Goal: Task Accomplishment & Management: Manage account settings

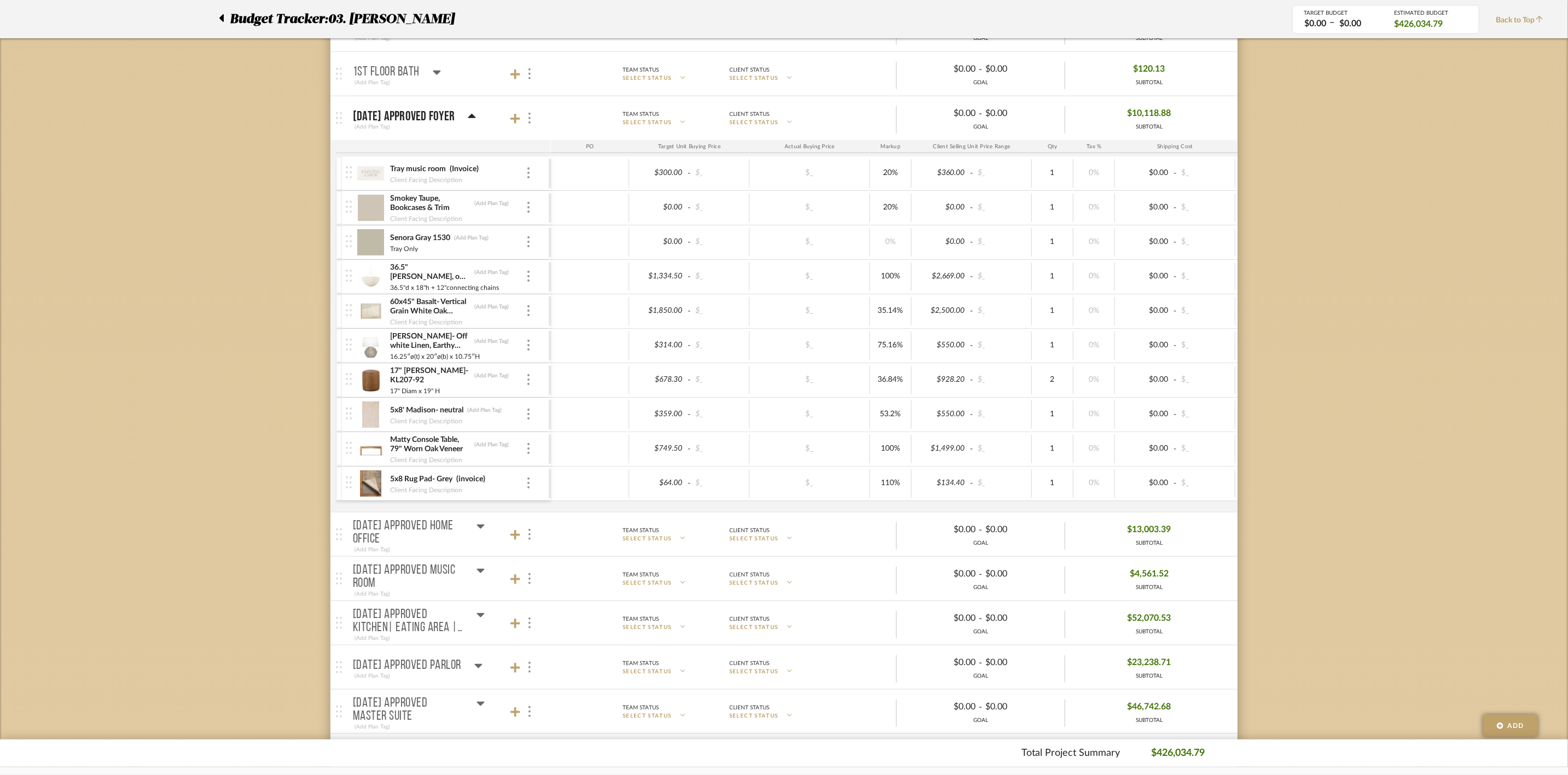
scroll to position [493, 0]
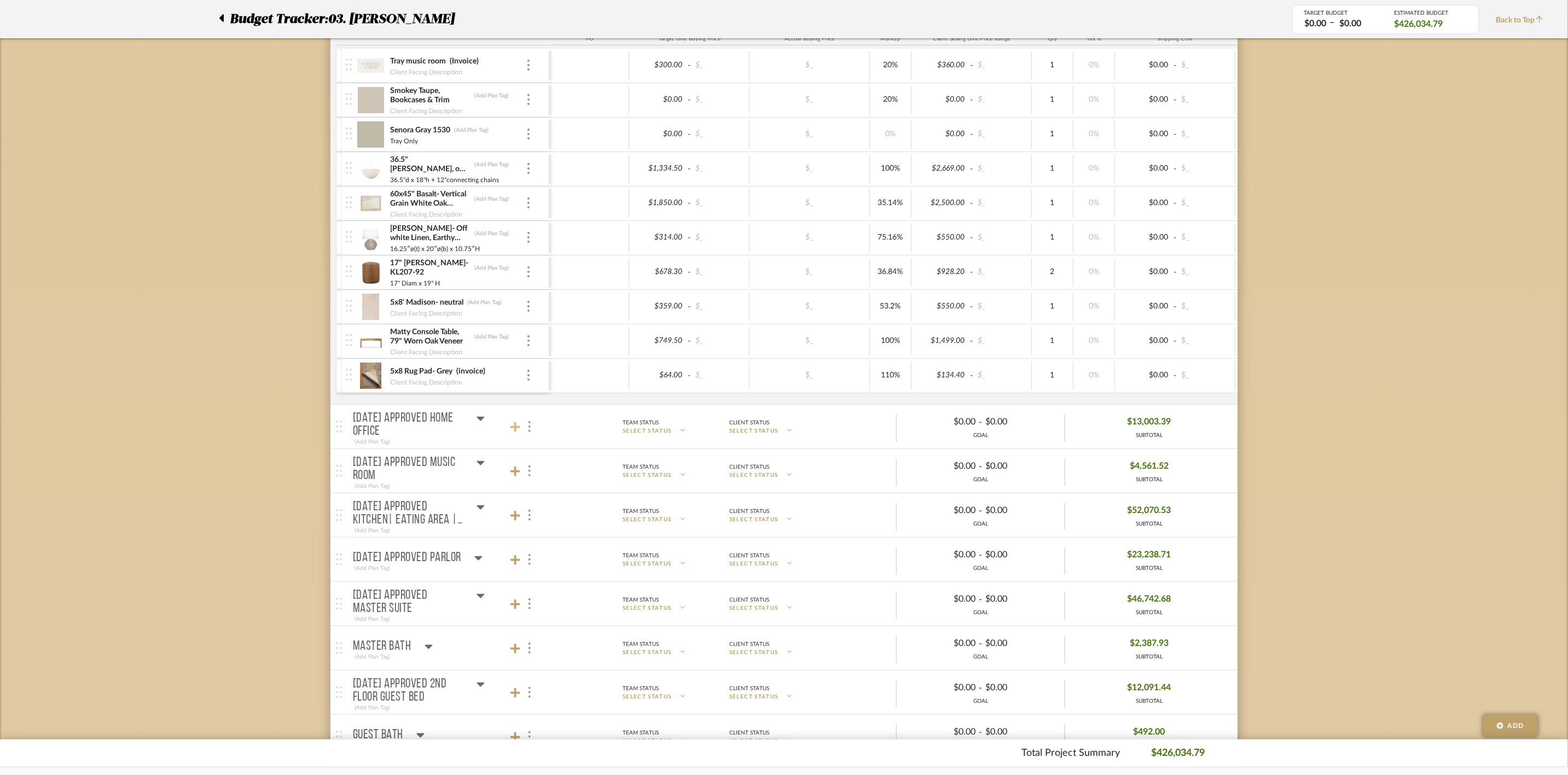
click at [515, 431] on icon at bounding box center [515, 427] width 10 height 10
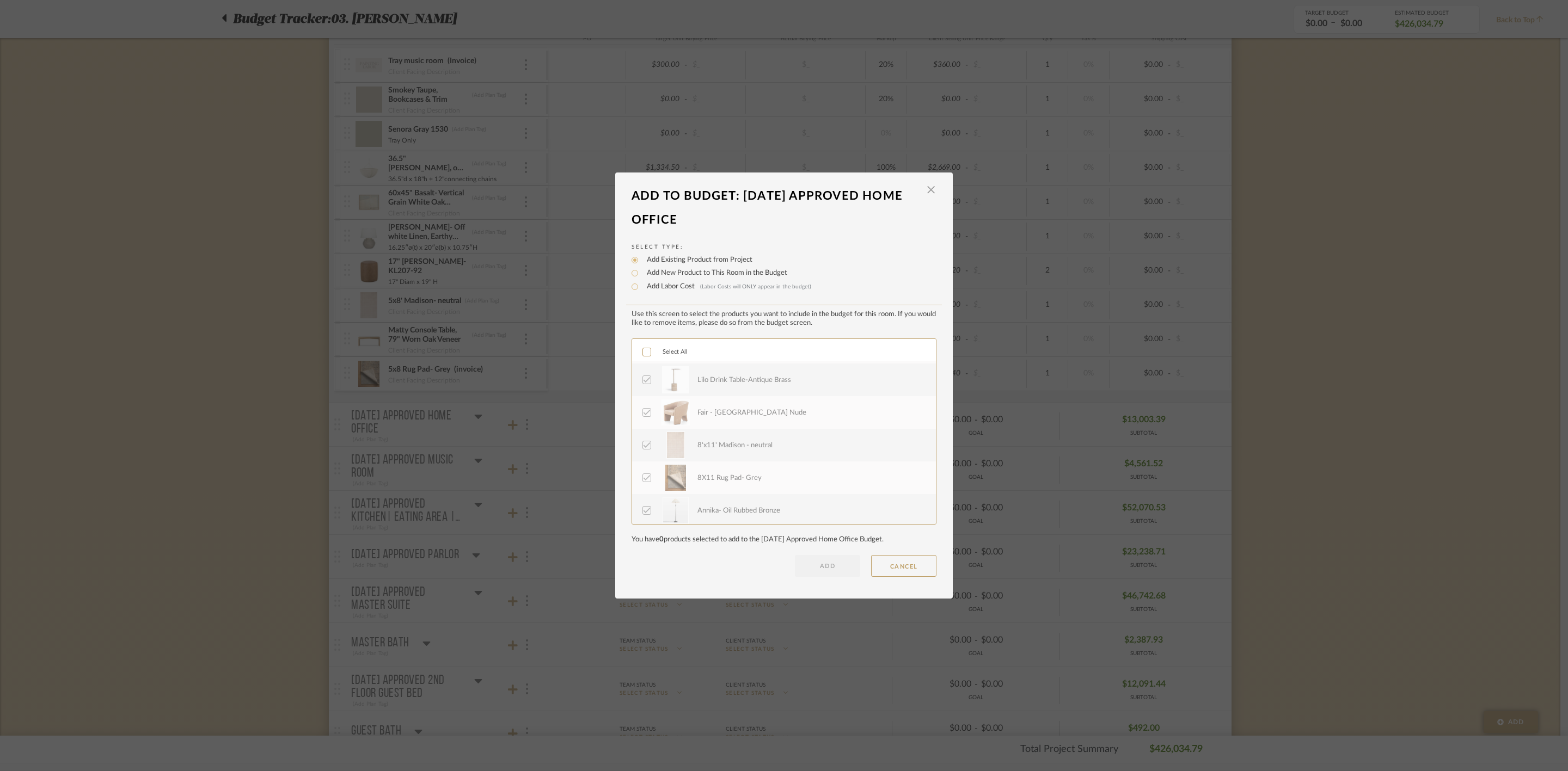
scroll to position [261, 0]
click at [915, 562] on button "CANCEL" at bounding box center [903, 566] width 65 height 22
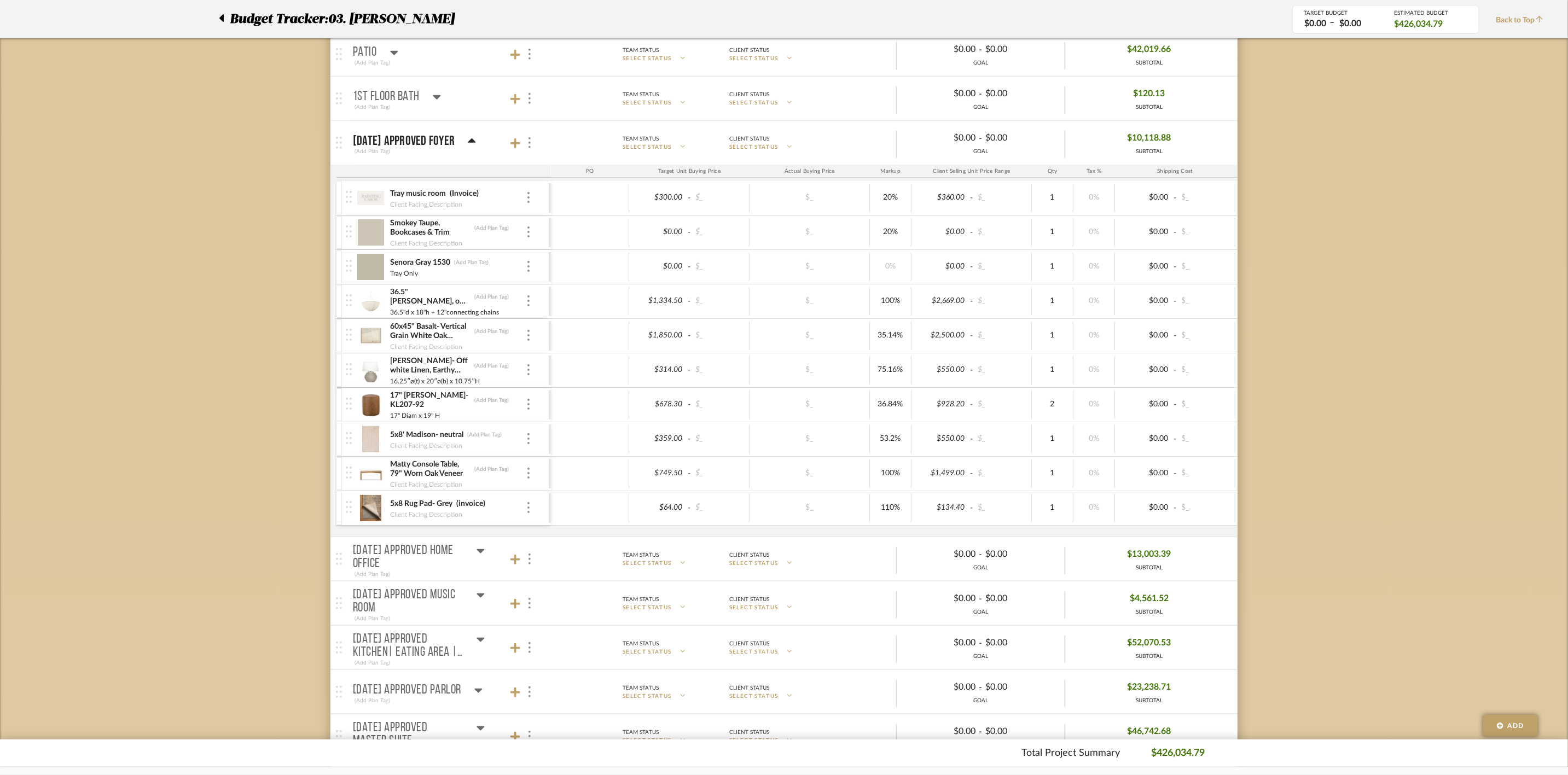
scroll to position [328, 0]
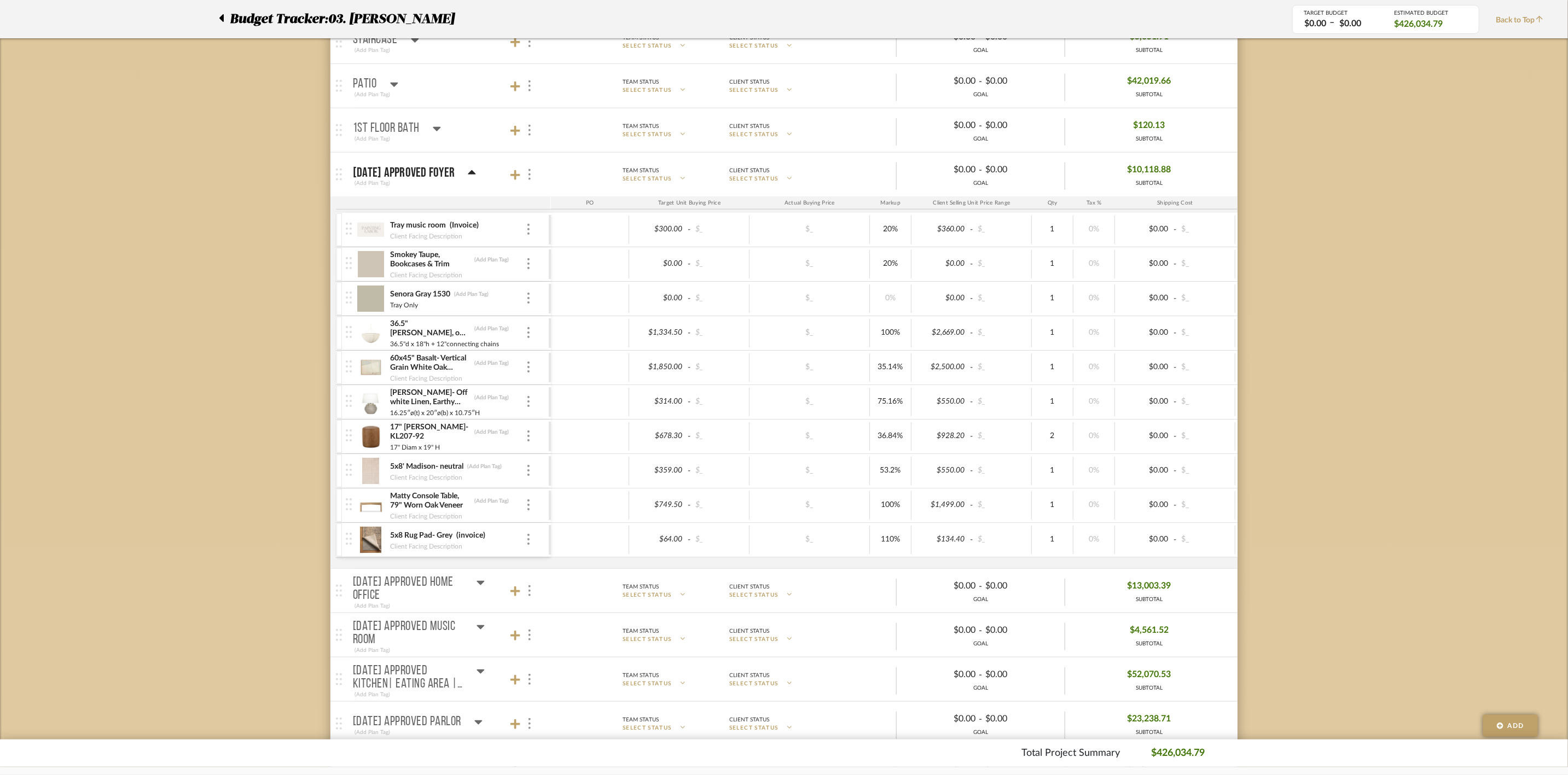
click at [475, 171] on icon at bounding box center [472, 173] width 9 height 13
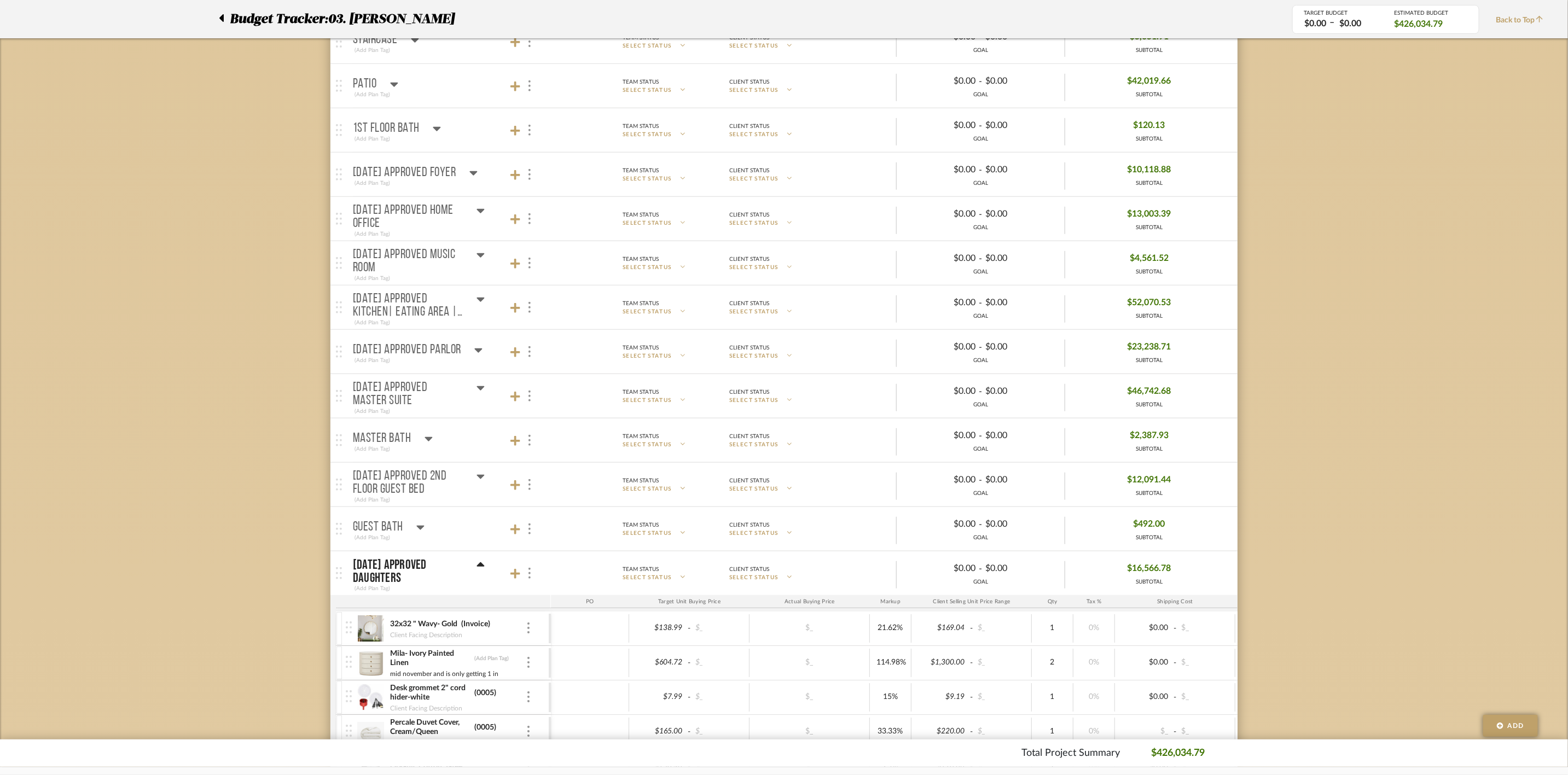
click at [477, 171] on icon at bounding box center [474, 173] width 8 height 5
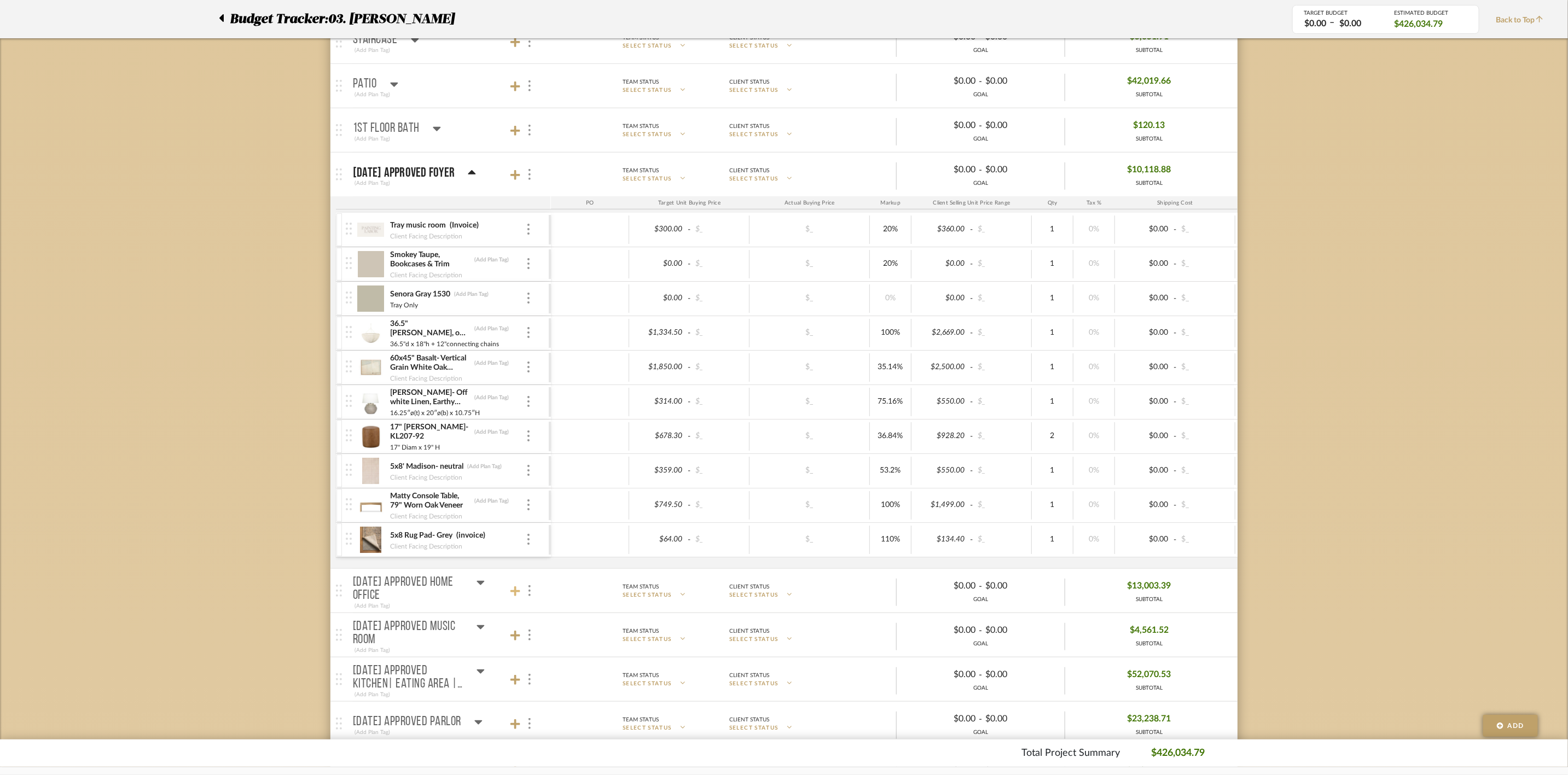
click at [518, 597] on icon at bounding box center [515, 591] width 10 height 11
click at [531, 598] on div at bounding box center [529, 591] width 11 height 15
click at [581, 494] on span "Put this room on hold and exclude from the budget estimate." at bounding box center [607, 489] width 126 height 20
click at [539, 494] on input "Put this room on hold and exclude from the budget estimate." at bounding box center [534, 490] width 11 height 11
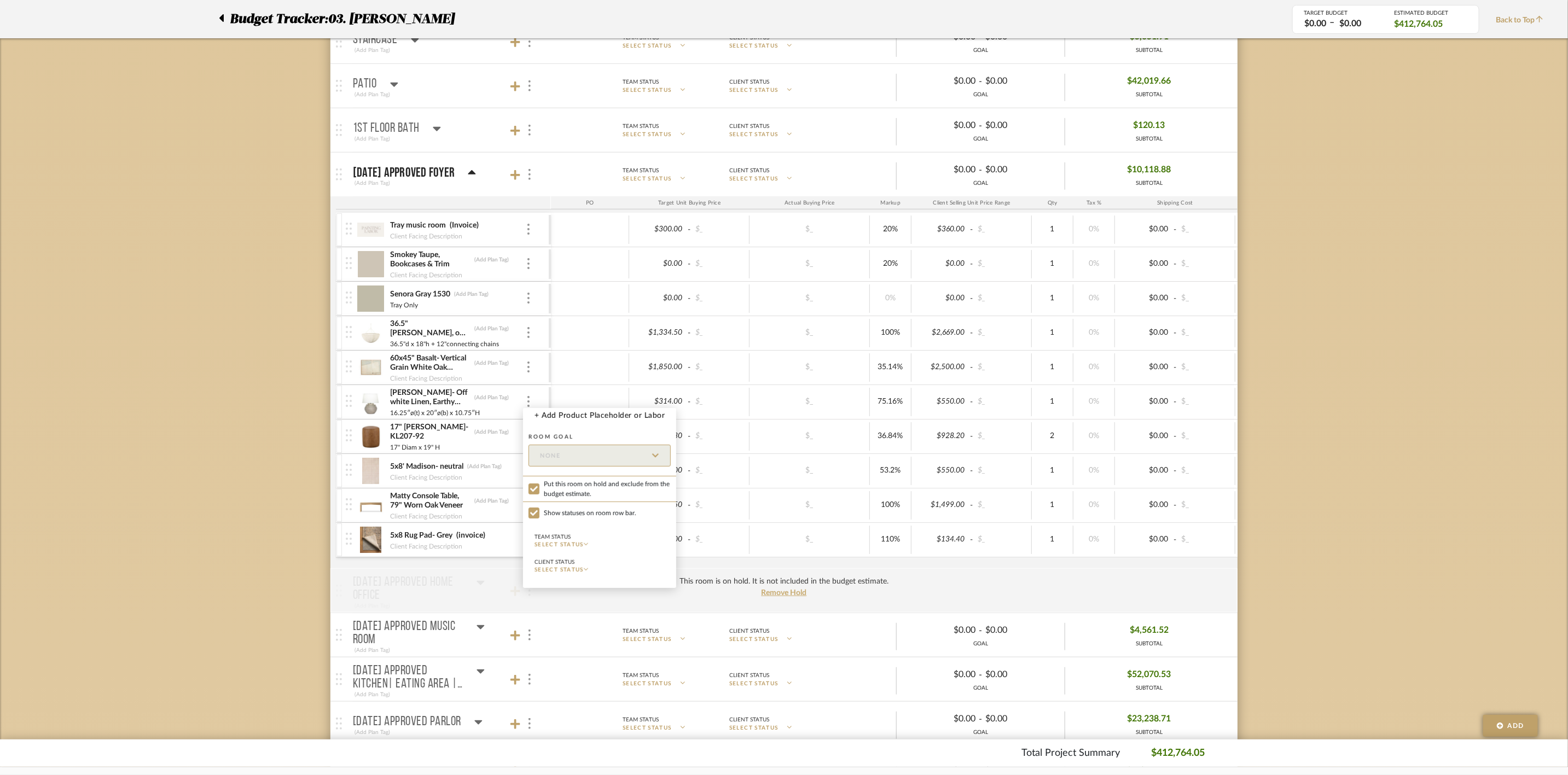
click at [581, 494] on span "Put this room on hold and exclude from the budget estimate." at bounding box center [607, 489] width 126 height 20
click at [539, 494] on input "Put this room on hold and exclude from the budget estimate." at bounding box center [534, 490] width 11 height 11
checkbox input "false"
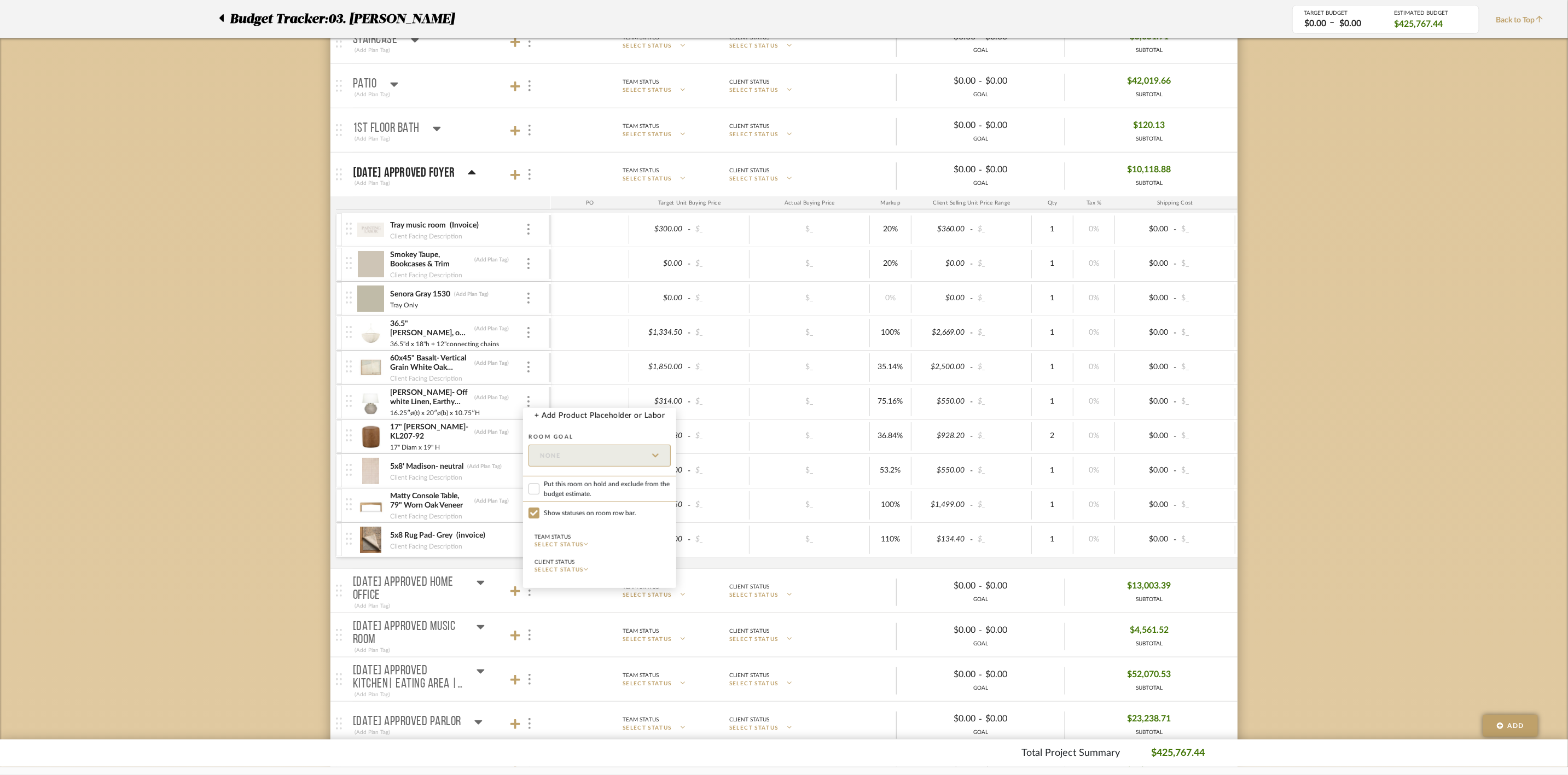
click at [517, 599] on div at bounding box center [784, 387] width 1568 height 775
click at [515, 596] on icon at bounding box center [515, 591] width 10 height 10
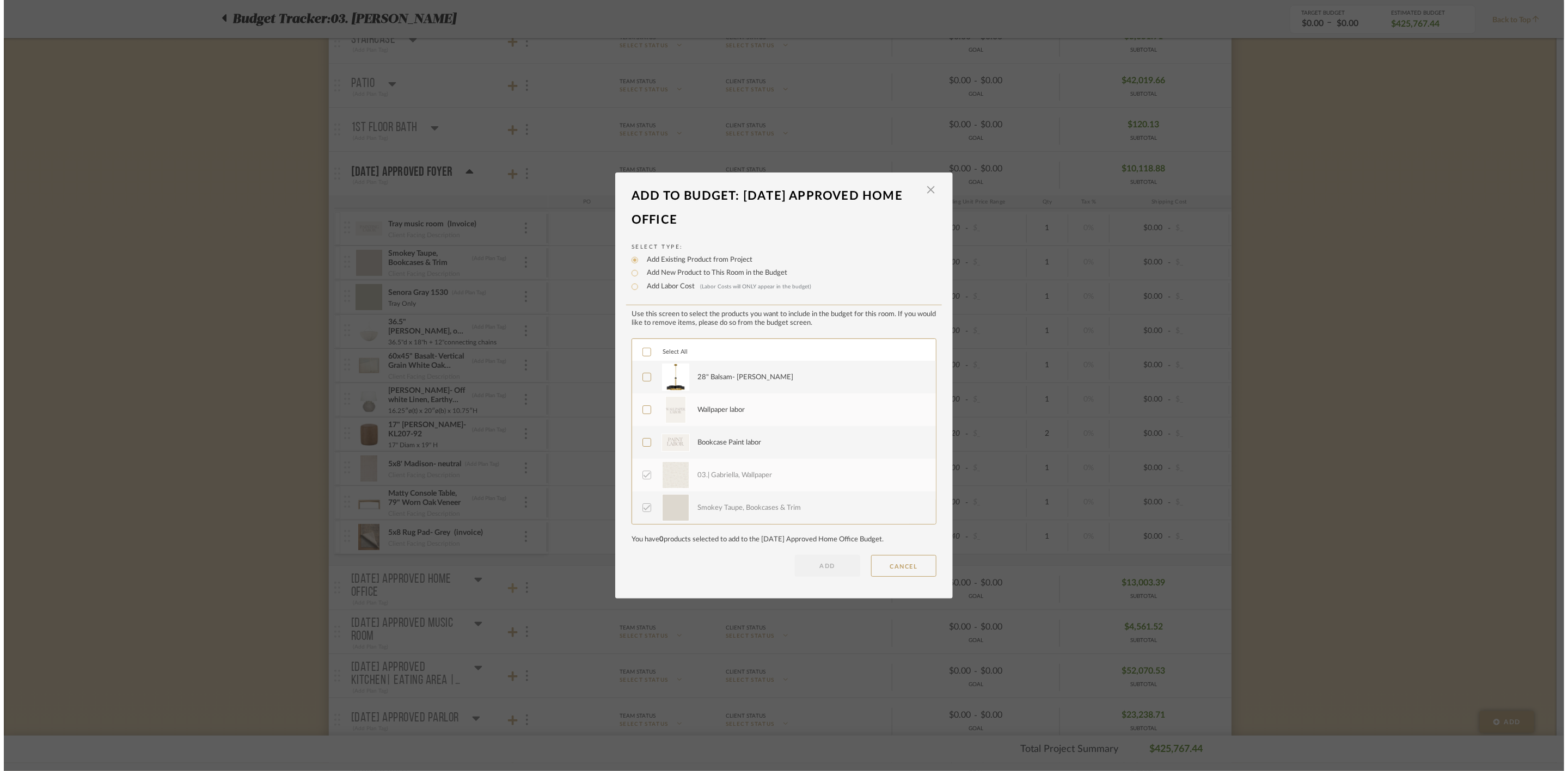
scroll to position [0, 0]
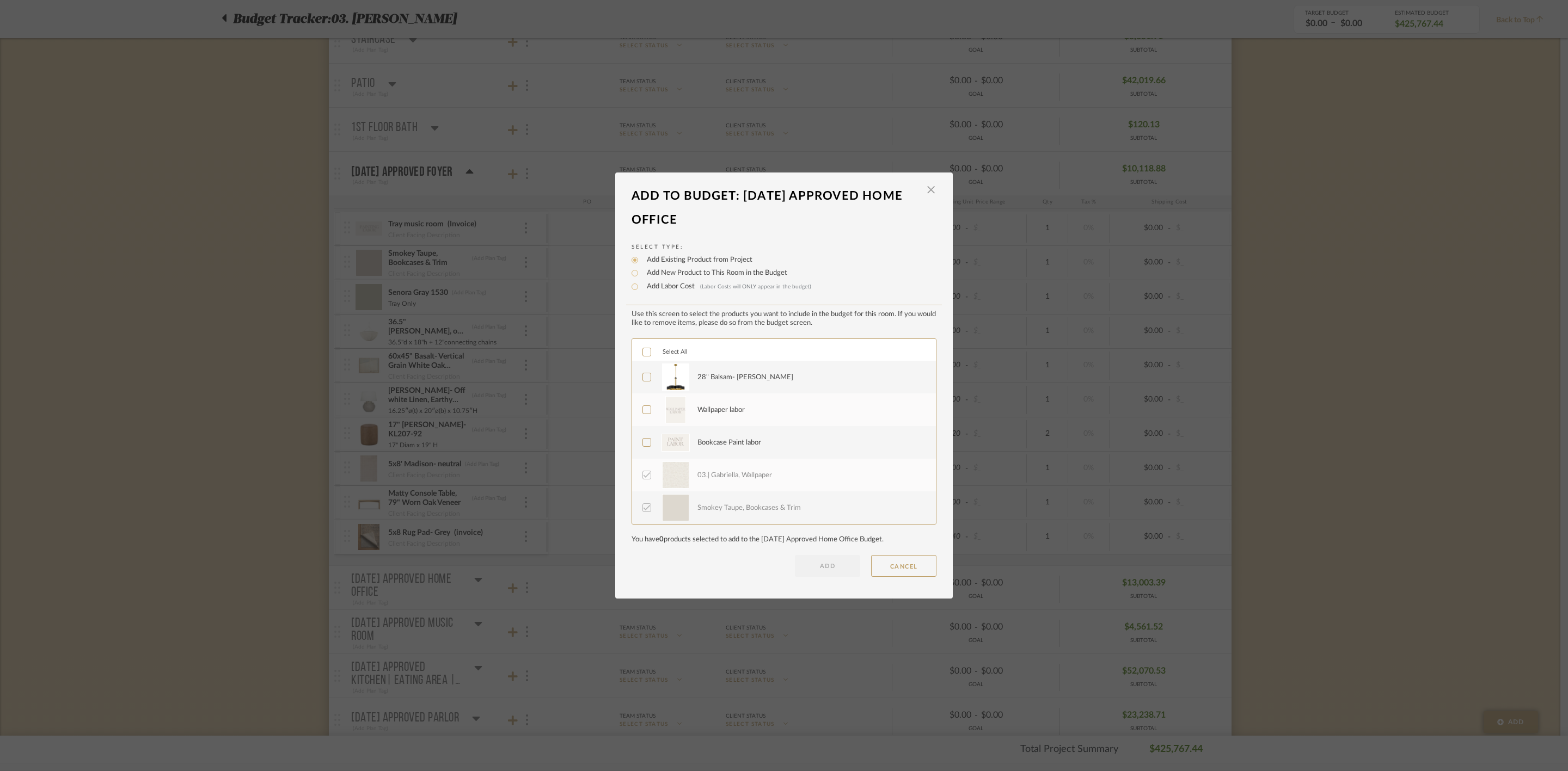
click at [683, 281] on label "Add Labor Cost (Labor Costs will ONLY appear in the budget)" at bounding box center [726, 287] width 169 height 11
click at [642, 281] on input "Add Labor Cost (Labor Costs will ONLY appear in the budget)" at bounding box center [635, 287] width 13 height 13
radio input "true"
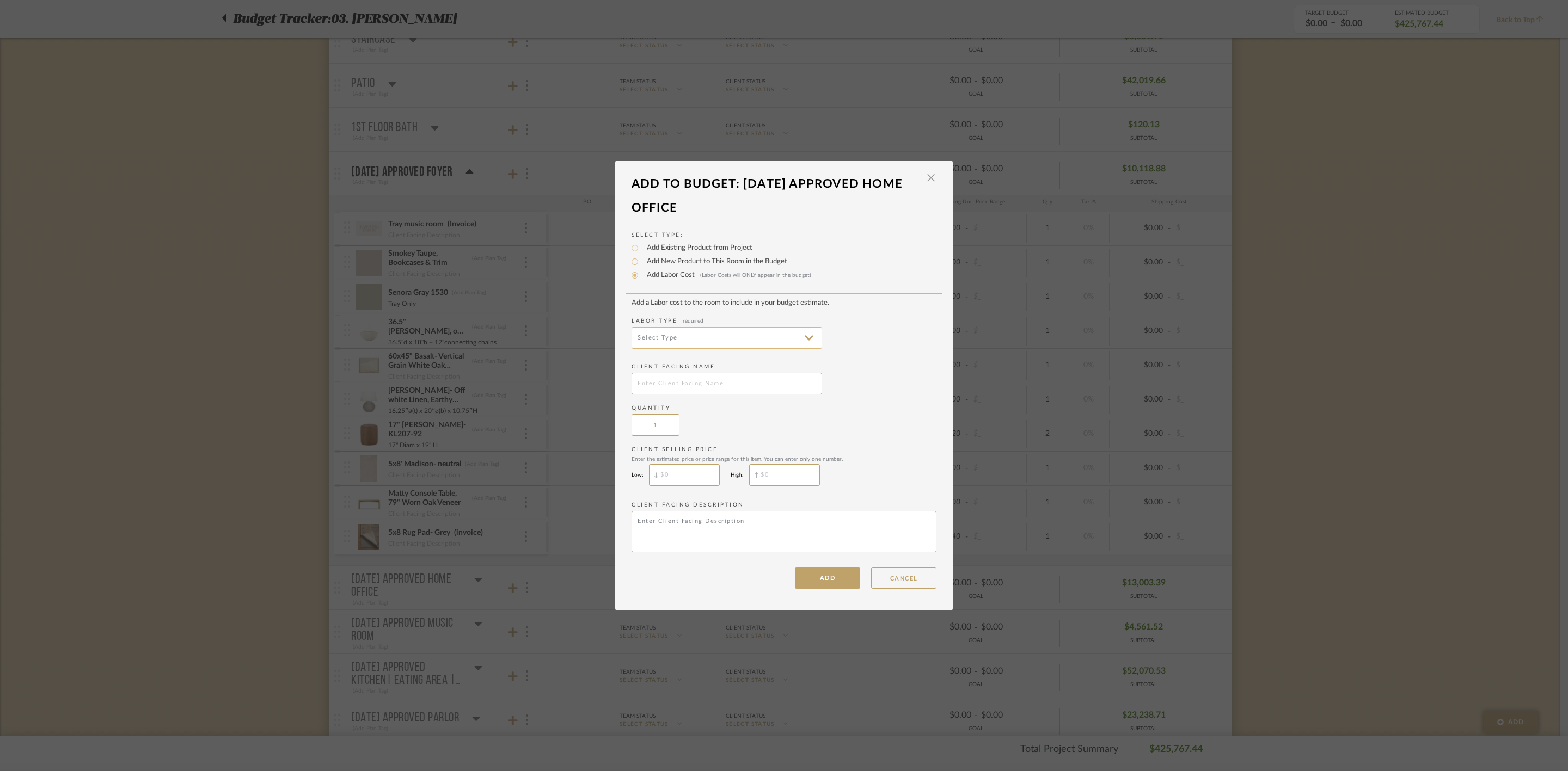
click at [802, 335] on input at bounding box center [726, 338] width 190 height 22
click at [691, 415] on span "Electrical Installation" at bounding box center [724, 418] width 169 height 9
type input "Electrical Installation"
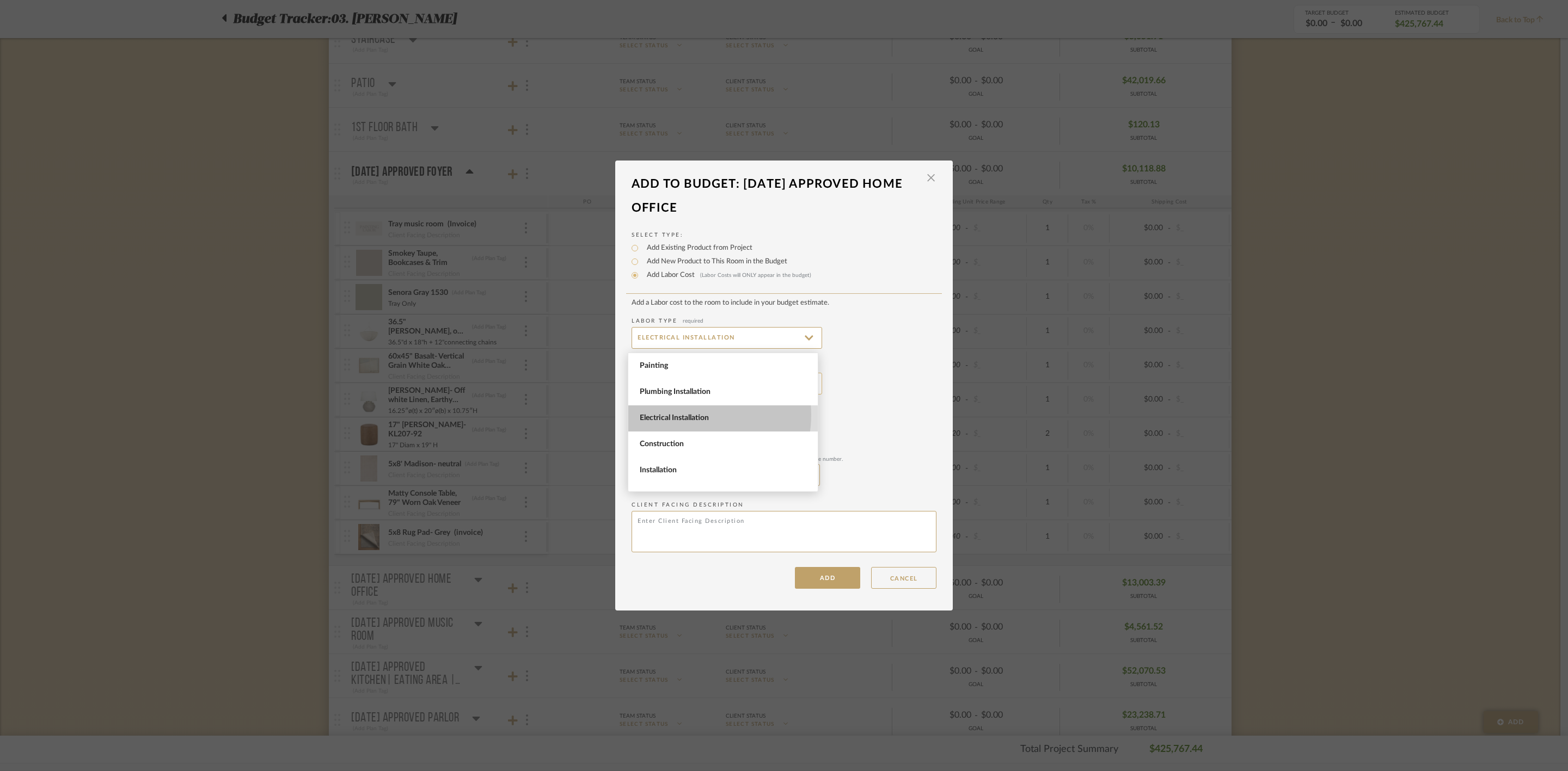
click at [751, 374] on input "text" at bounding box center [726, 383] width 190 height 22
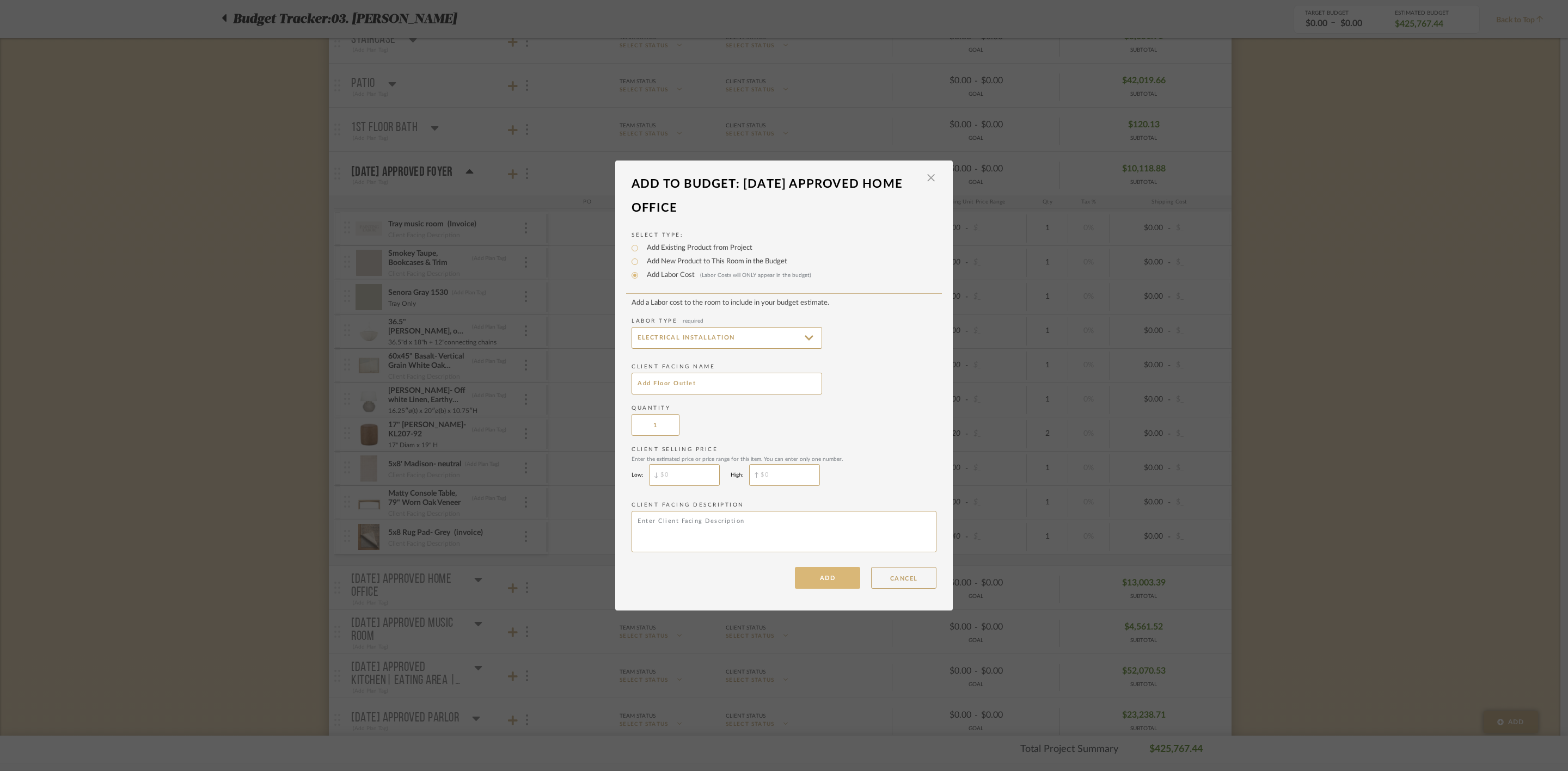
type input "Add Floor Outlet"
click at [832, 576] on button "ADD" at bounding box center [827, 577] width 65 height 22
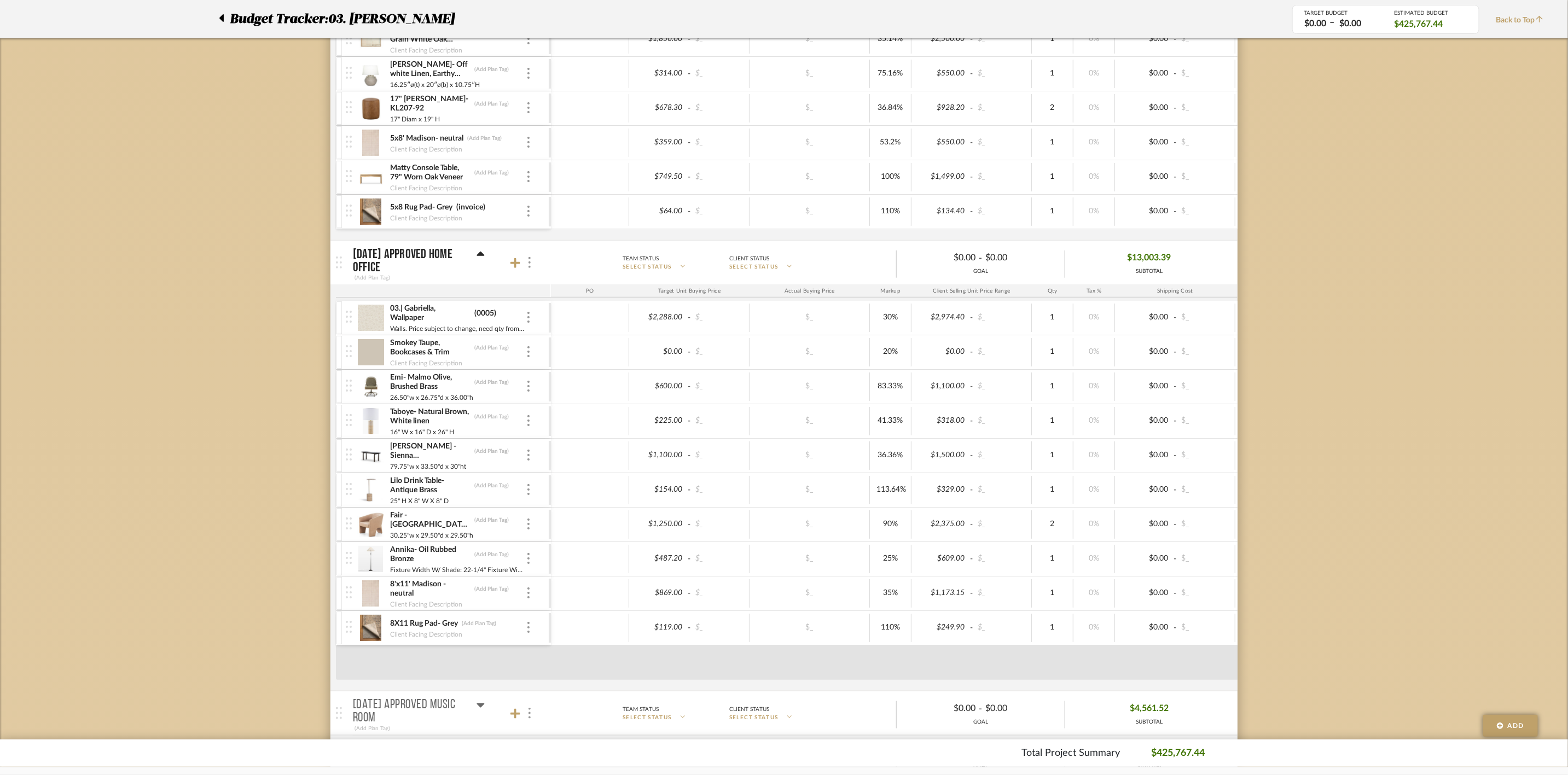
scroll to position [821, 0]
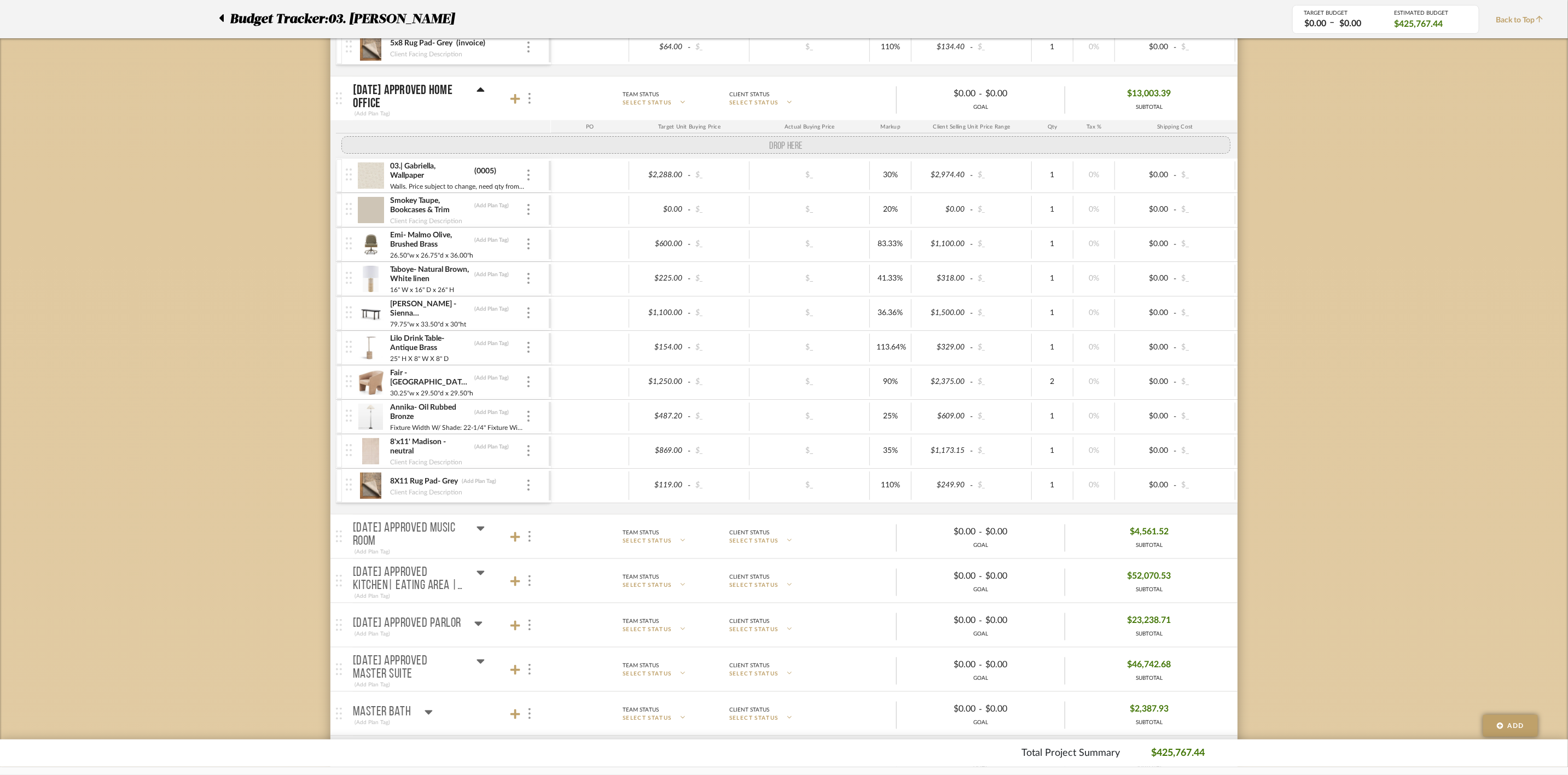
drag, startPoint x: 348, startPoint y: 506, endPoint x: 347, endPoint y: 158, distance: 348.0
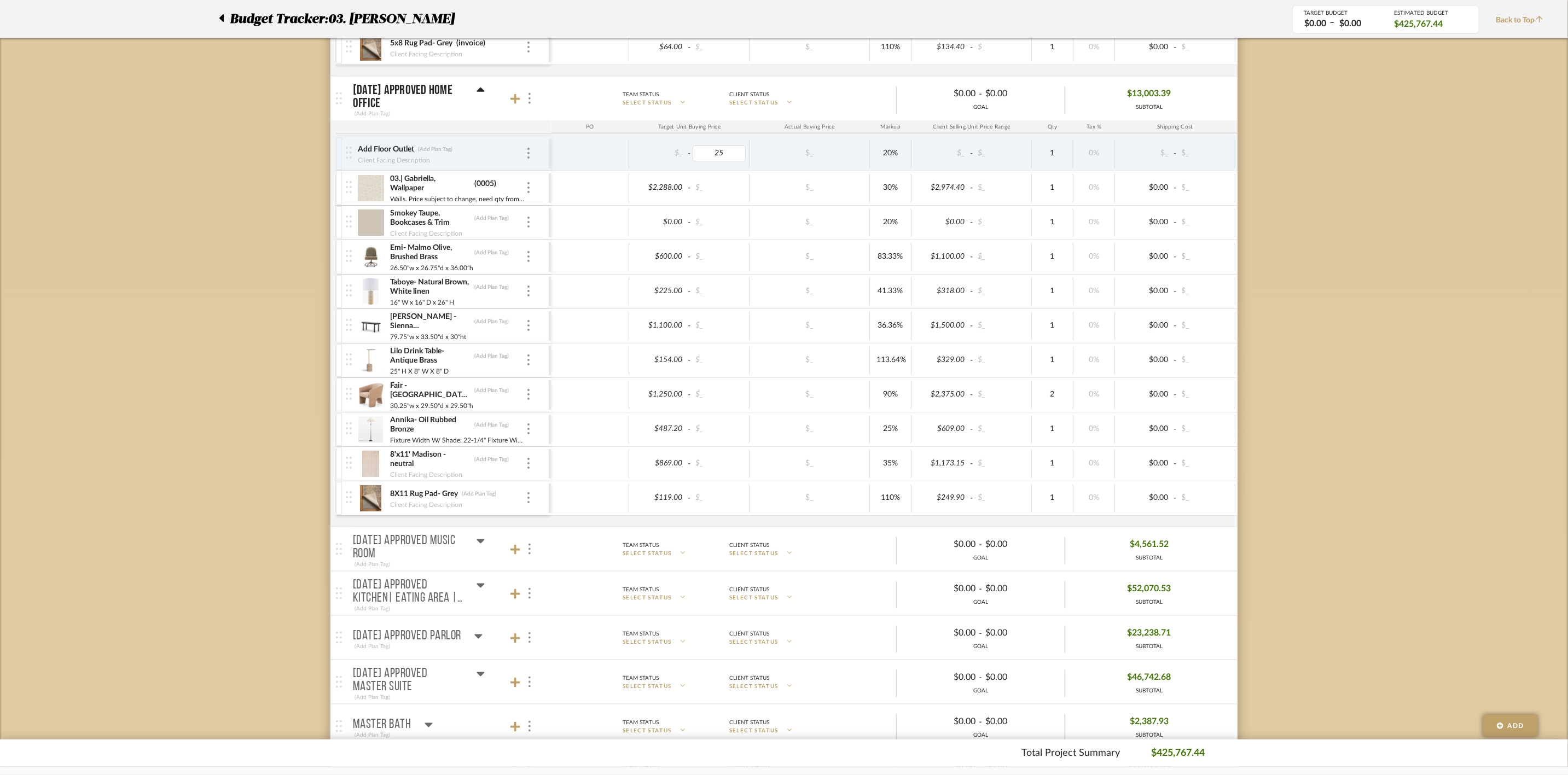
type input "250"
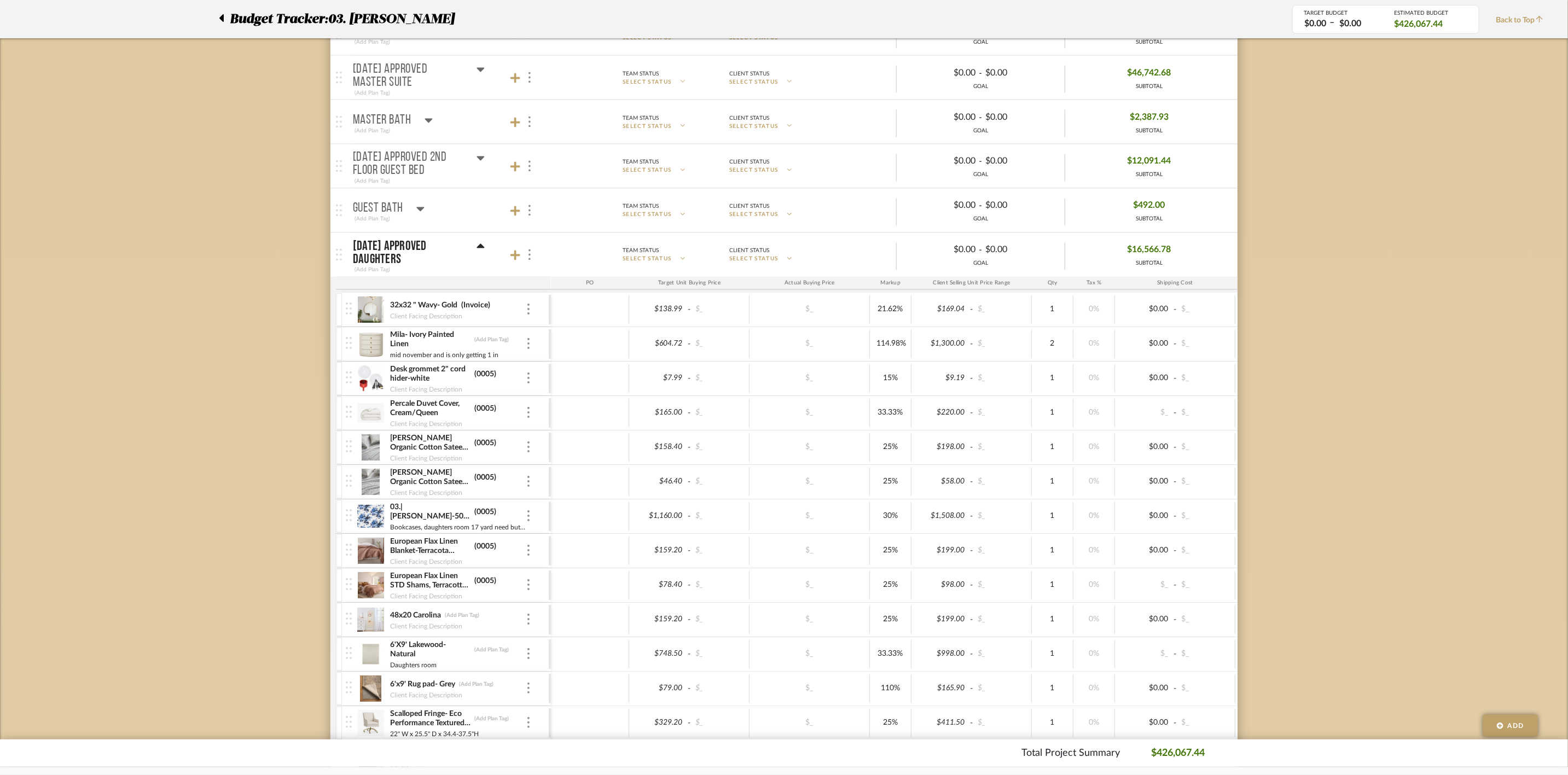
scroll to position [1559, 0]
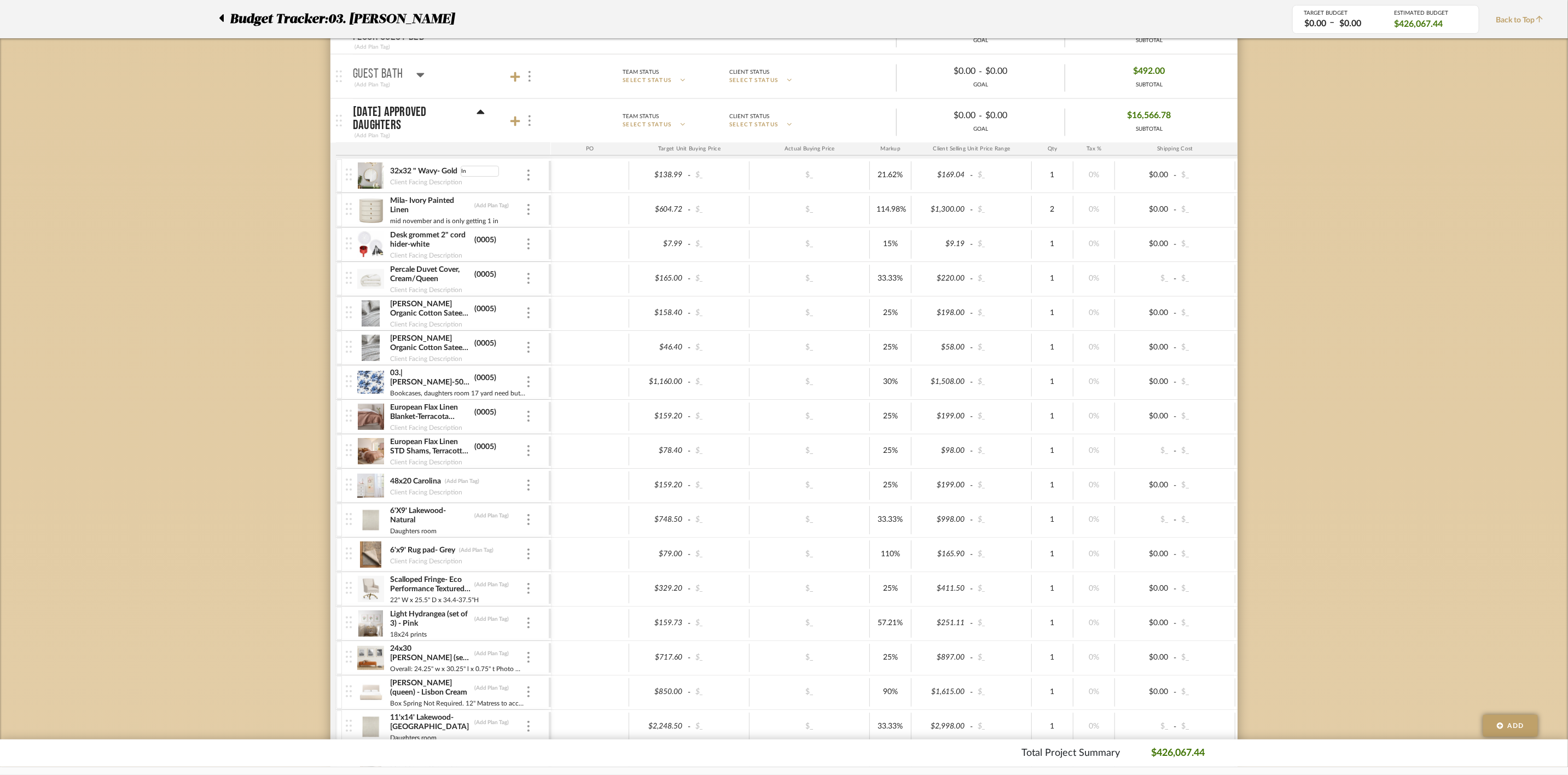
type input "I"
type input "exchange"
click at [479, 114] on icon at bounding box center [481, 112] width 8 height 5
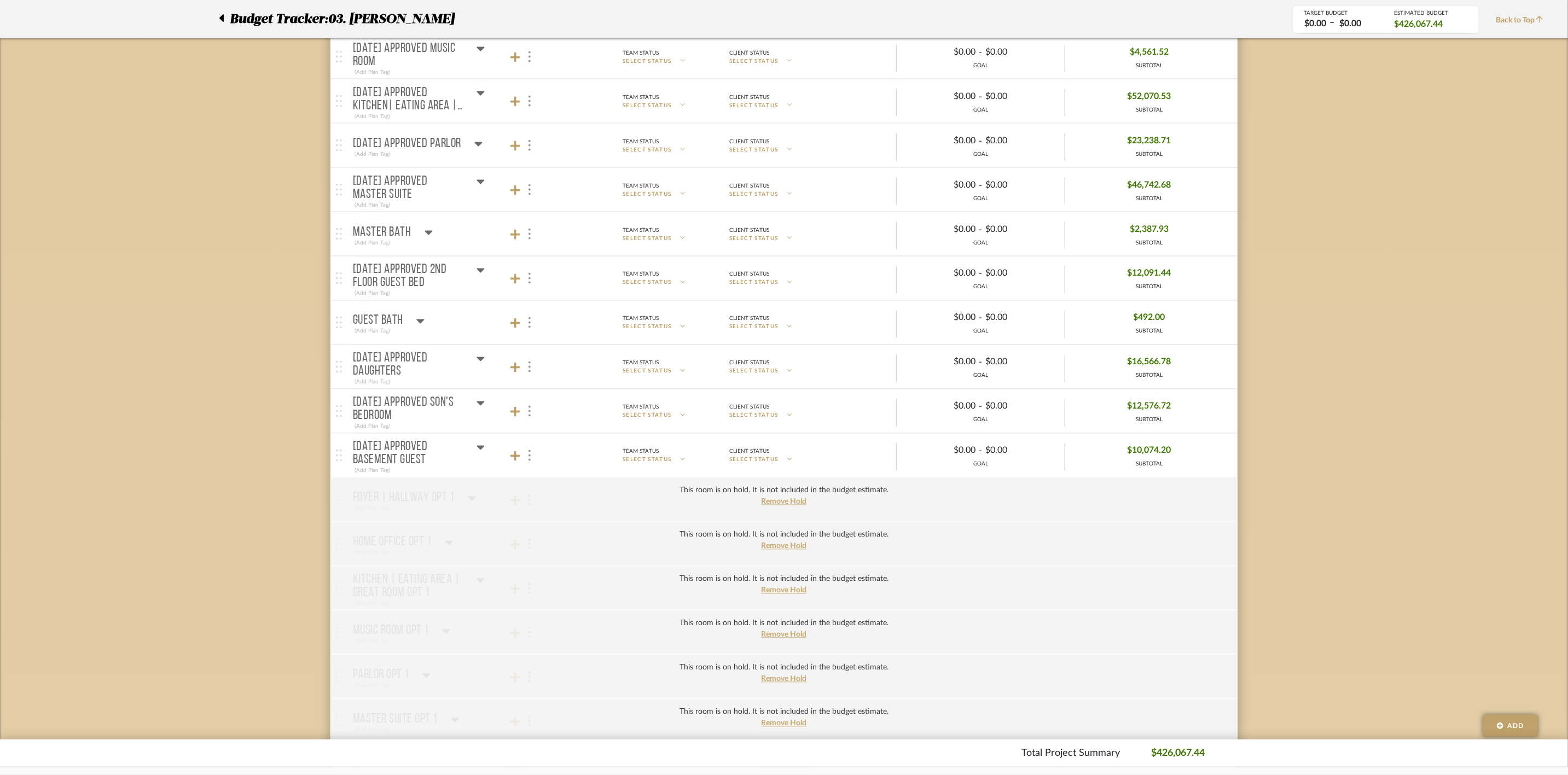
scroll to position [1230, 0]
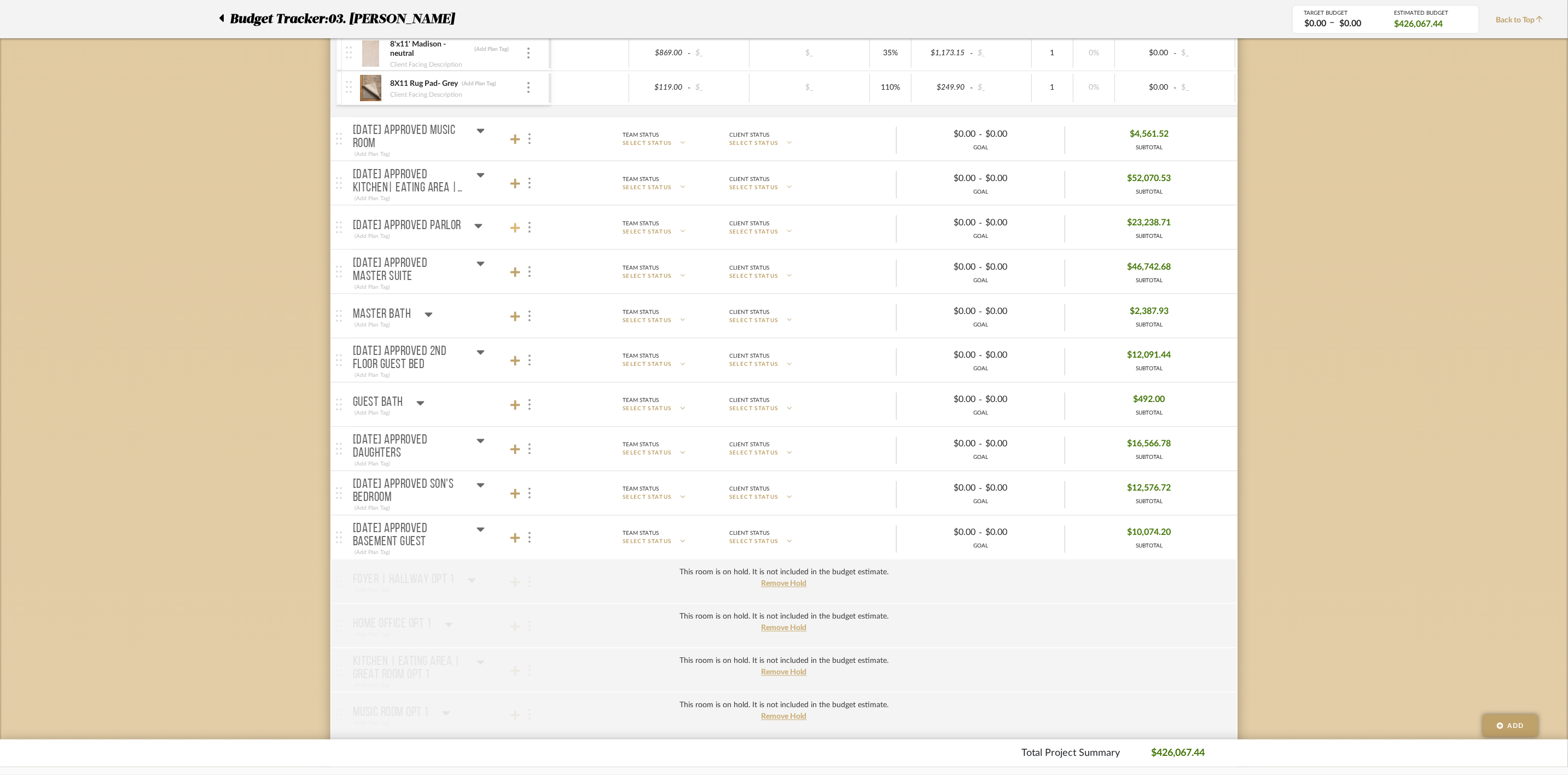
click at [515, 233] on icon at bounding box center [515, 228] width 10 height 10
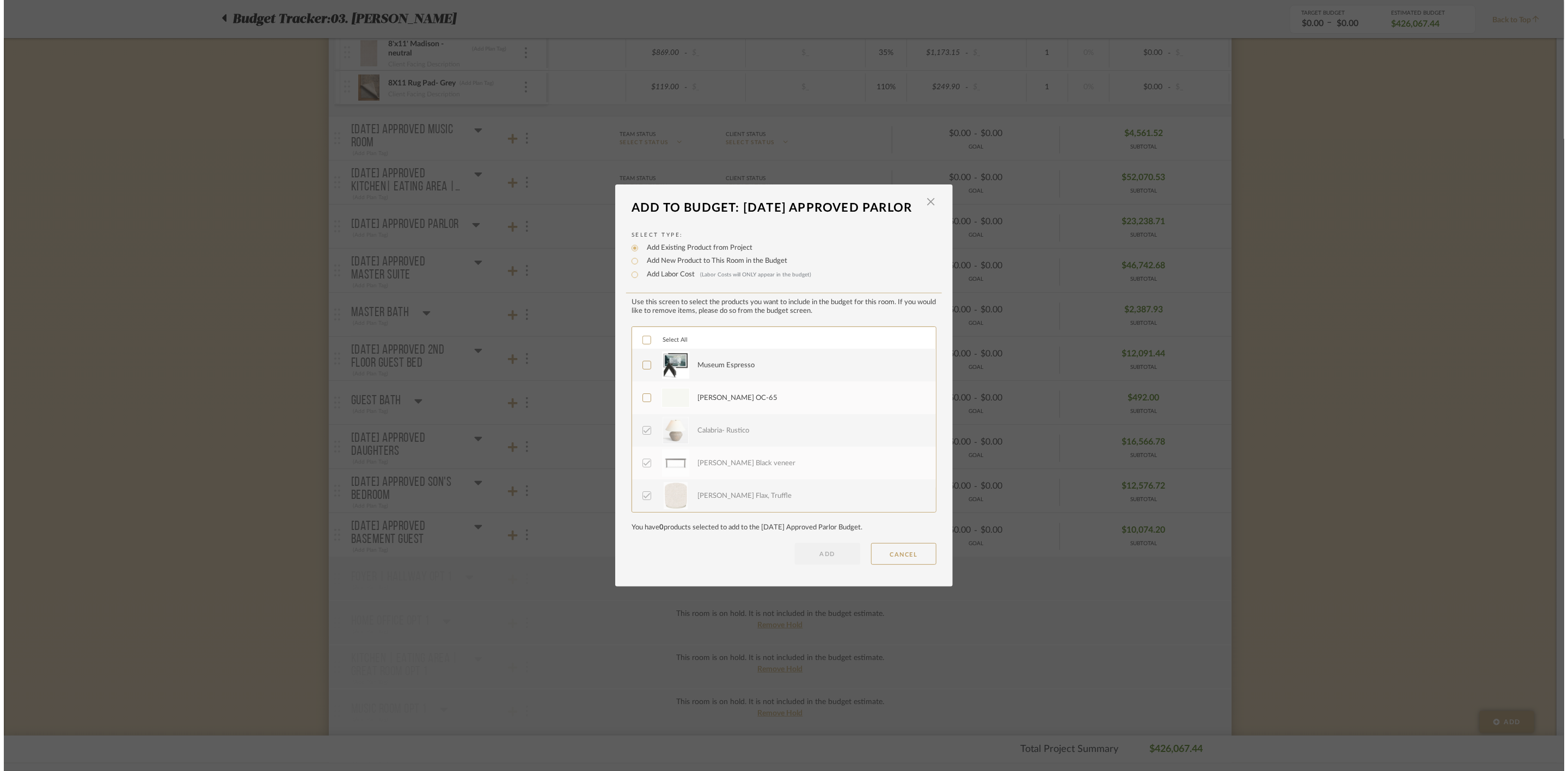
scroll to position [0, 0]
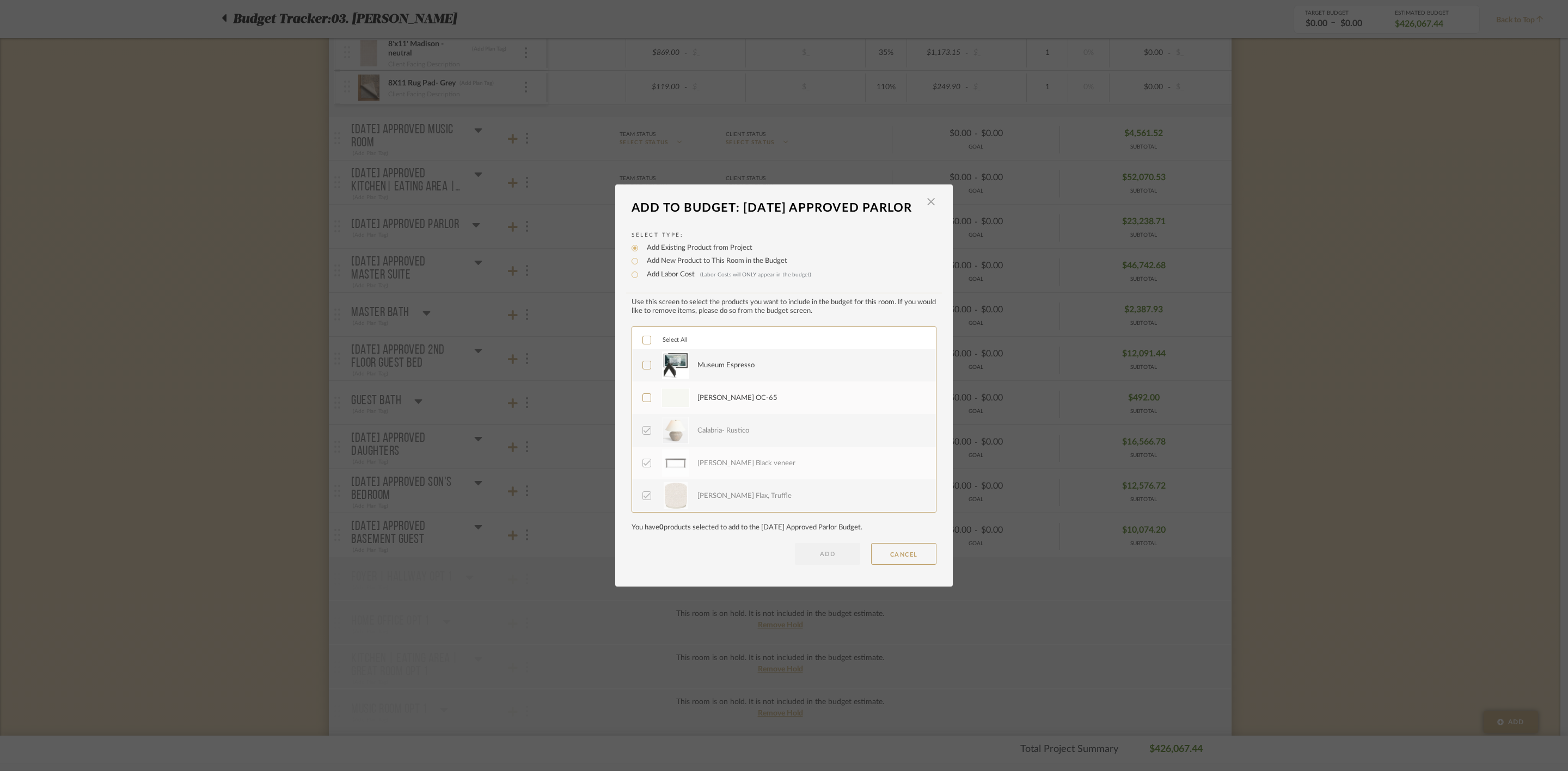
click at [659, 280] on label "Add Labor Cost (Labor Costs will ONLY appear in the budget)" at bounding box center [726, 275] width 169 height 11
click at [642, 281] on input "Add Labor Cost (Labor Costs will ONLY appear in the budget)" at bounding box center [635, 275] width 13 height 13
radio input "true"
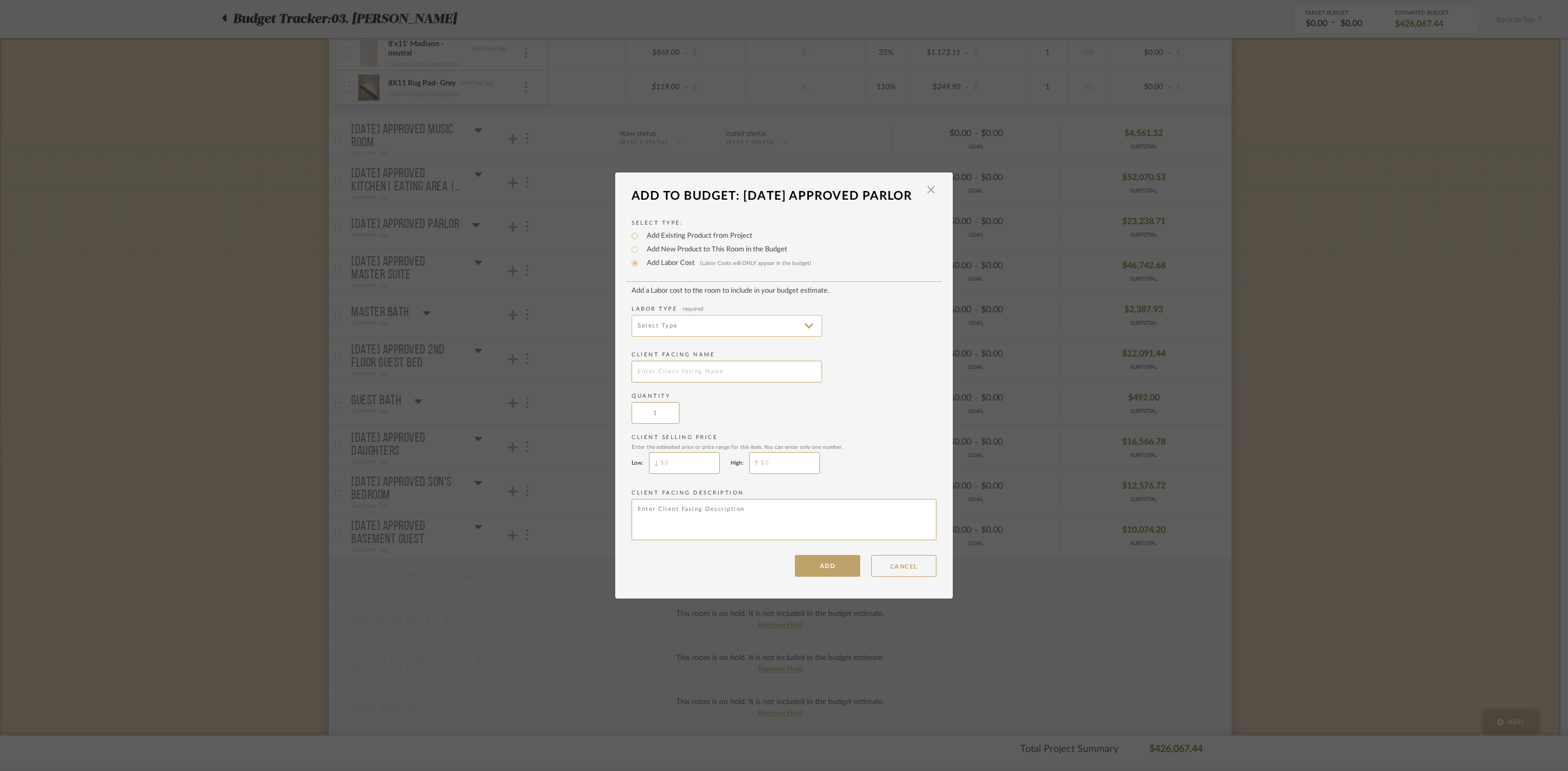
click at [790, 337] on input at bounding box center [726, 325] width 190 height 22
click at [705, 416] on span "Electrical Installation" at bounding box center [724, 418] width 169 height 9
type input "Electrical Installation"
click at [707, 382] on input "text" at bounding box center [726, 371] width 190 height 22
type input "Add Floor Outlet"
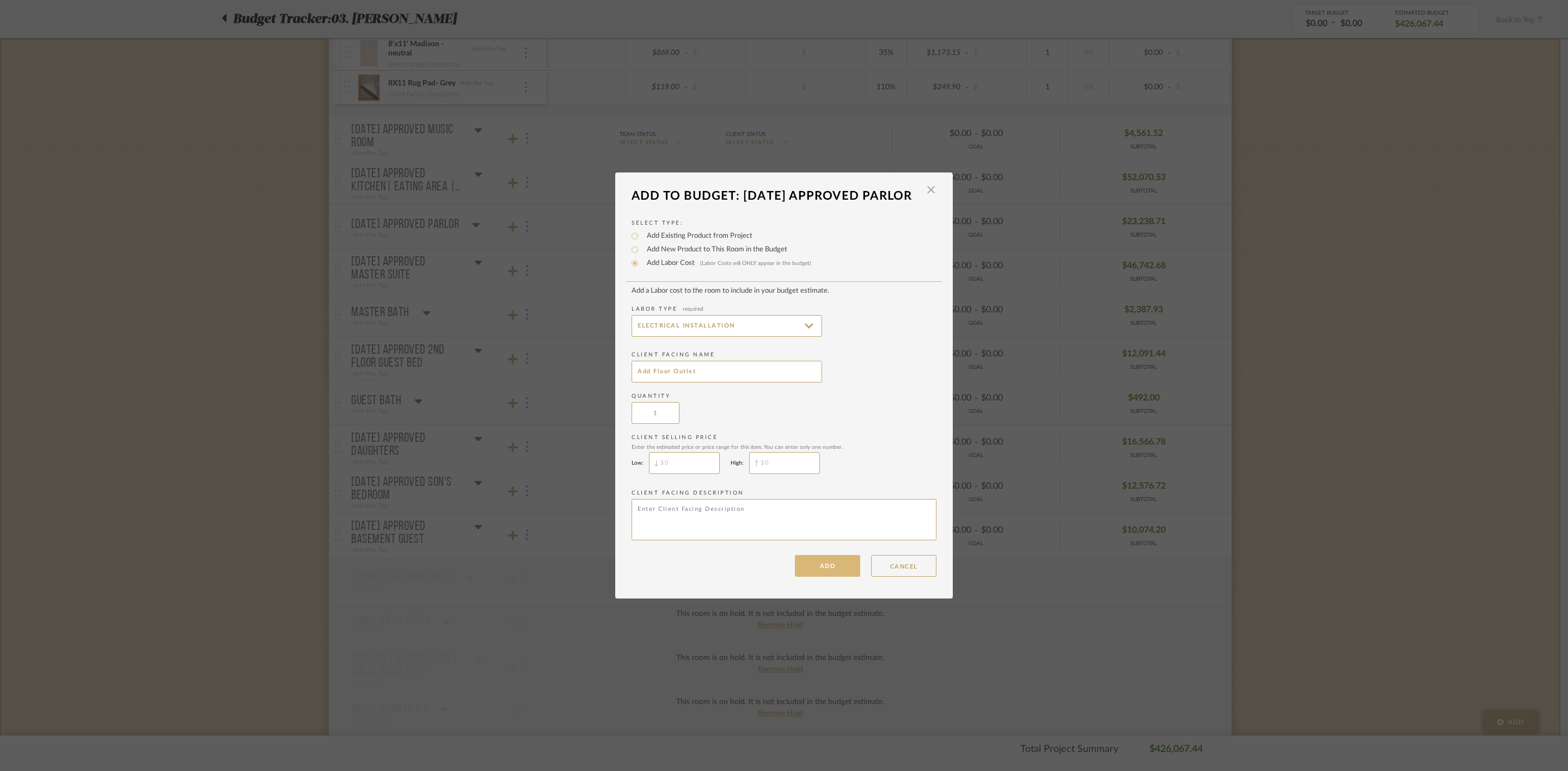
click at [816, 577] on button "ADD" at bounding box center [827, 566] width 65 height 22
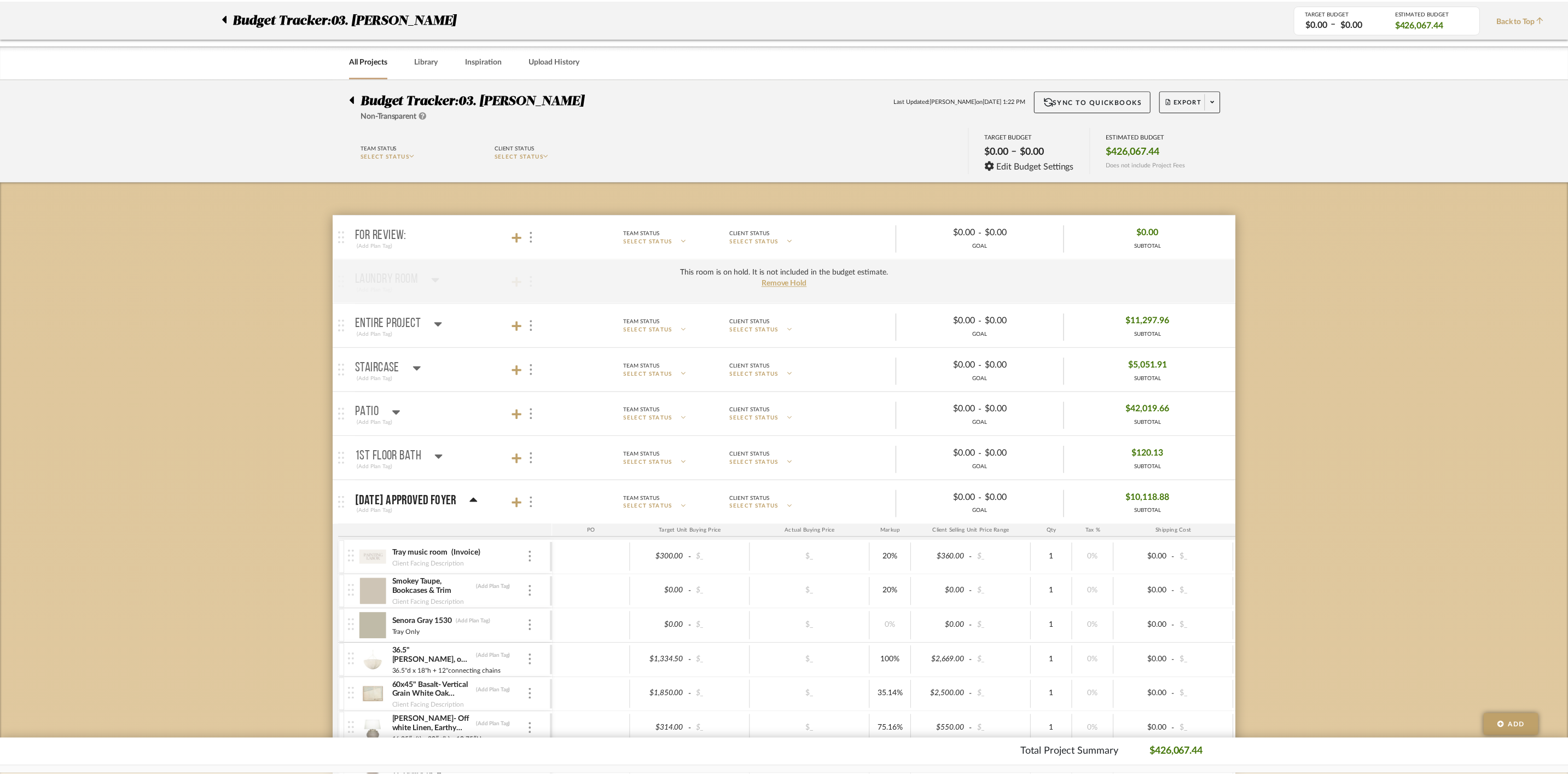
scroll to position [1230, 0]
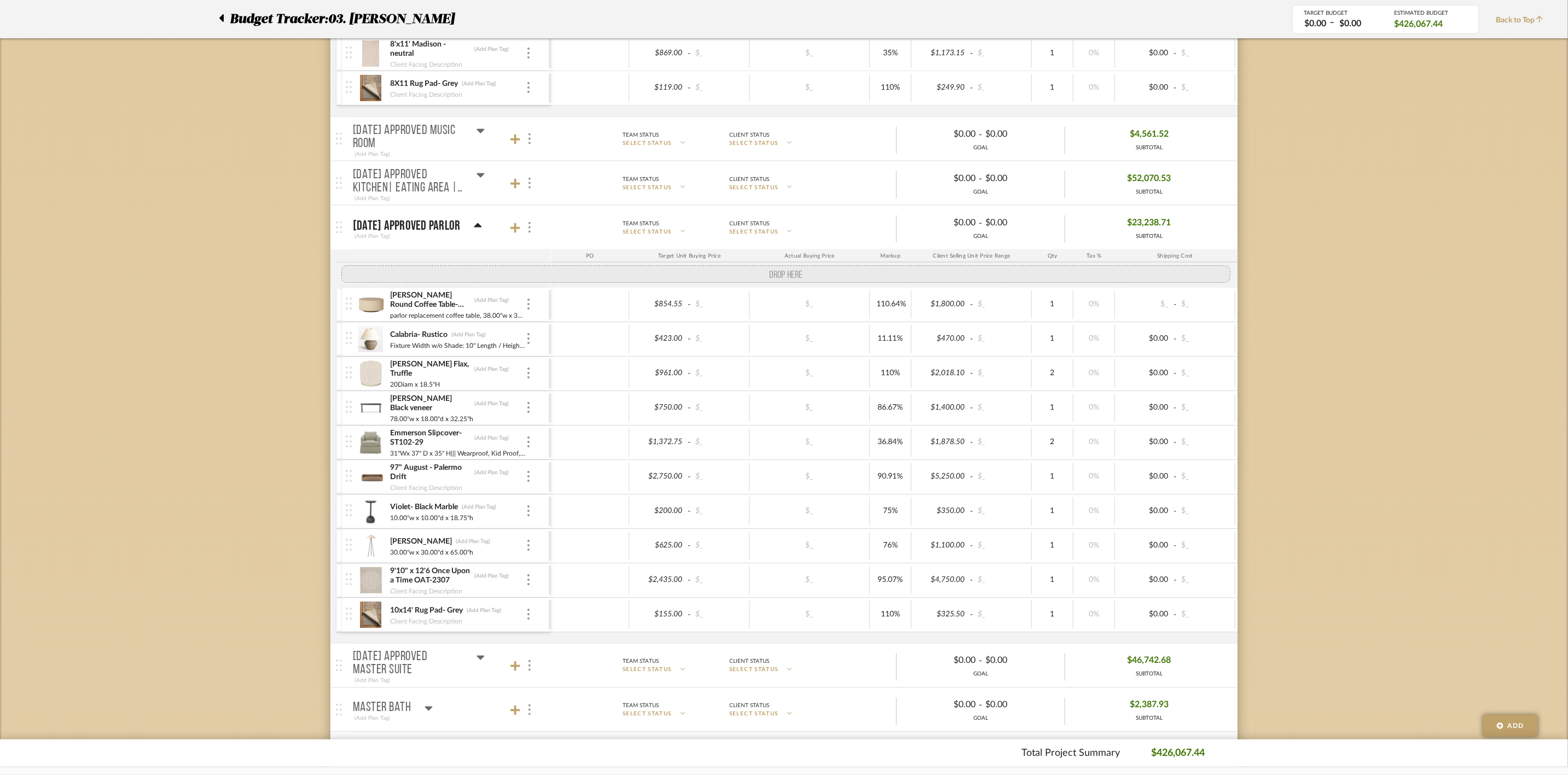
drag, startPoint x: 348, startPoint y: 639, endPoint x: 356, endPoint y: 292, distance: 347.1
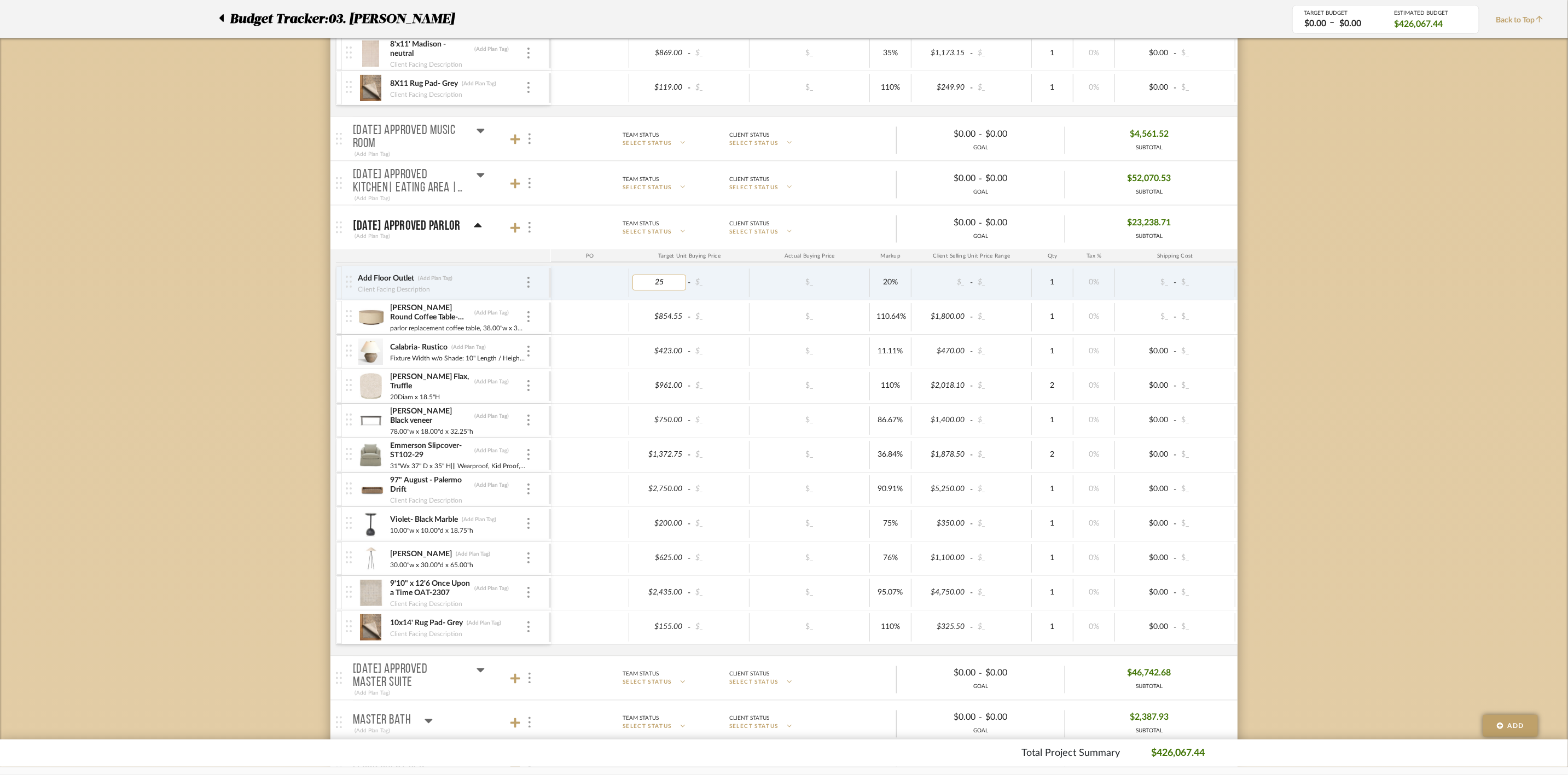
type input "250"
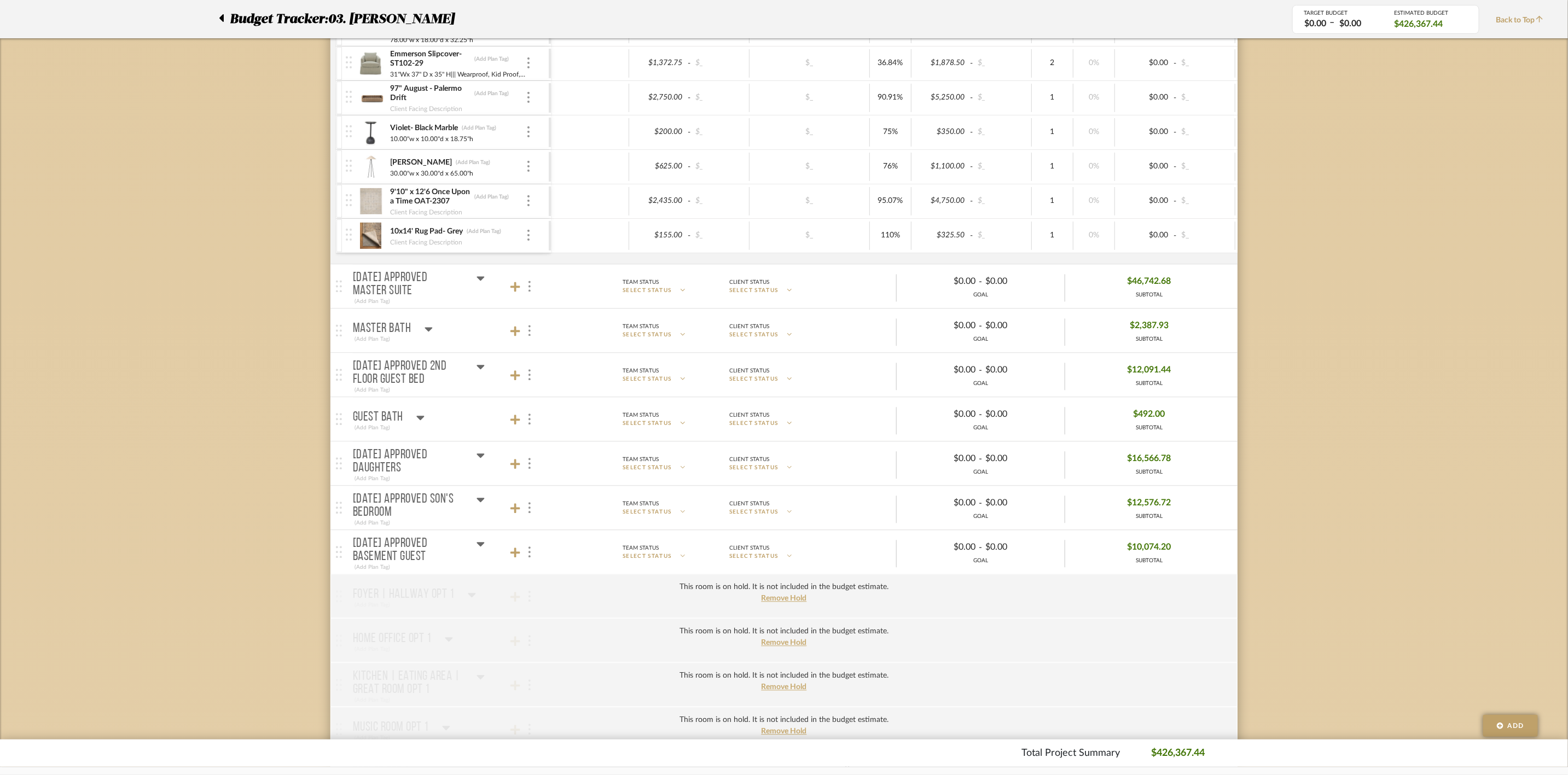
scroll to position [1641, 0]
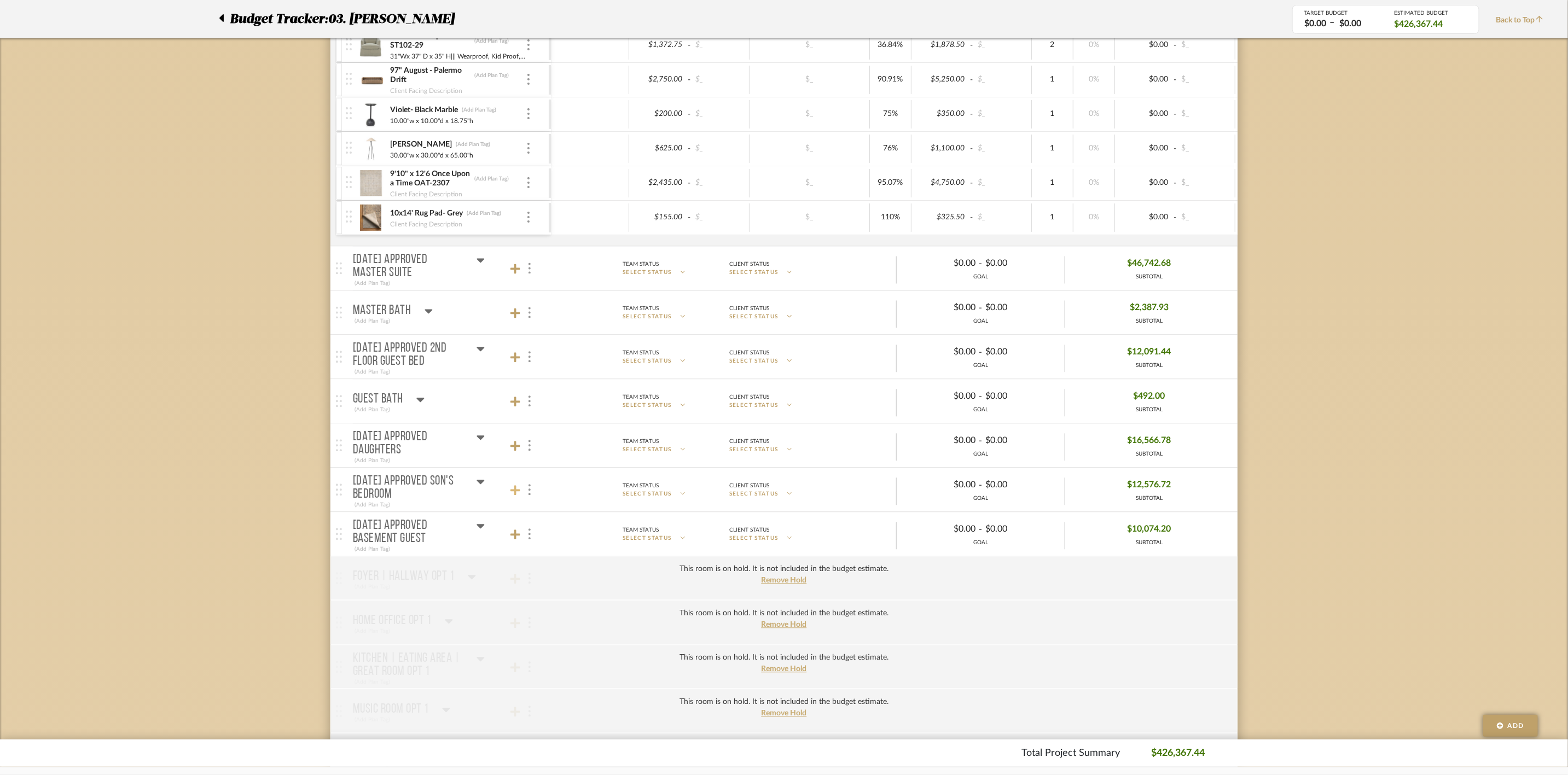
click at [512, 495] on icon at bounding box center [515, 491] width 10 height 11
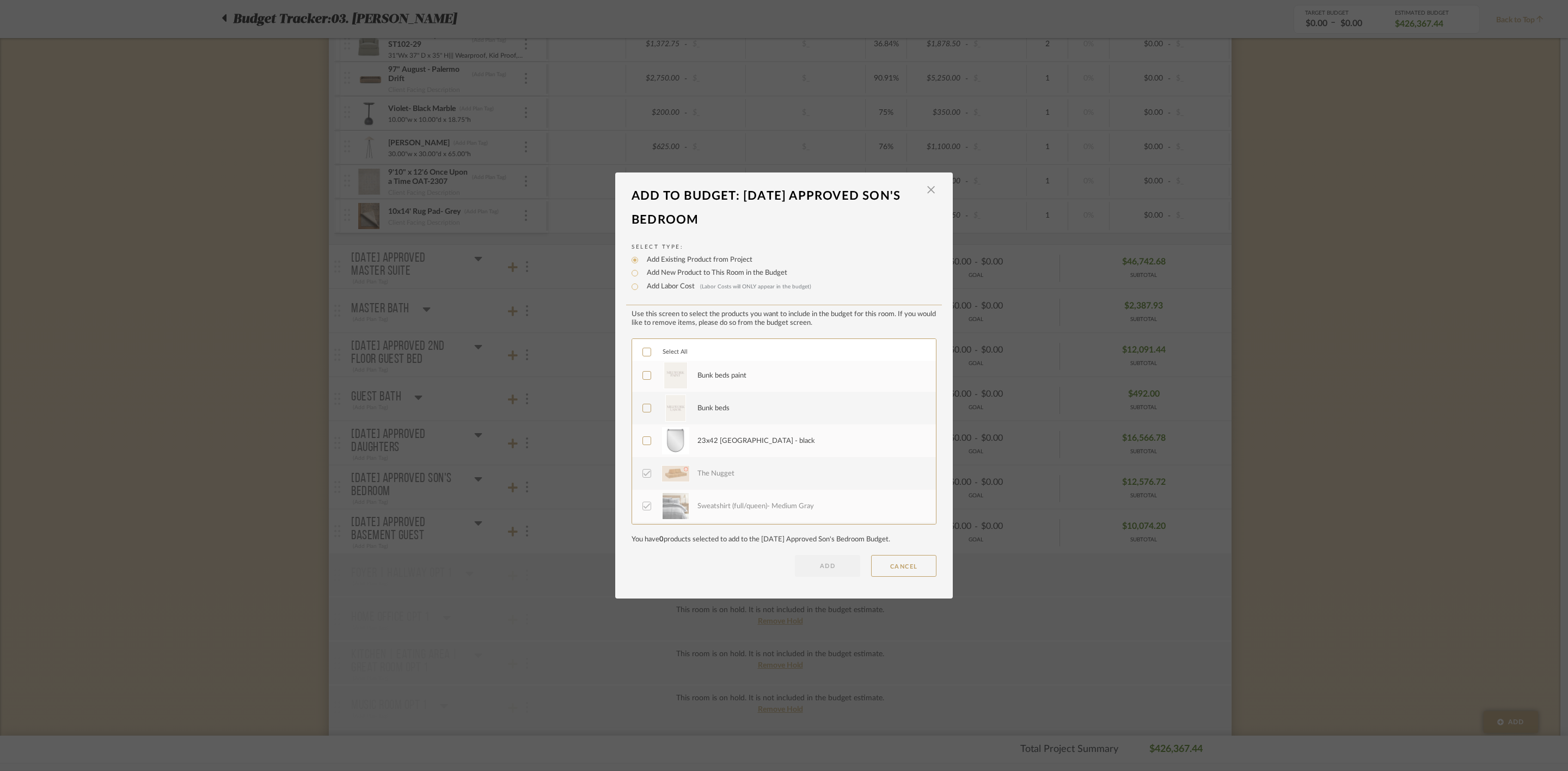
scroll to position [81, 0]
click at [726, 457] on div "23x42 [GEOGRAPHIC_DATA] - black" at bounding box center [756, 460] width 117 height 11
click at [674, 287] on label "Add Labor Cost (Labor Costs will ONLY appear in the budget)" at bounding box center [726, 287] width 169 height 11
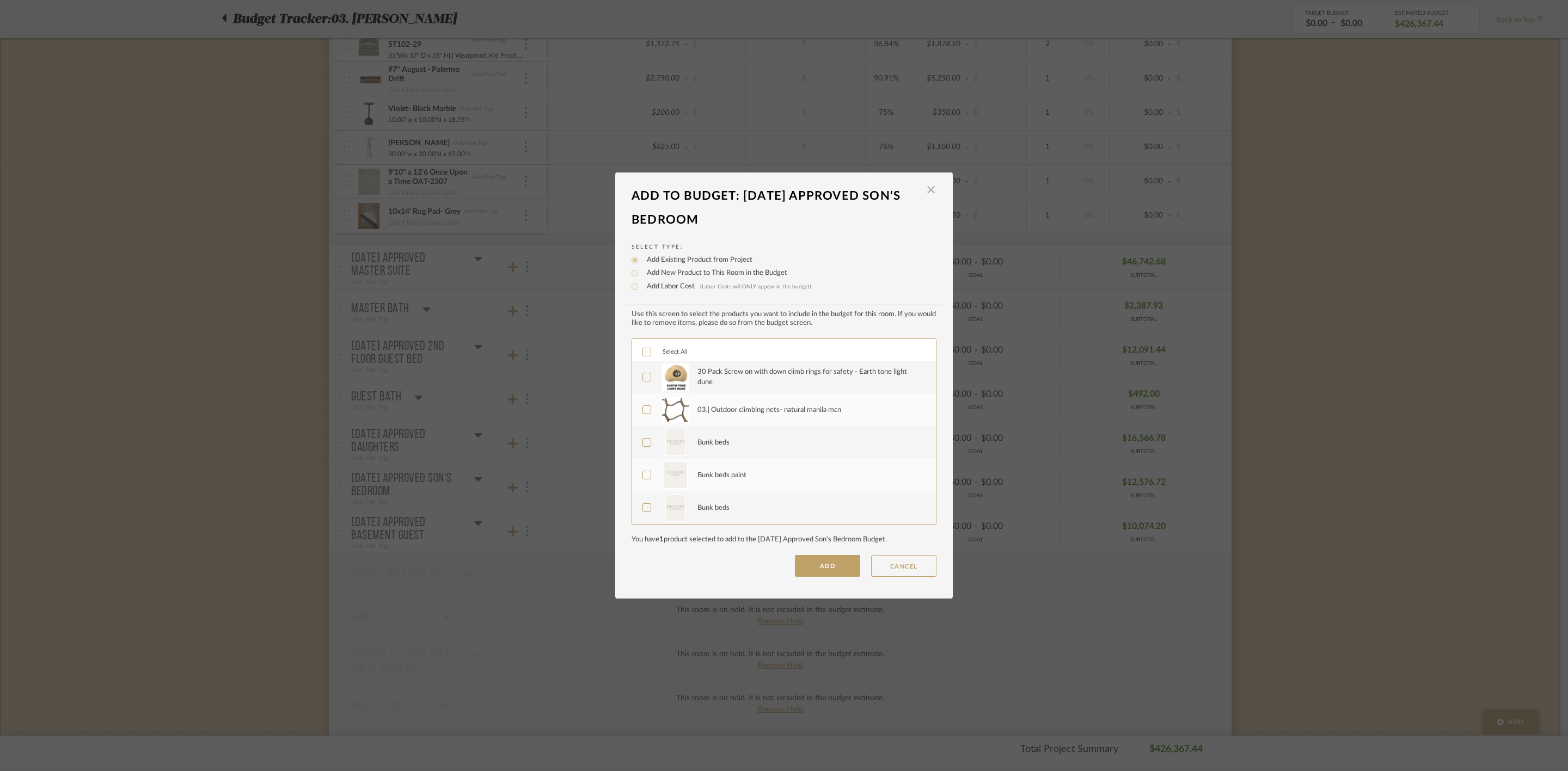
click at [642, 287] on input "Add Labor Cost (Labor Costs will ONLY appear in the budget)" at bounding box center [635, 287] width 13 height 13
radio input "true"
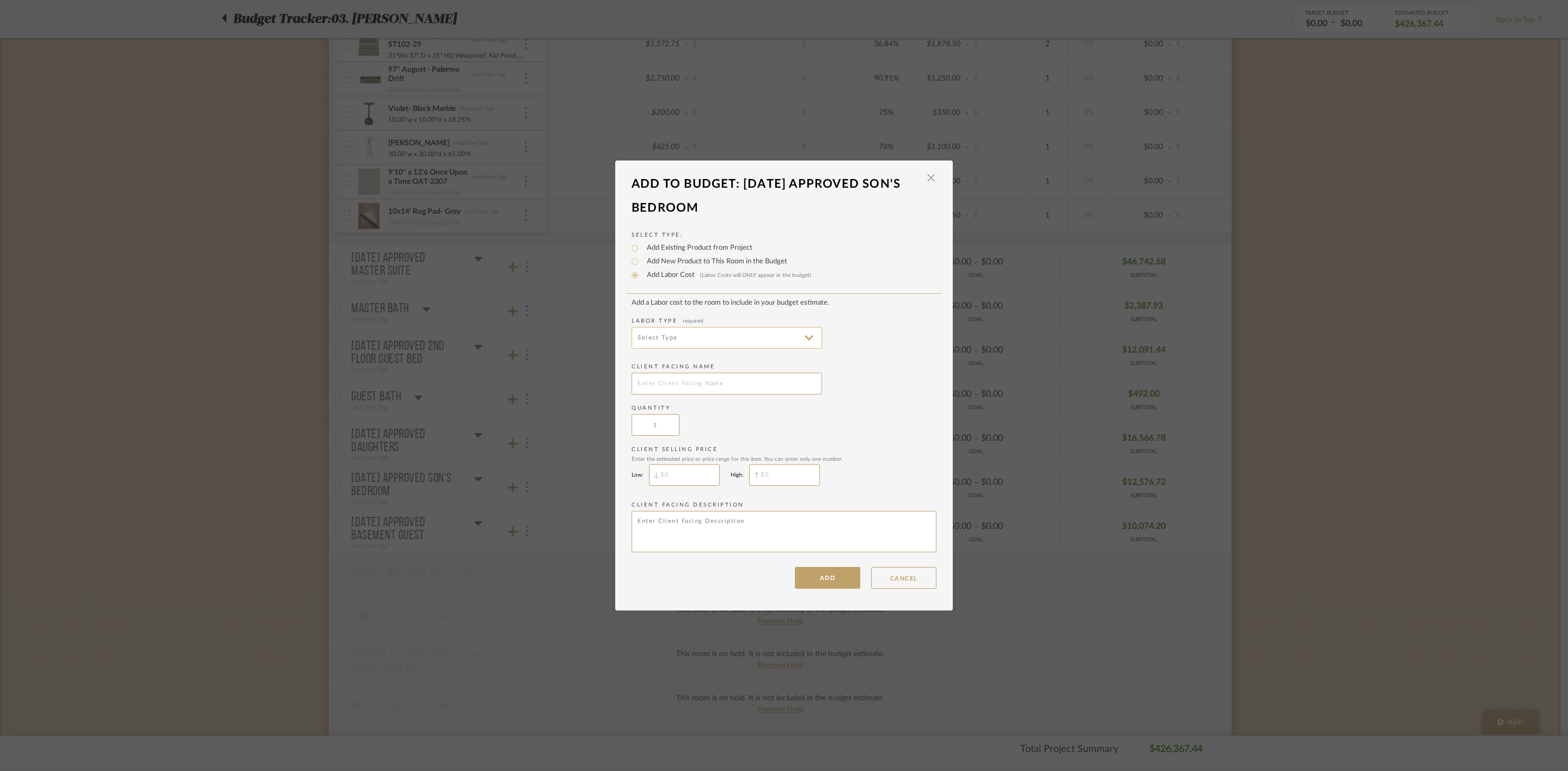
click at [749, 342] on input at bounding box center [726, 338] width 190 height 22
click at [714, 418] on span "Electrical Installation" at bounding box center [724, 418] width 169 height 9
type input "Electrical Installation"
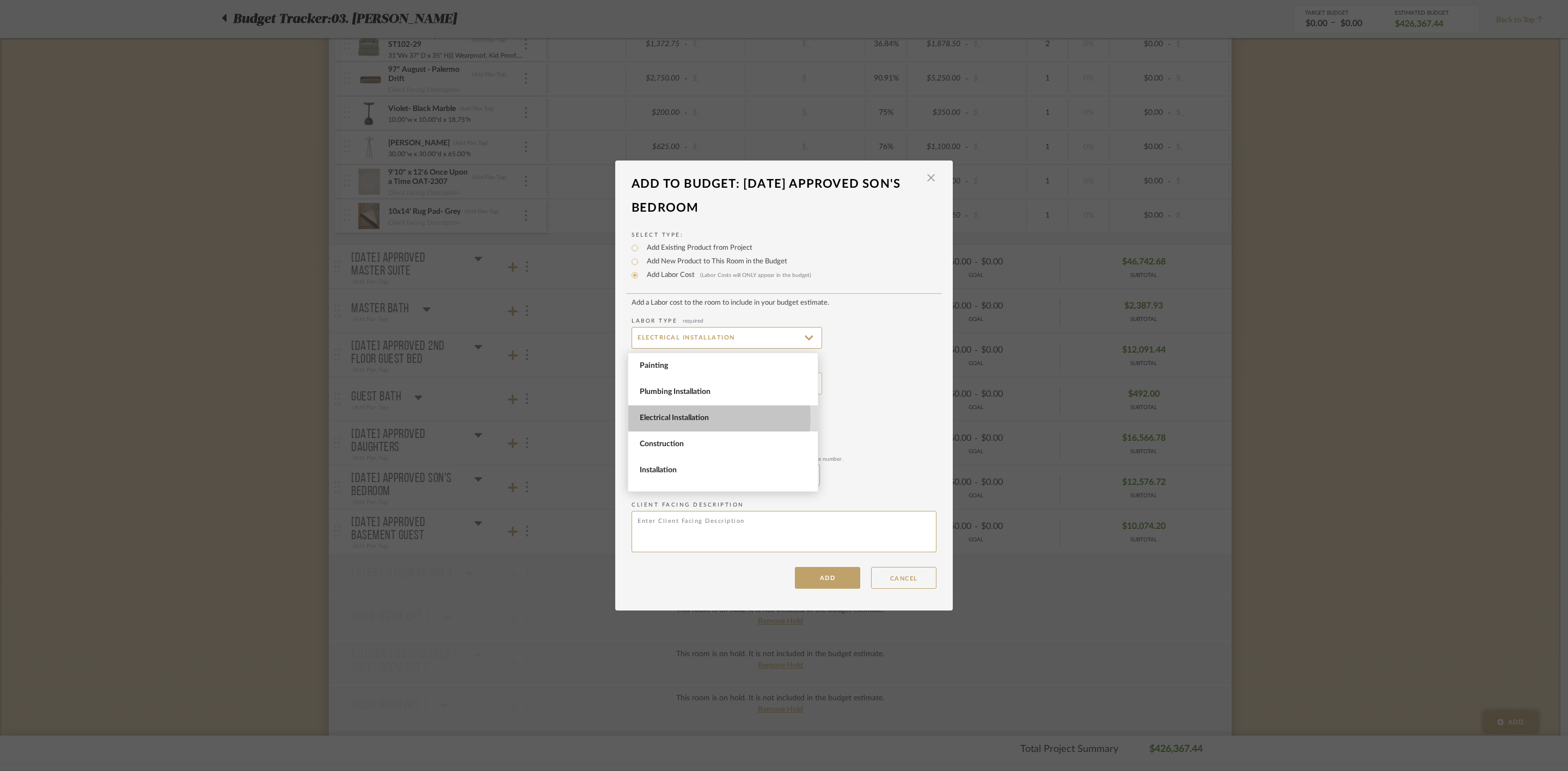
click at [724, 394] on input "text" at bounding box center [726, 383] width 190 height 22
click at [727, 389] on input "text" at bounding box center [726, 383] width 190 height 22
type input "R"
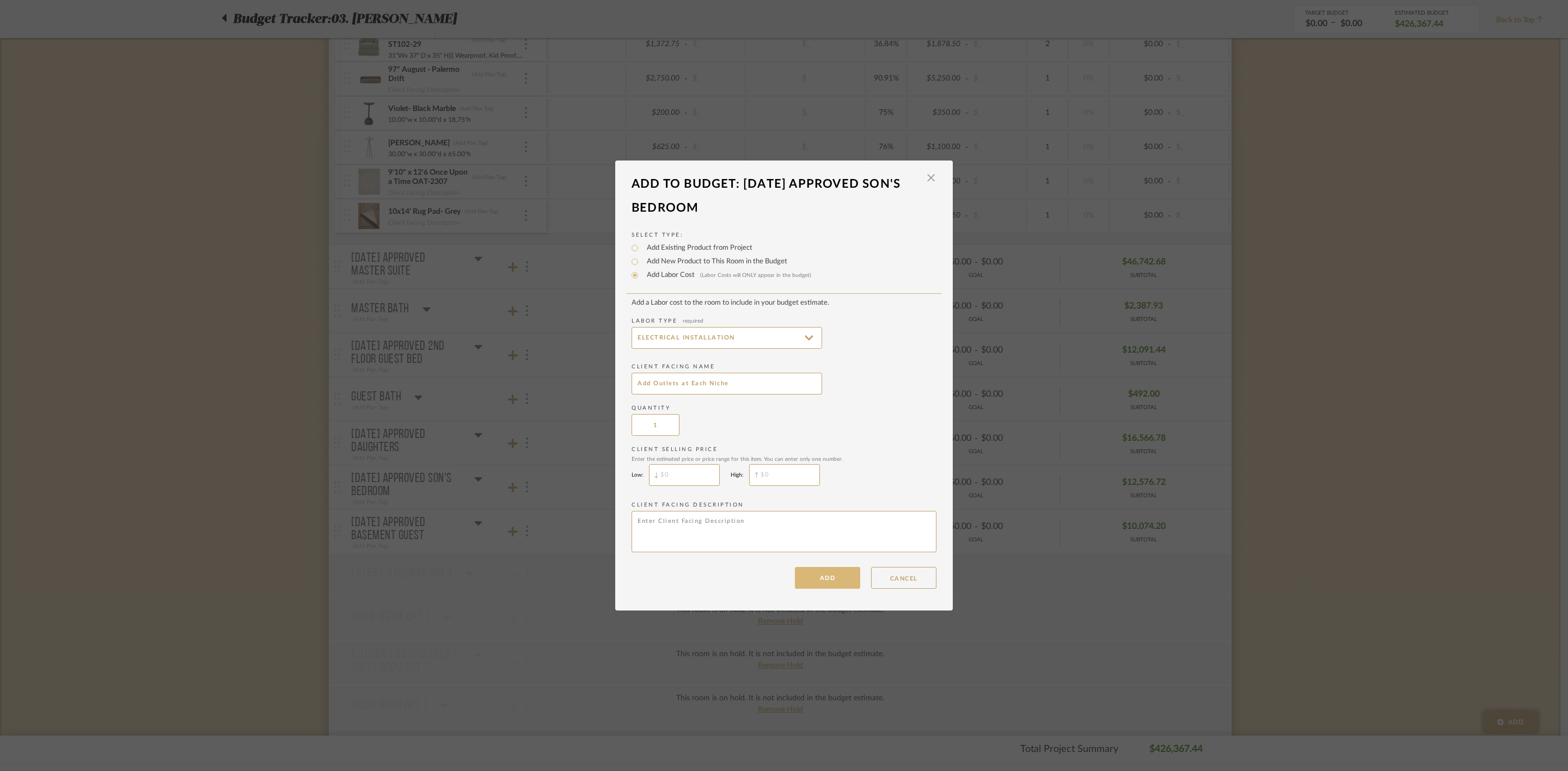
type input "Add Outlets at Each Niche"
click at [835, 578] on button "ADD" at bounding box center [827, 577] width 65 height 22
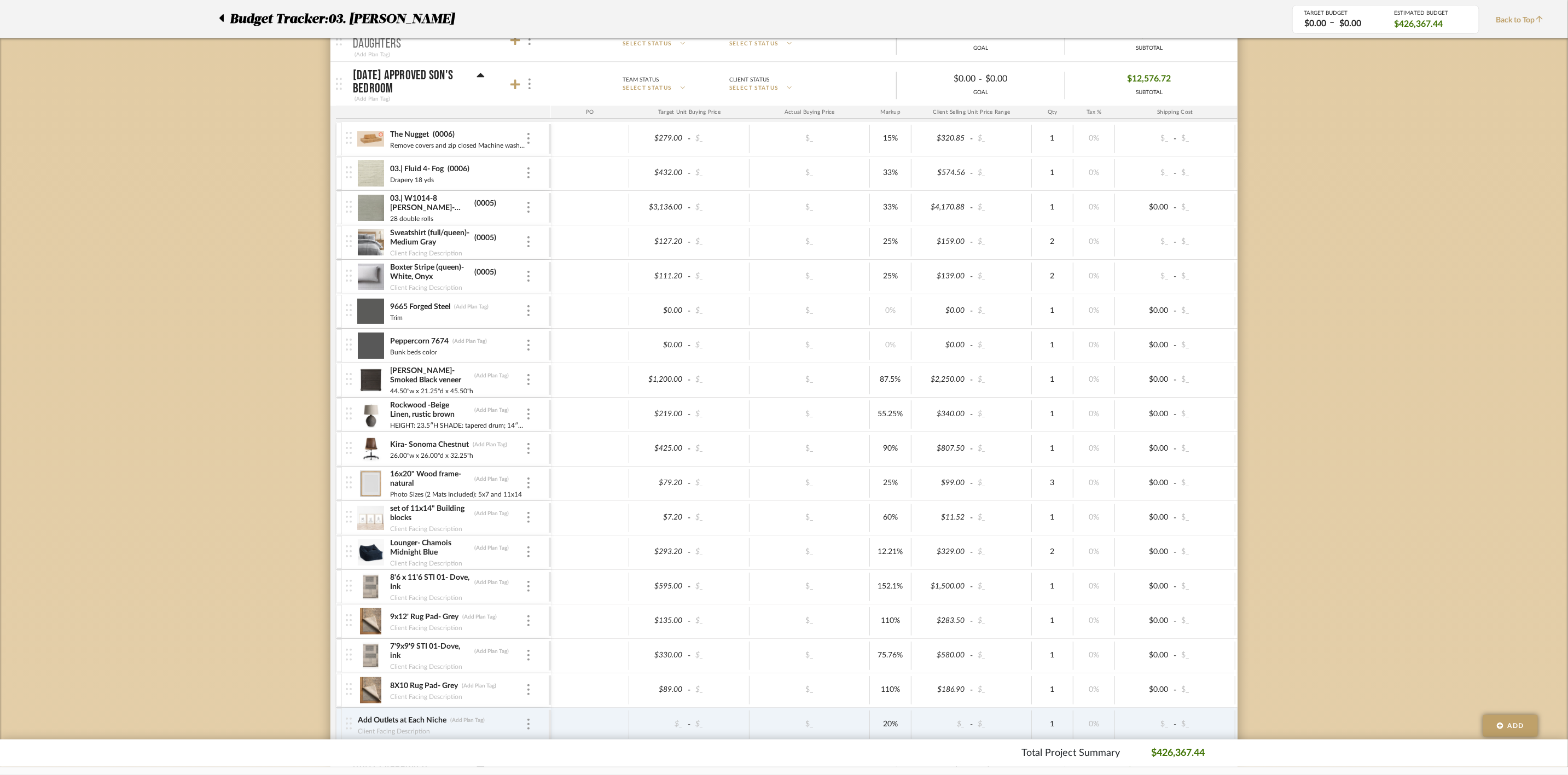
scroll to position [2133, 0]
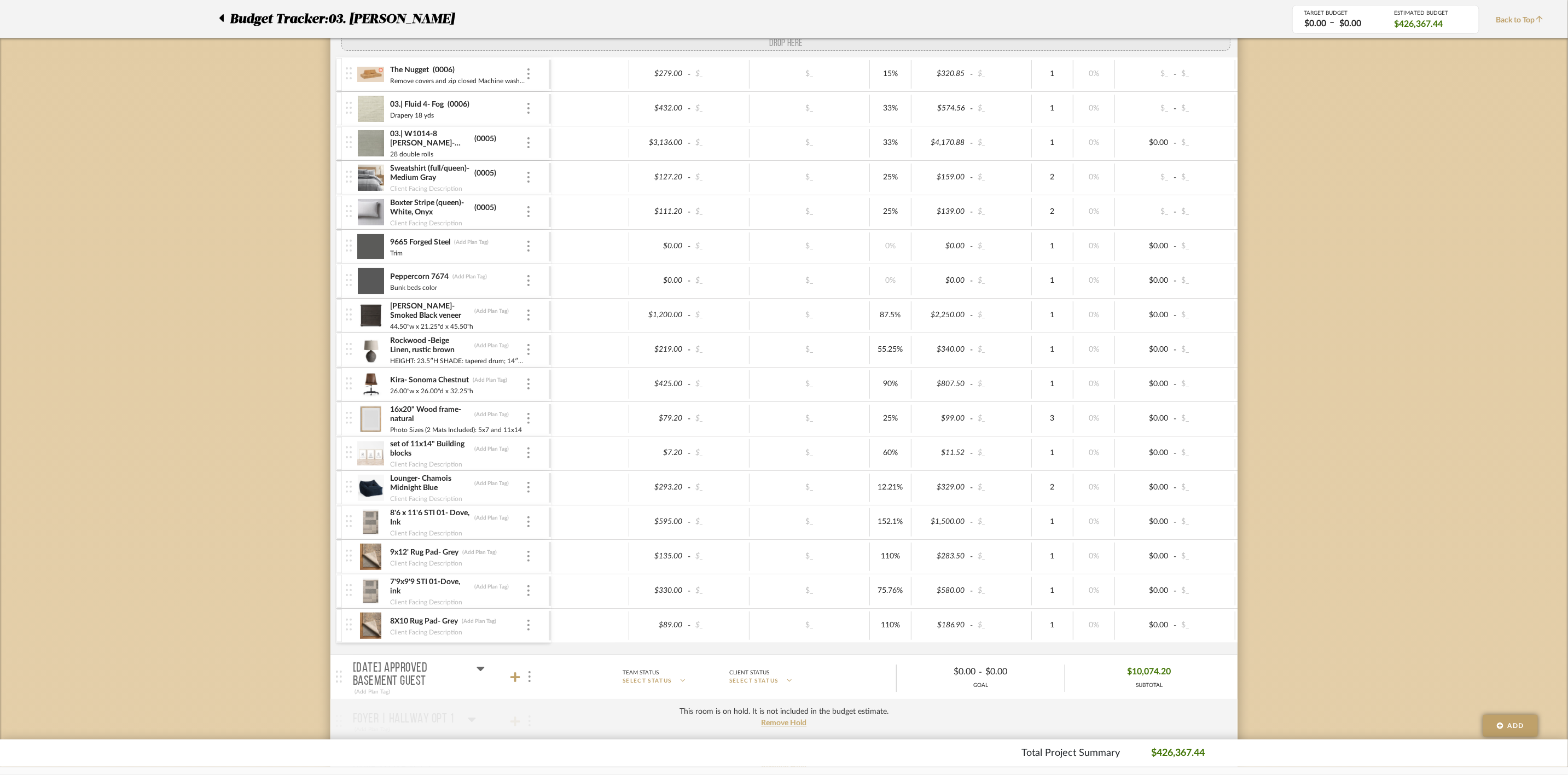
drag, startPoint x: 351, startPoint y: 651, endPoint x: 365, endPoint y: 69, distance: 582.2
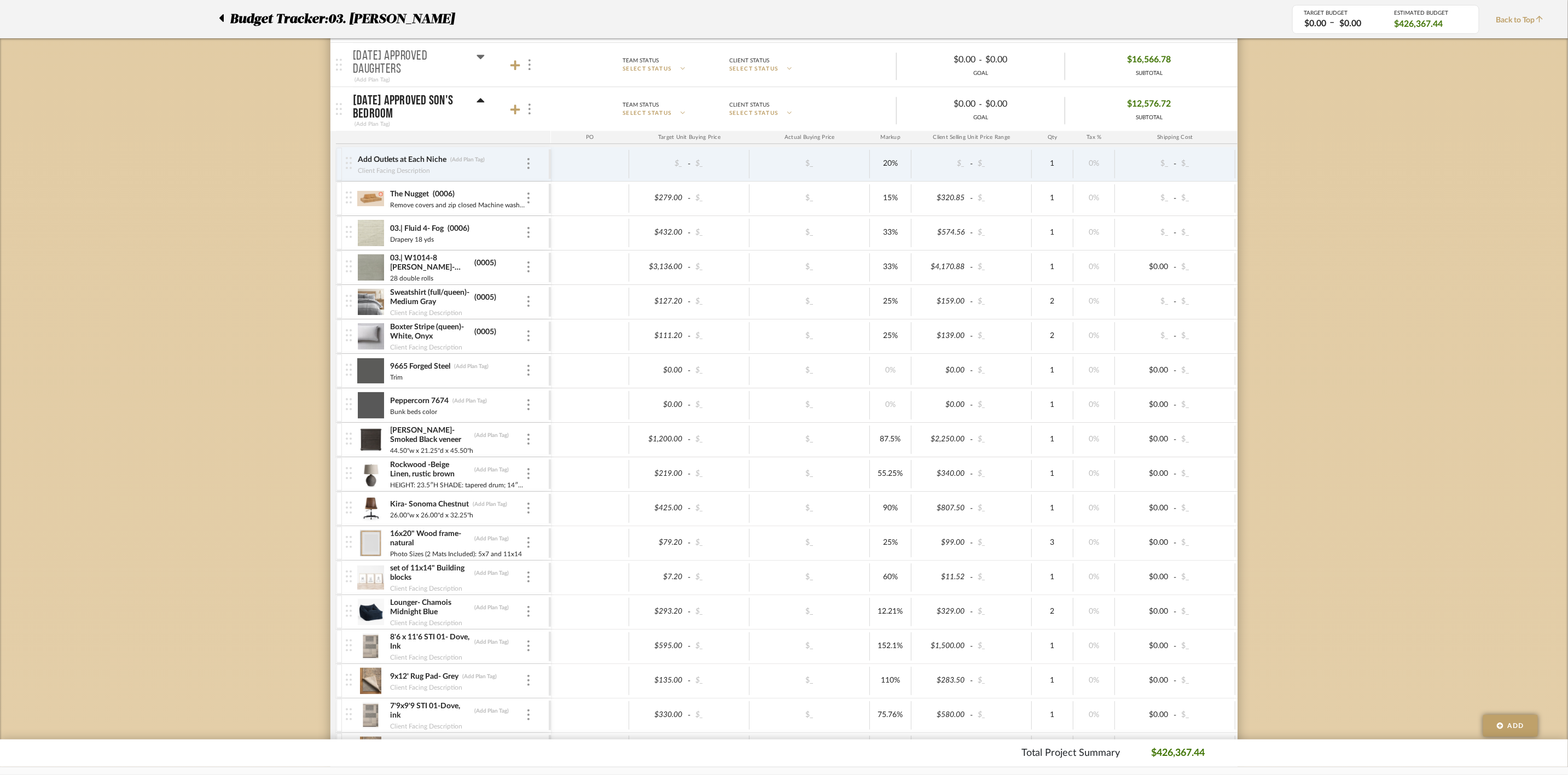
scroll to position [1969, 0]
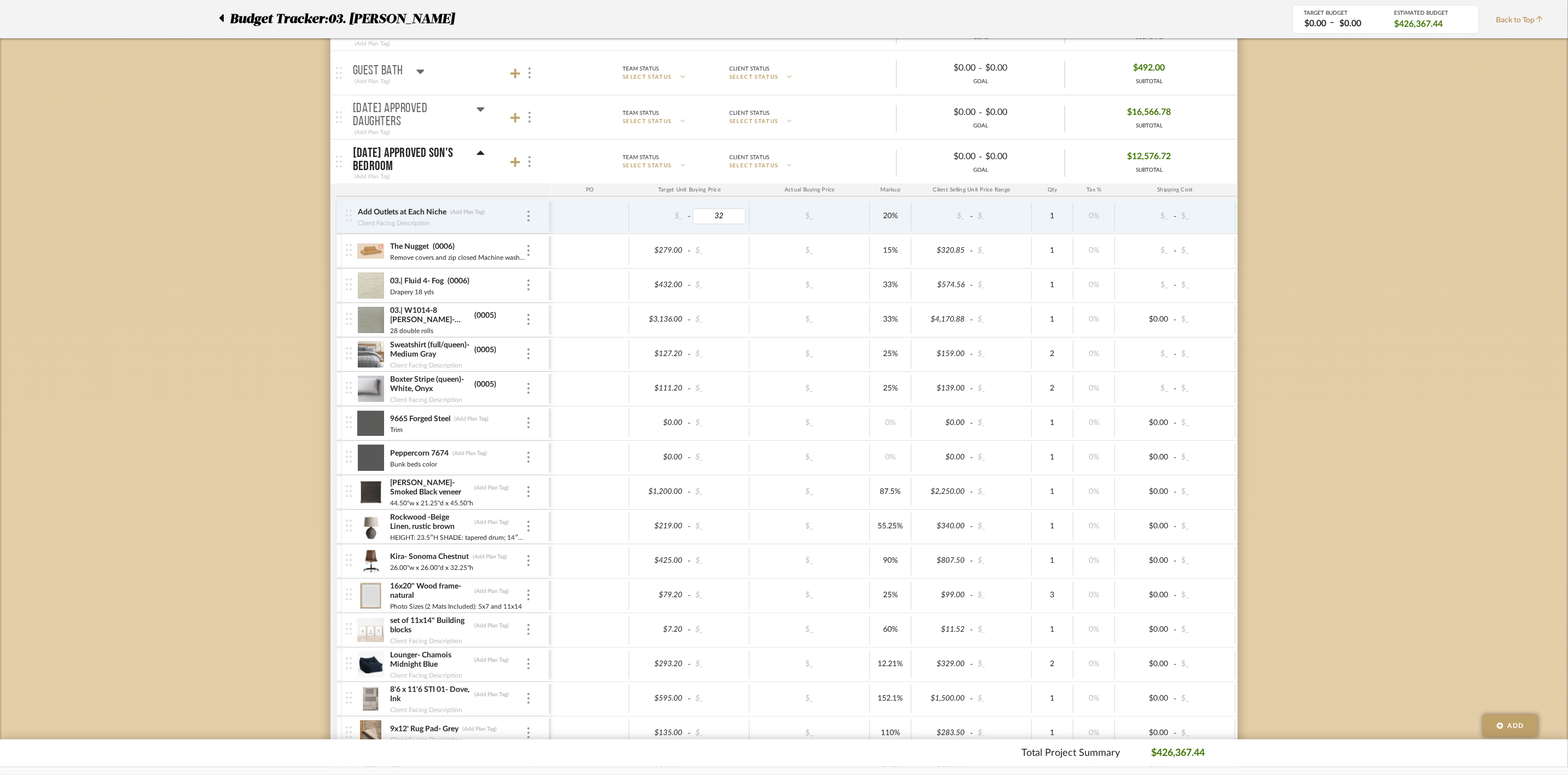
type input "320"
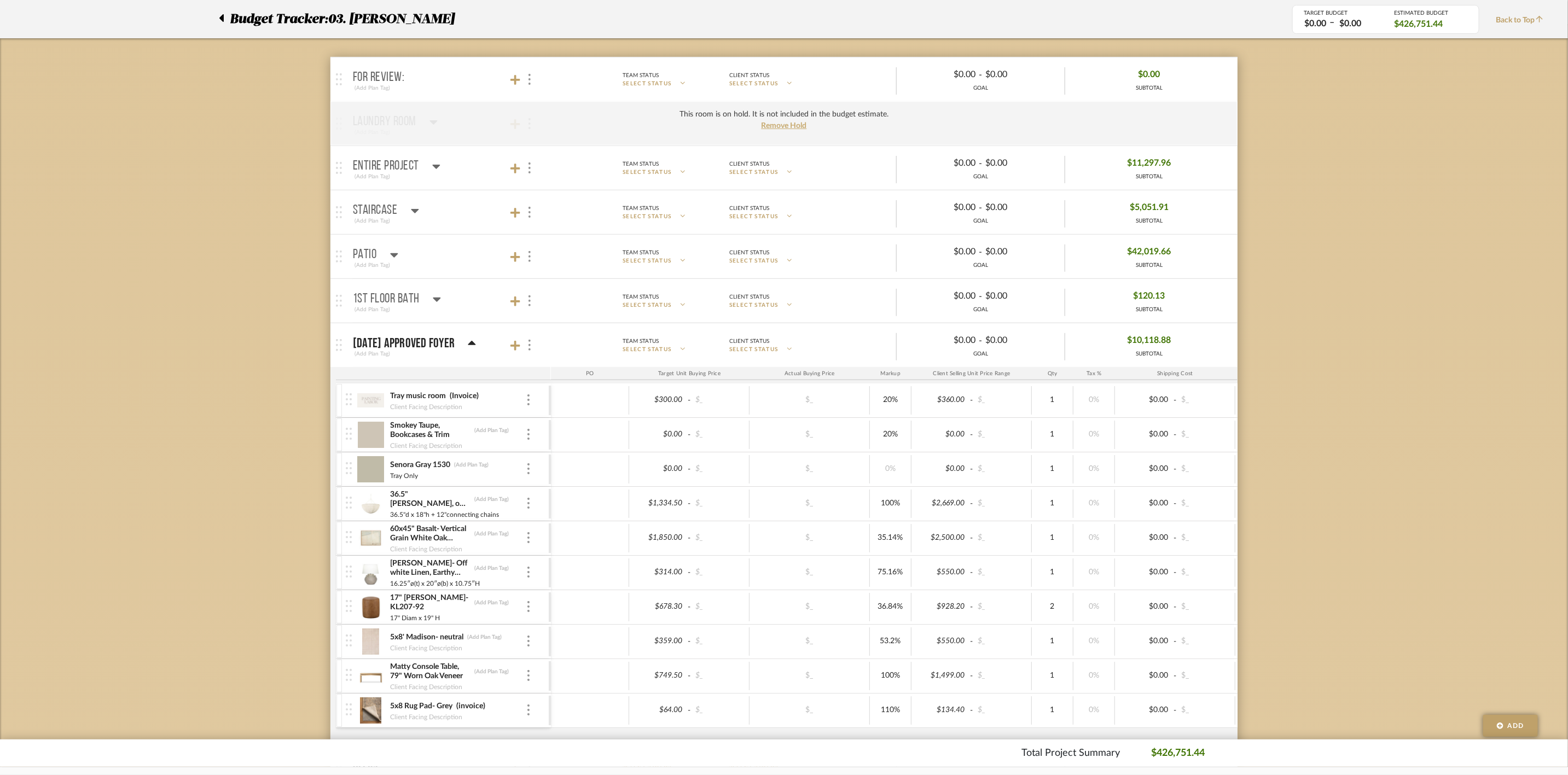
scroll to position [0, 0]
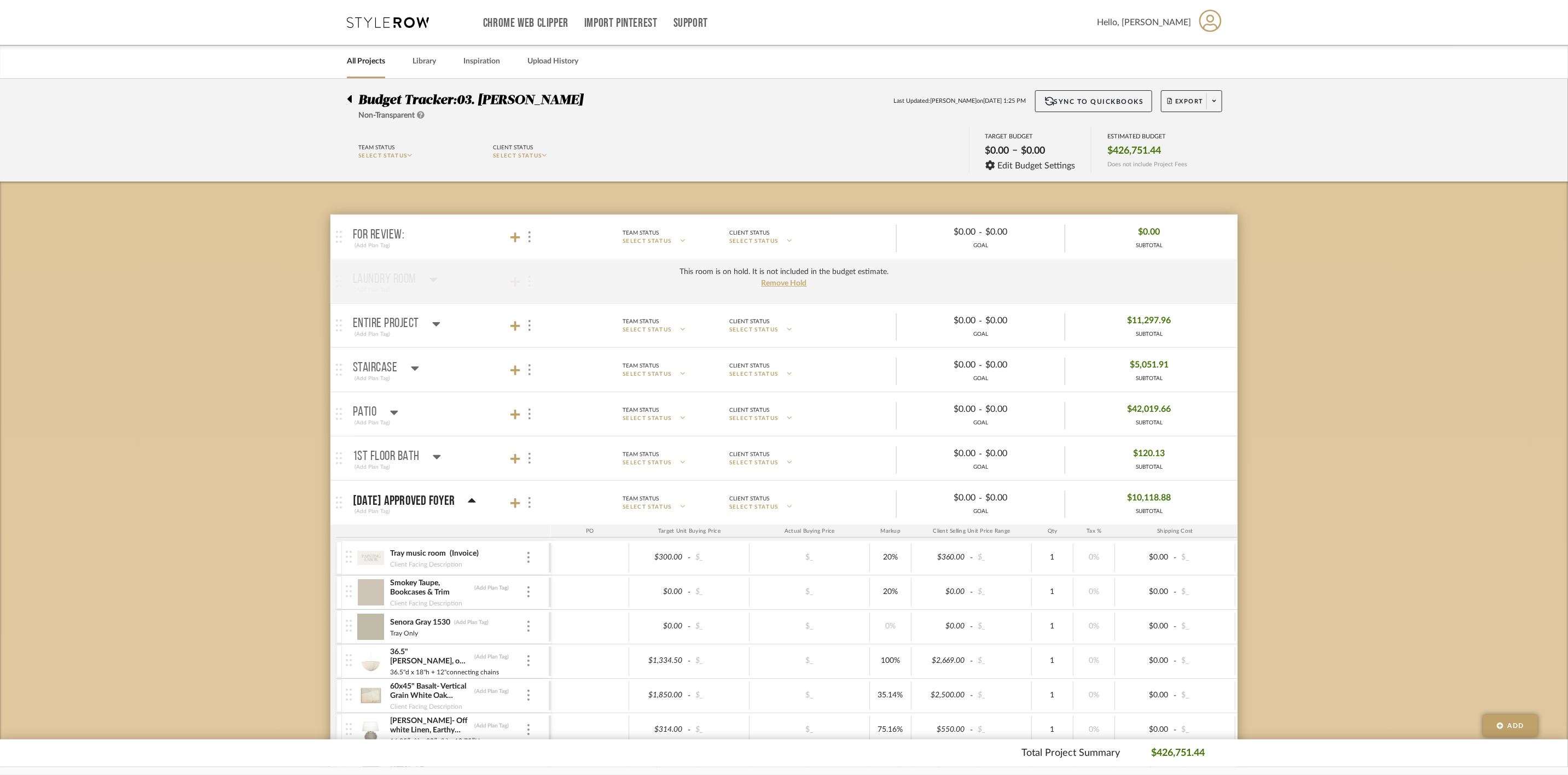
click at [432, 320] on icon at bounding box center [436, 324] width 9 height 13
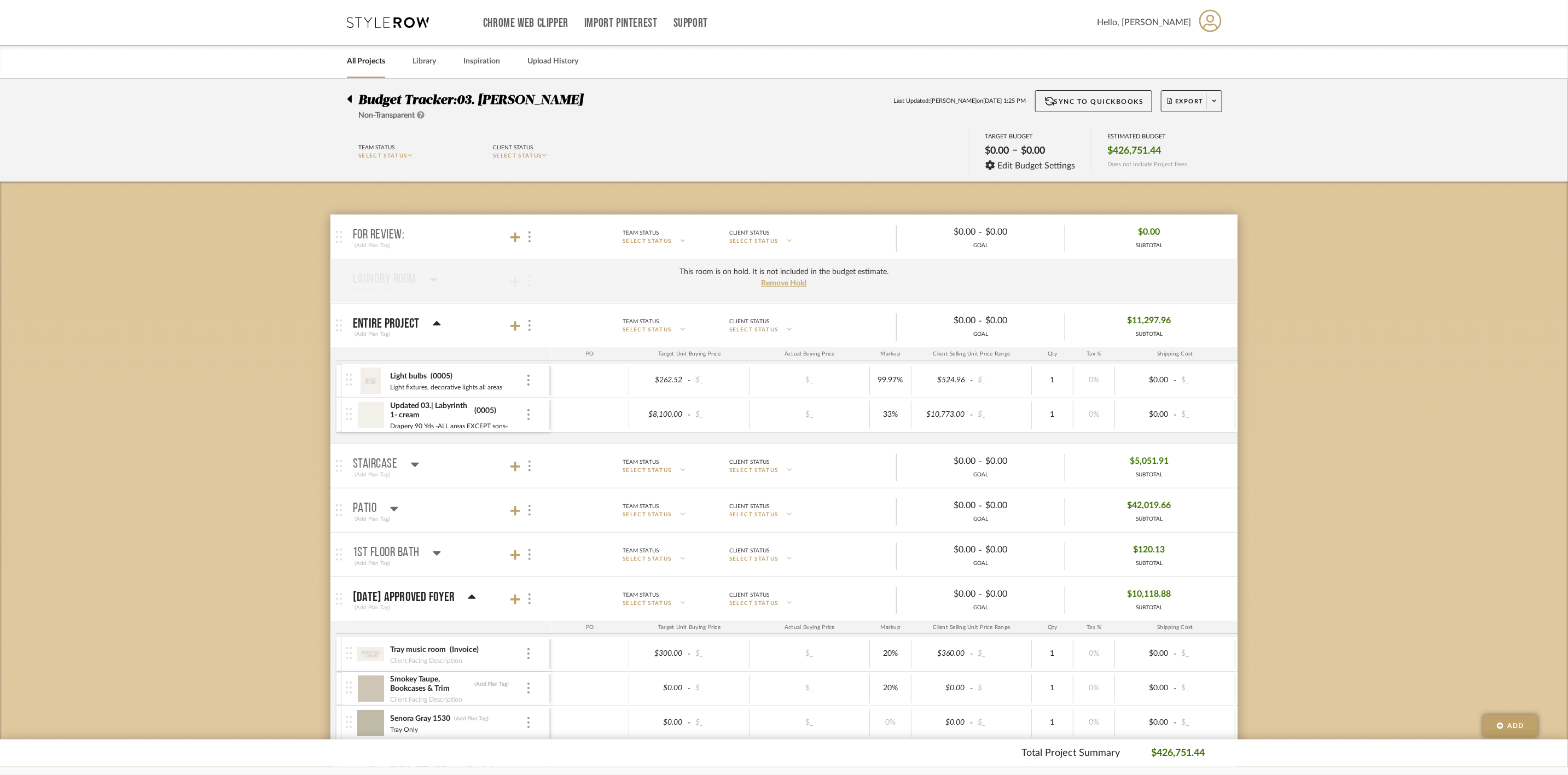
click at [433, 320] on icon at bounding box center [436, 324] width 9 height 13
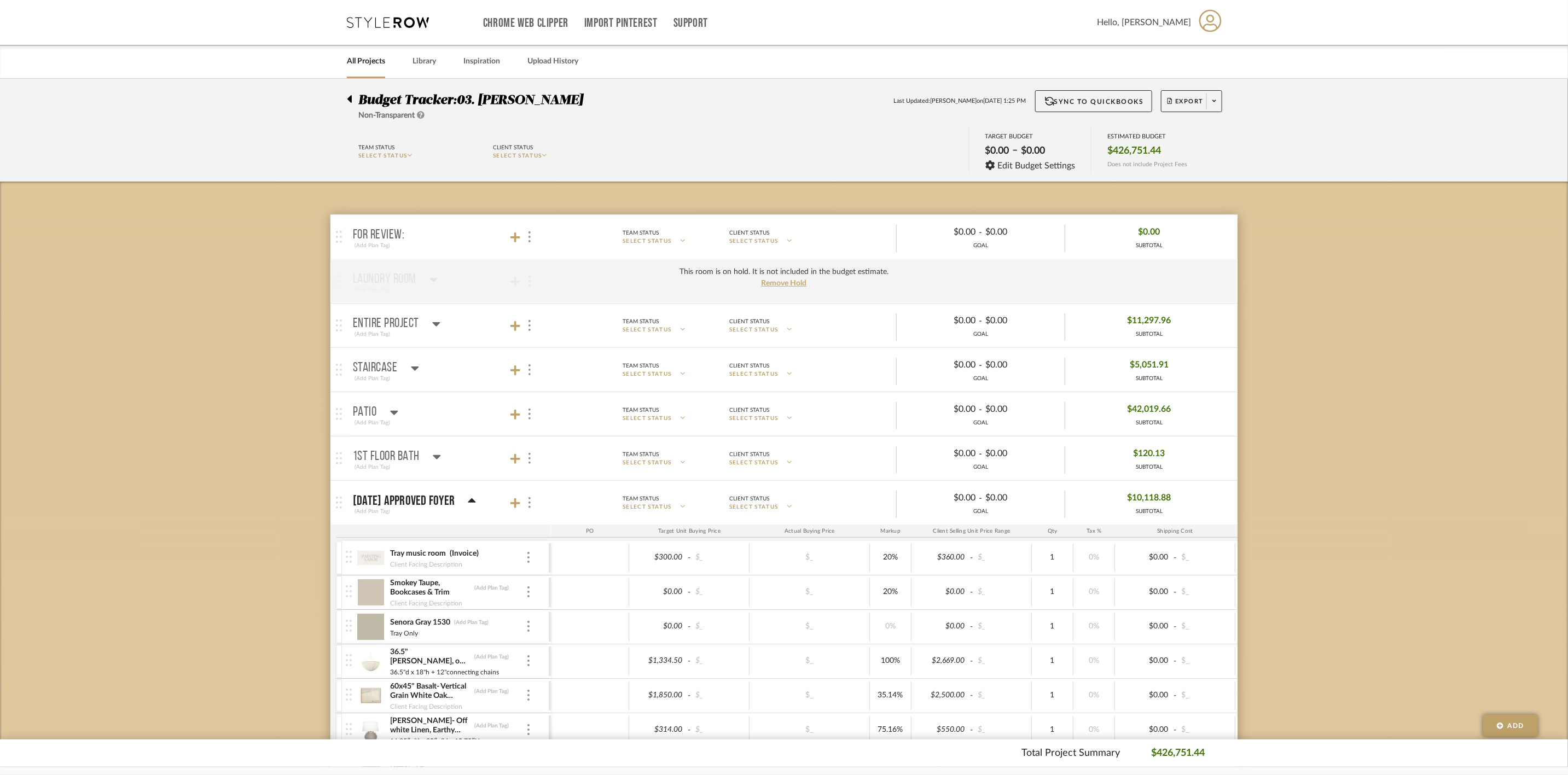
click at [411, 370] on icon at bounding box center [415, 368] width 9 height 13
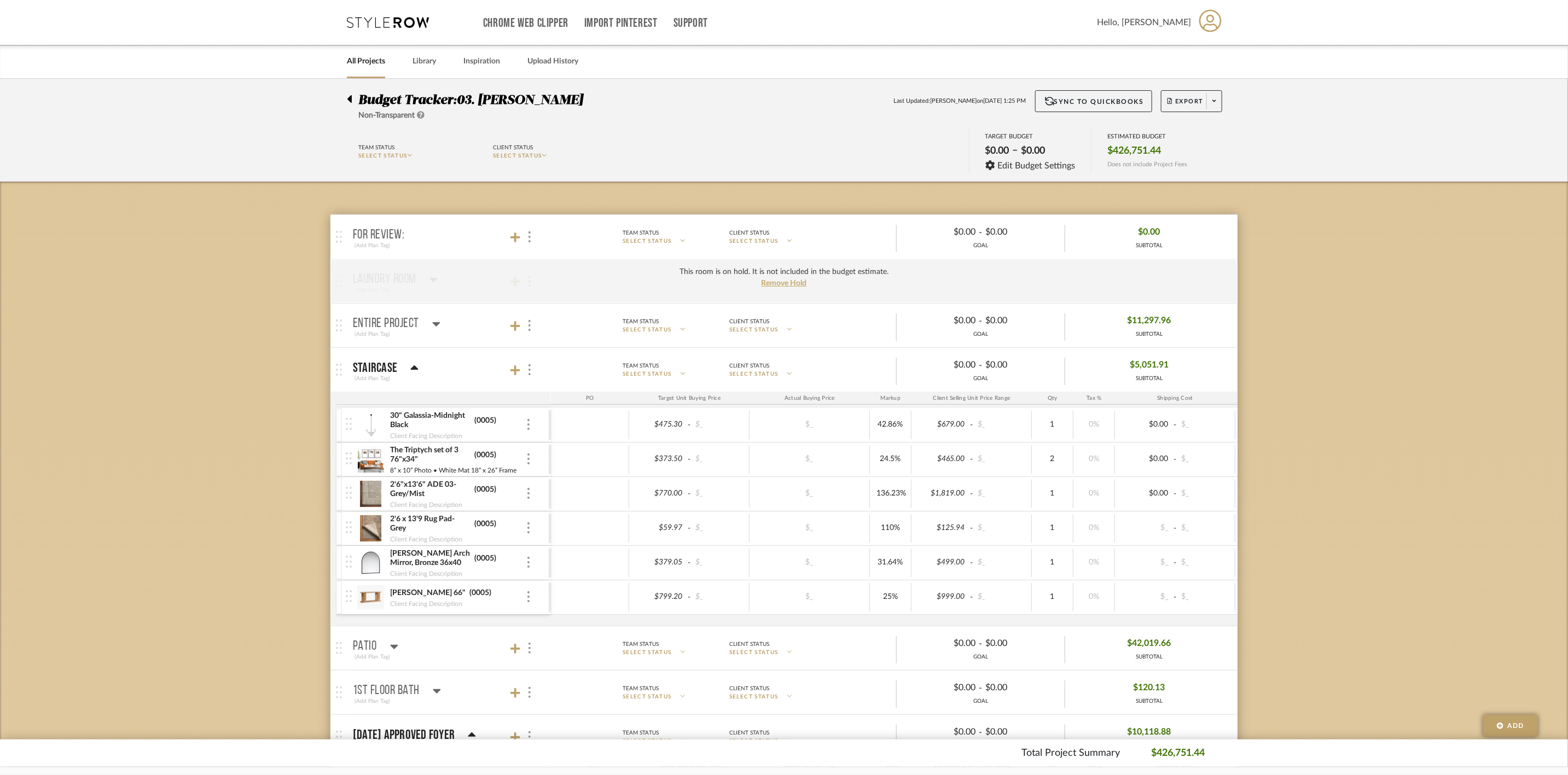
click at [411, 370] on icon at bounding box center [415, 367] width 8 height 5
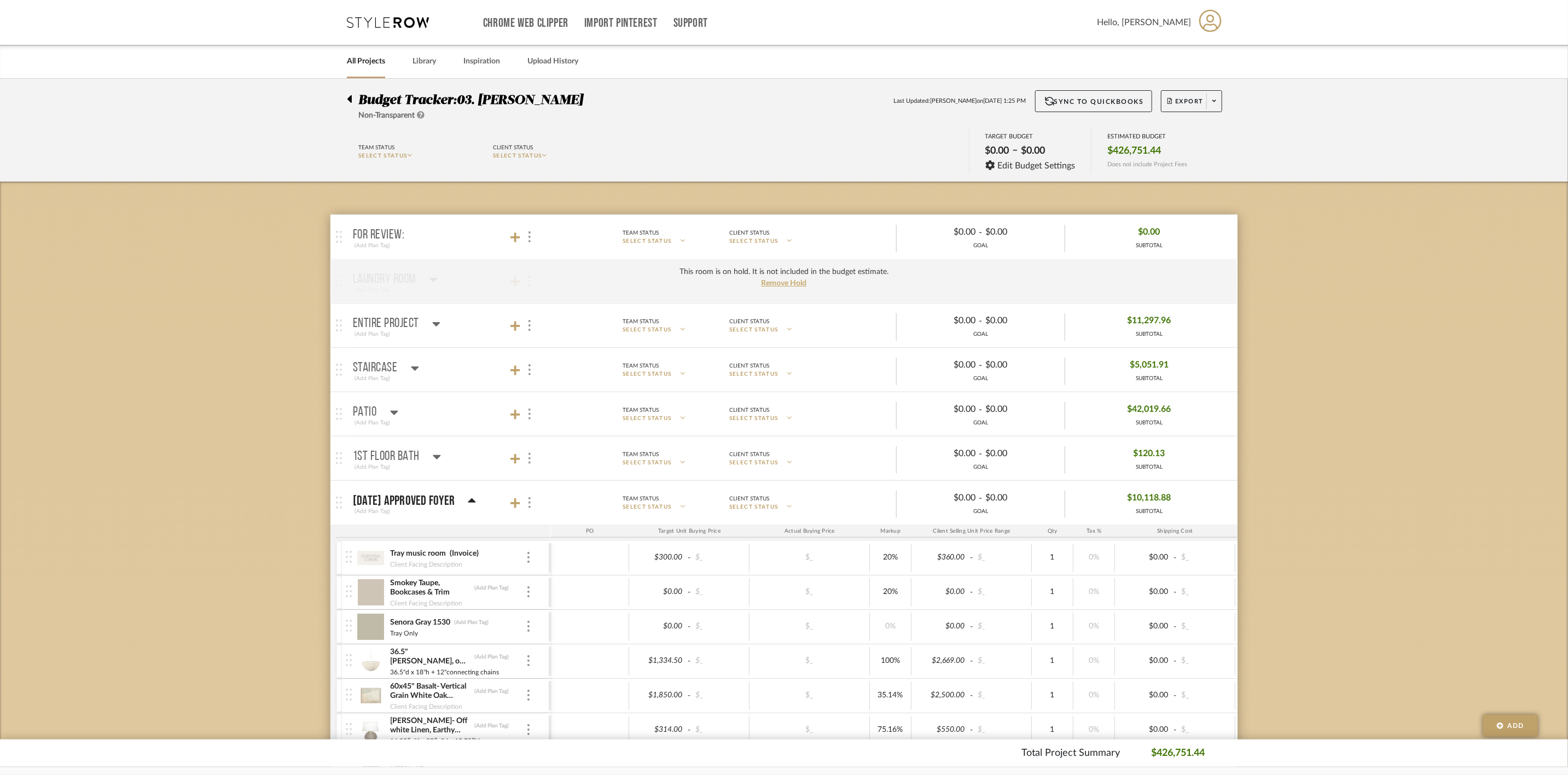
click at [396, 411] on icon at bounding box center [394, 413] width 9 height 13
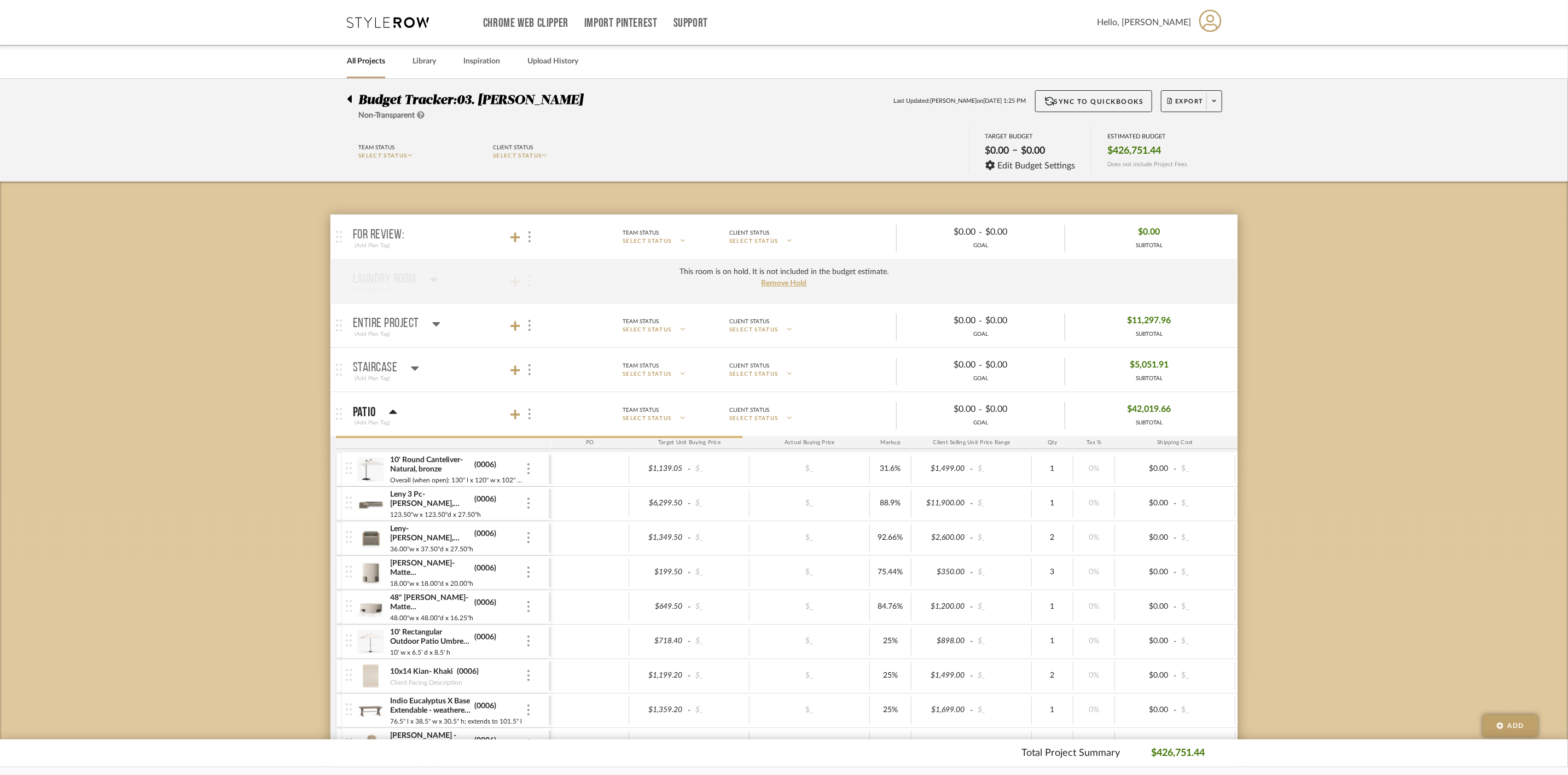
click at [396, 411] on icon at bounding box center [393, 413] width 9 height 13
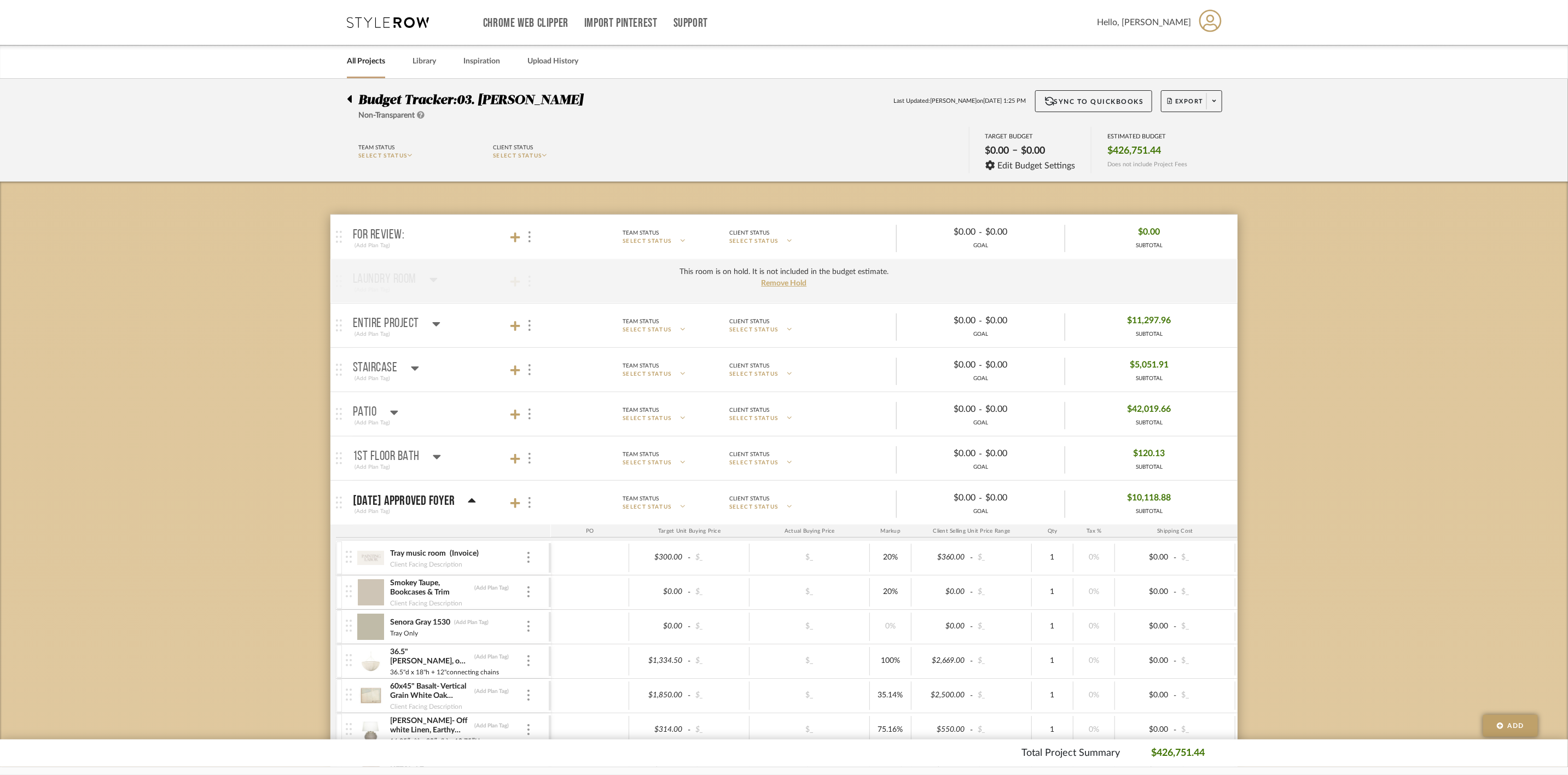
click at [438, 455] on icon at bounding box center [436, 456] width 9 height 13
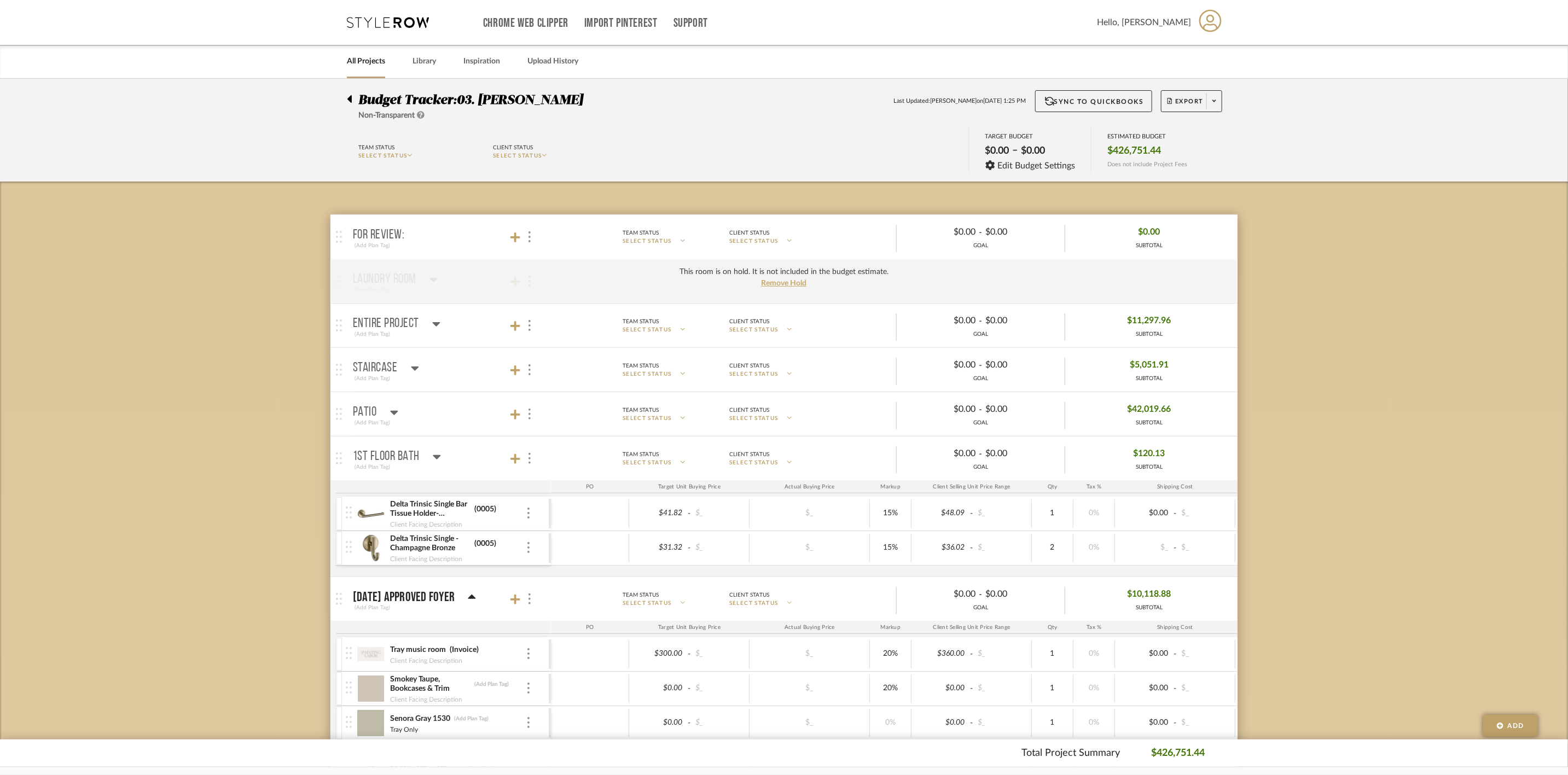
click at [438, 455] on icon at bounding box center [436, 456] width 9 height 13
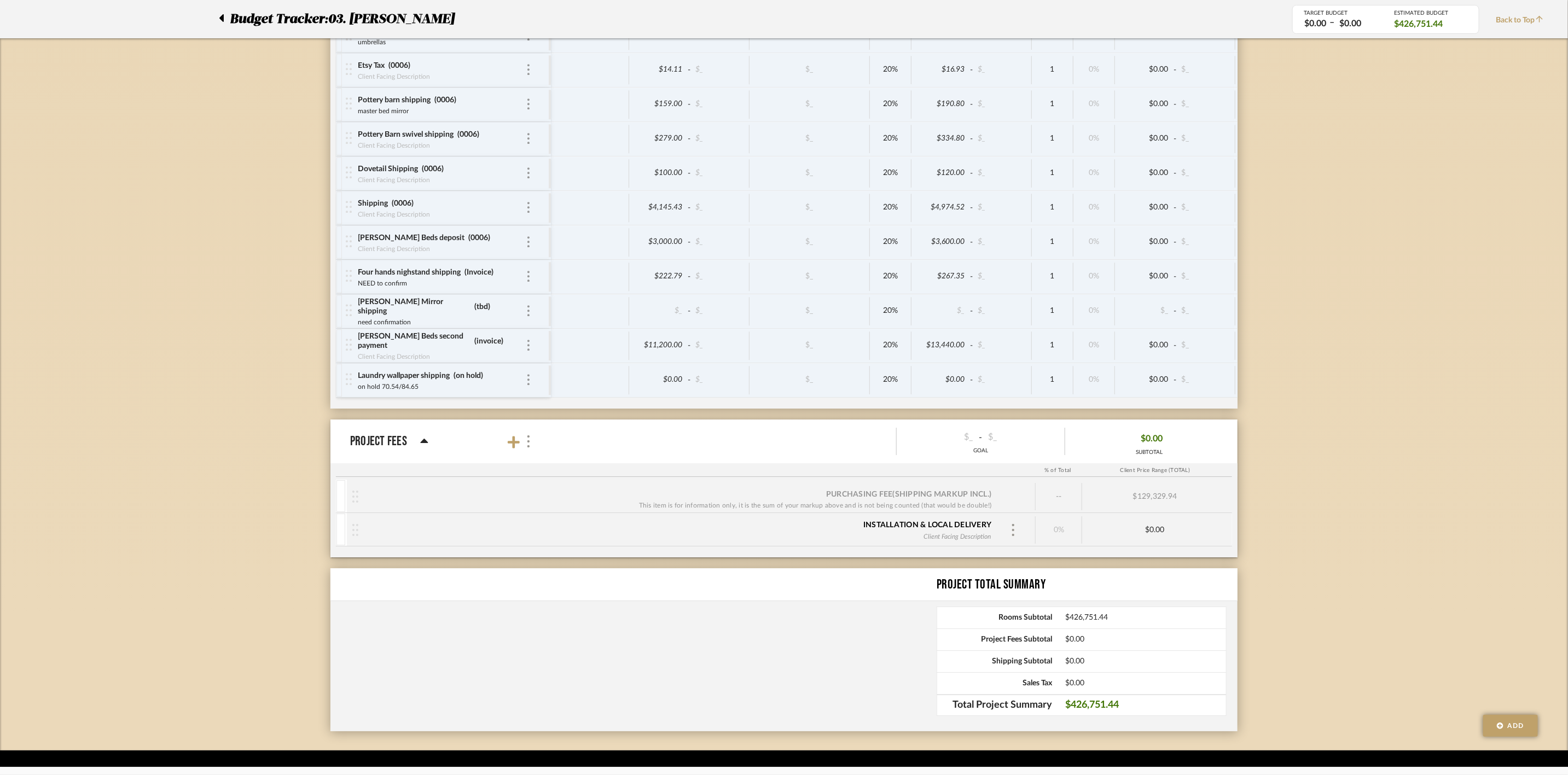
scroll to position [5895, 0]
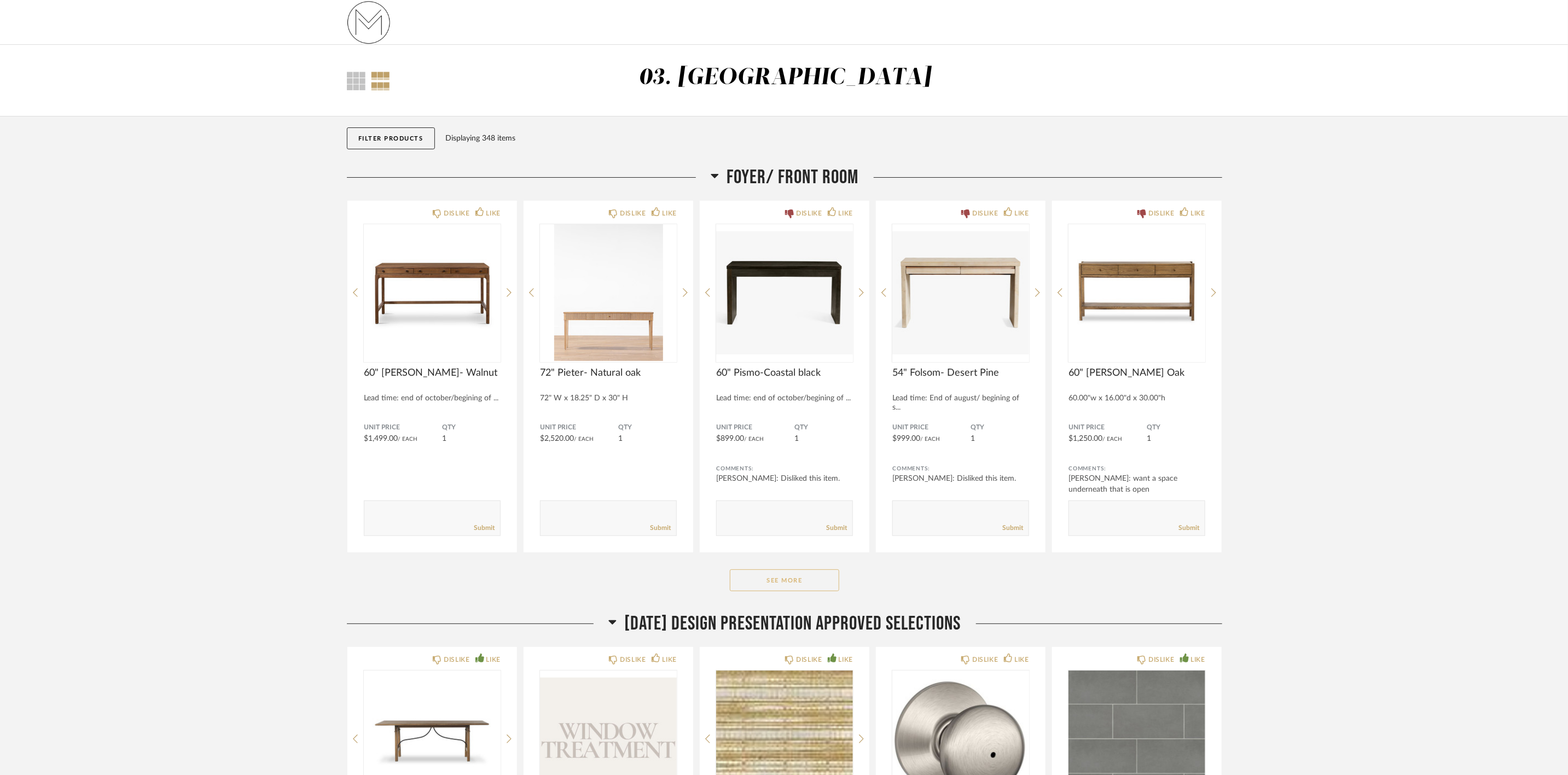
click at [747, 572] on button "See More" at bounding box center [784, 580] width 109 height 22
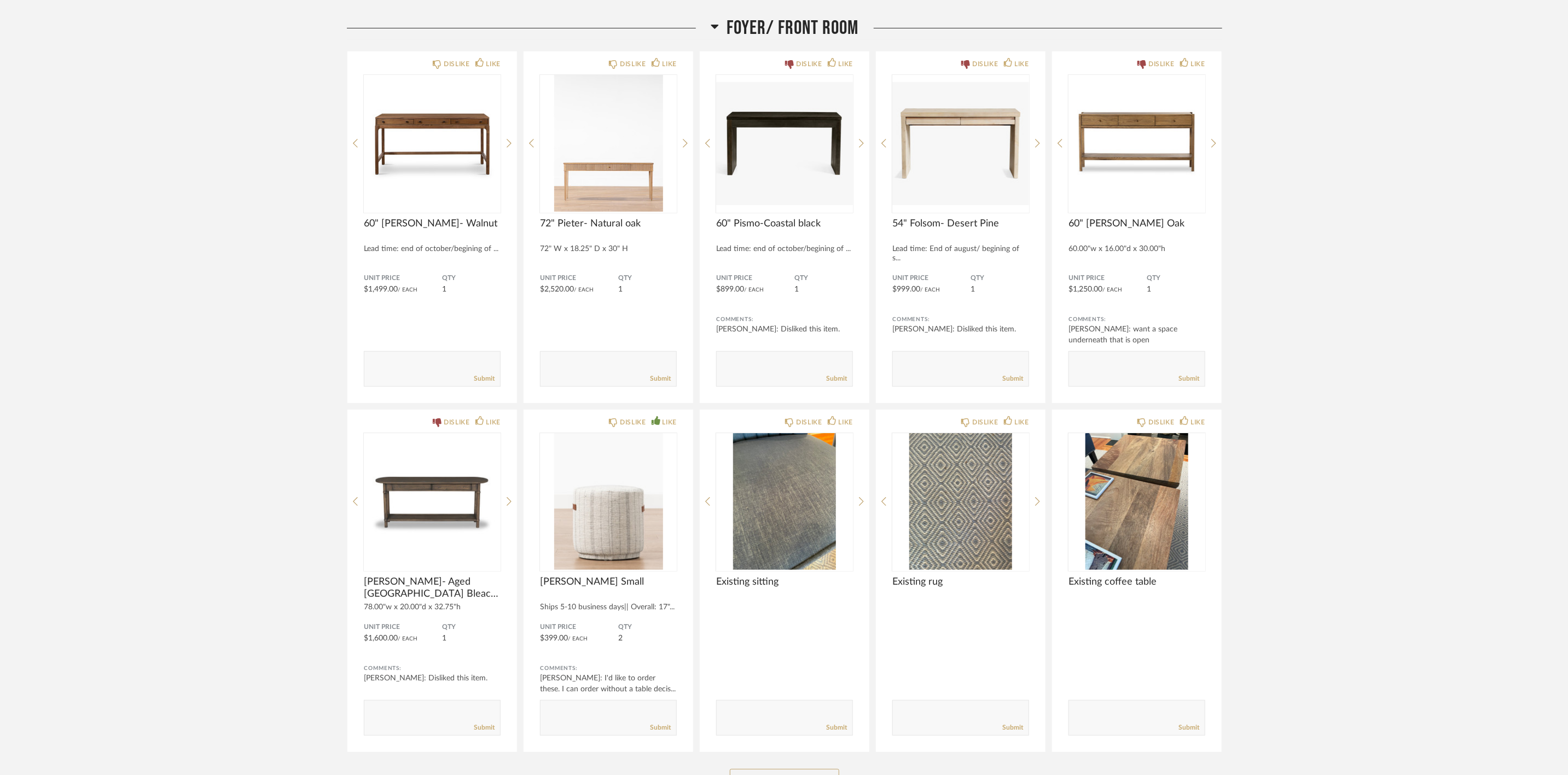
scroll to position [165, 0]
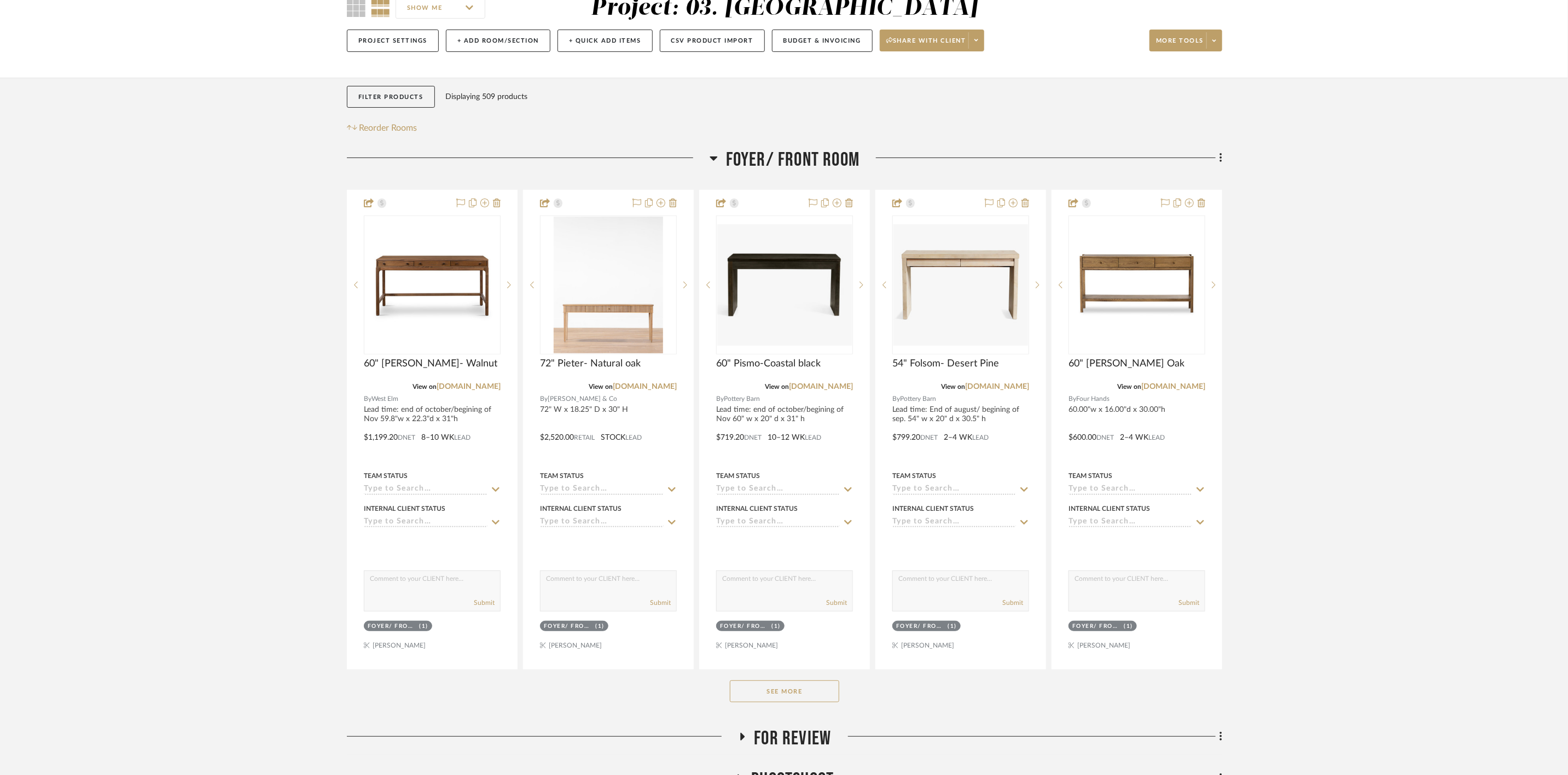
scroll to position [165, 0]
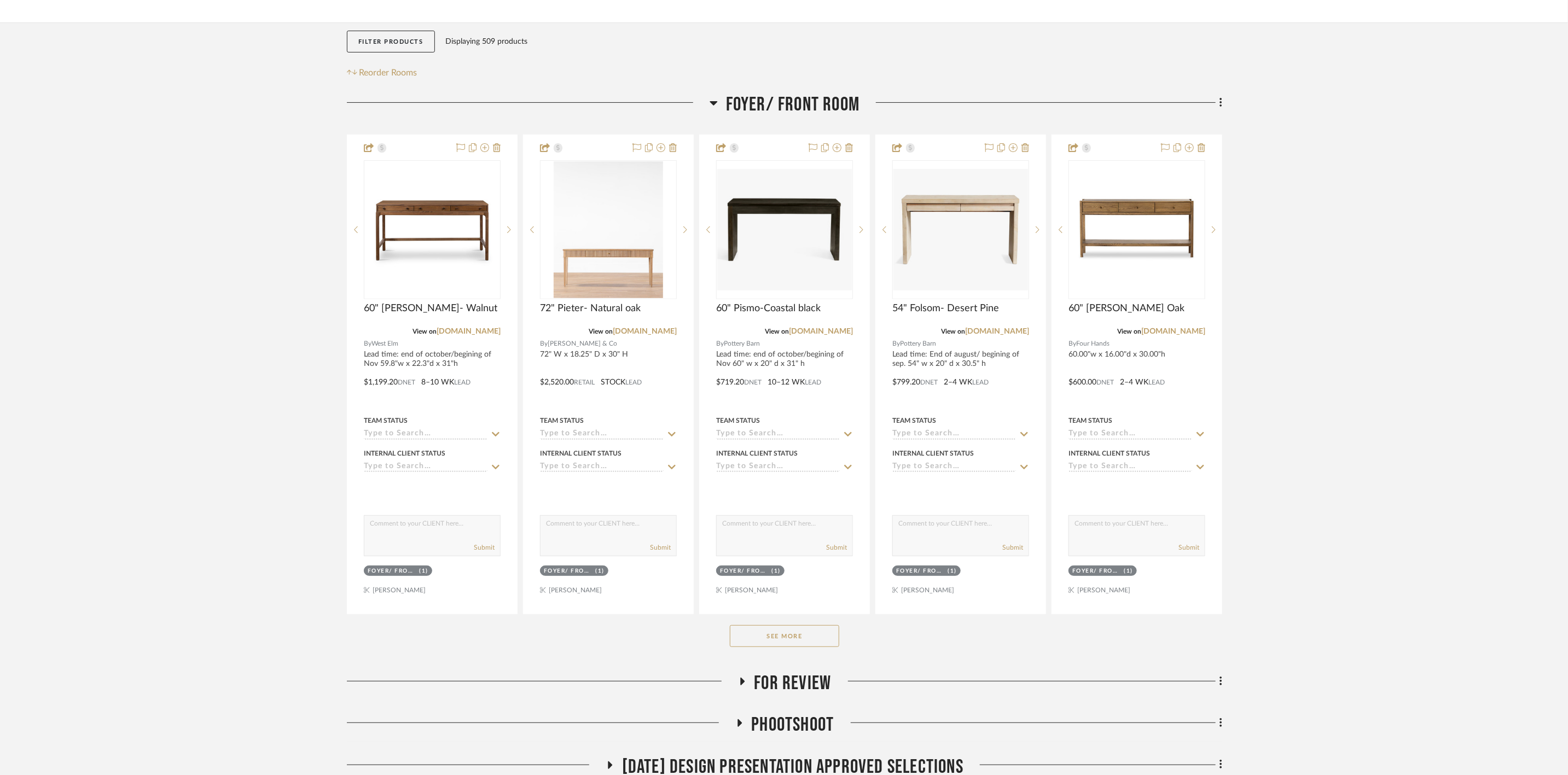
click at [826, 644] on button "See More" at bounding box center [784, 635] width 109 height 22
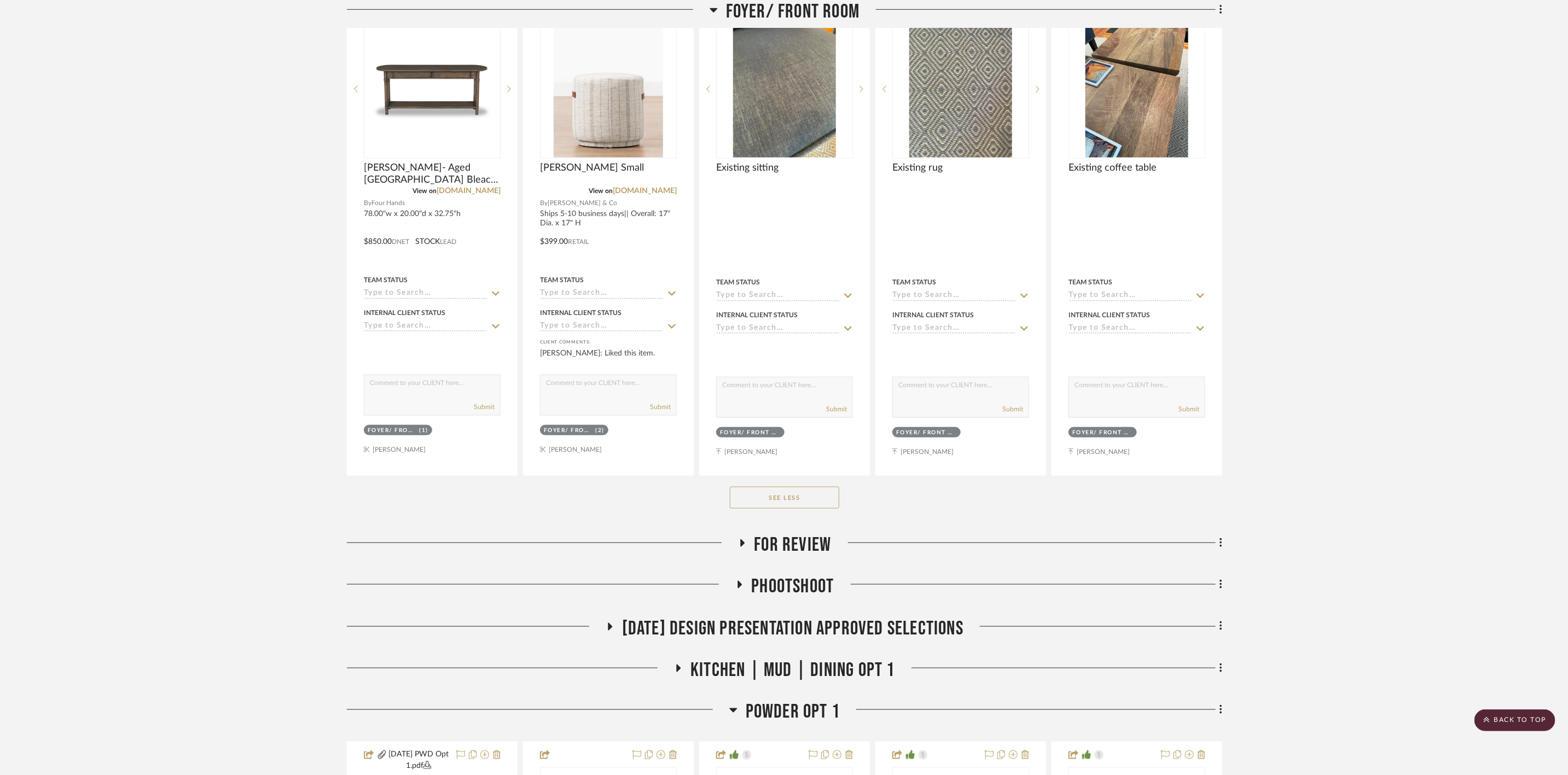
scroll to position [821, 0]
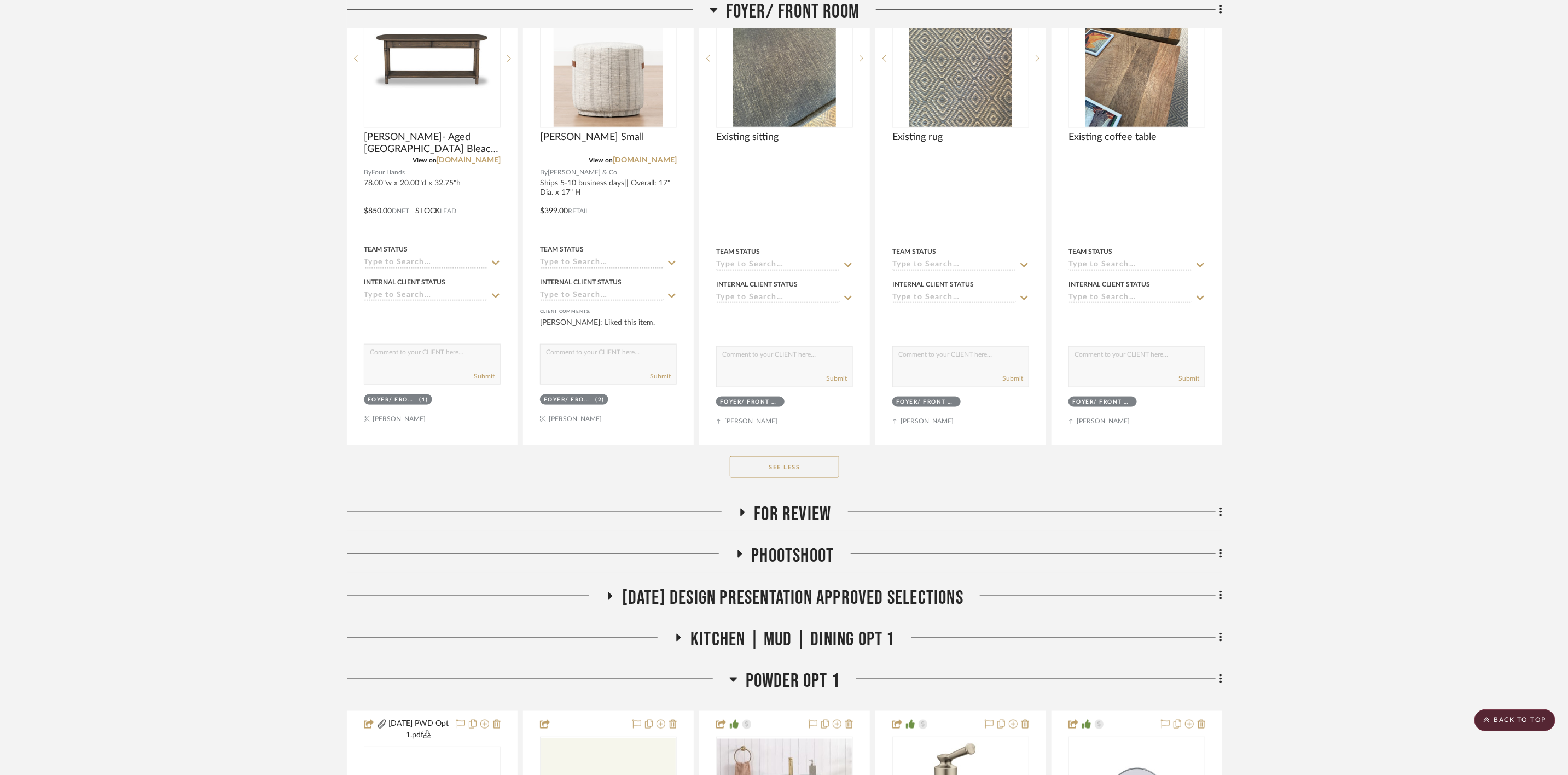
click at [821, 682] on span "Powder Opt 1" at bounding box center [792, 681] width 94 height 24
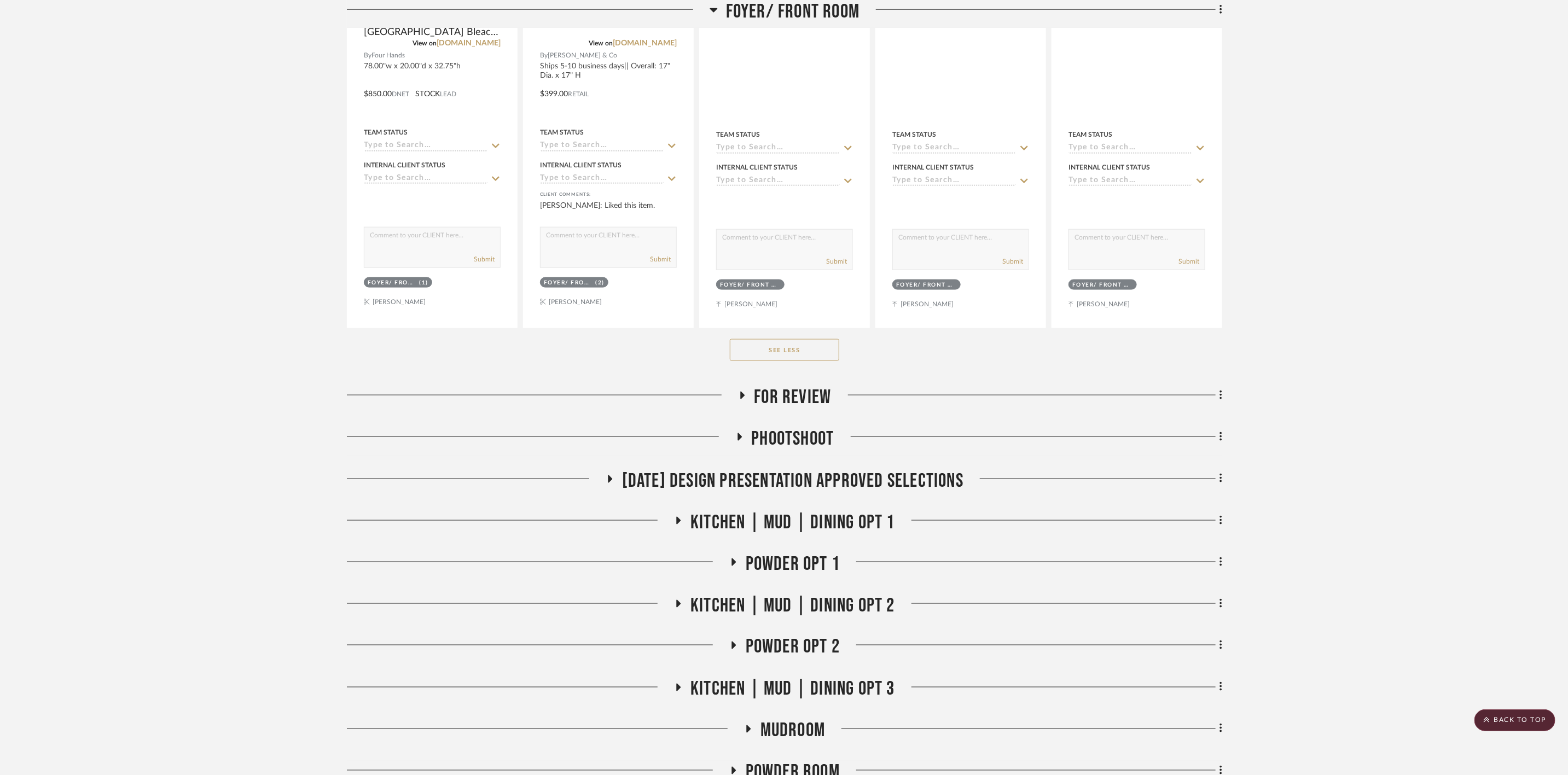
scroll to position [1067, 0]
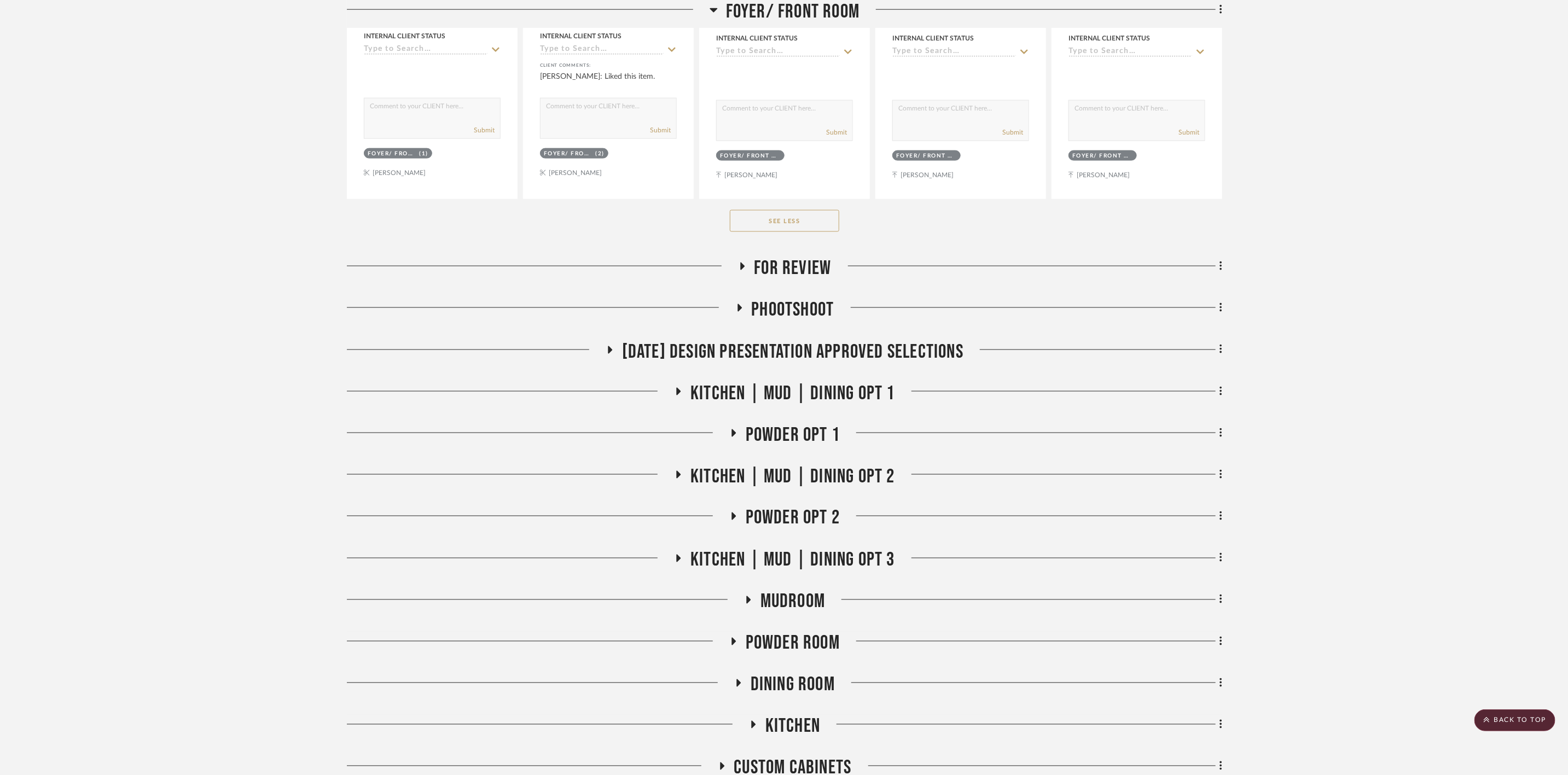
click at [796, 270] on span "For Review" at bounding box center [792, 268] width 77 height 24
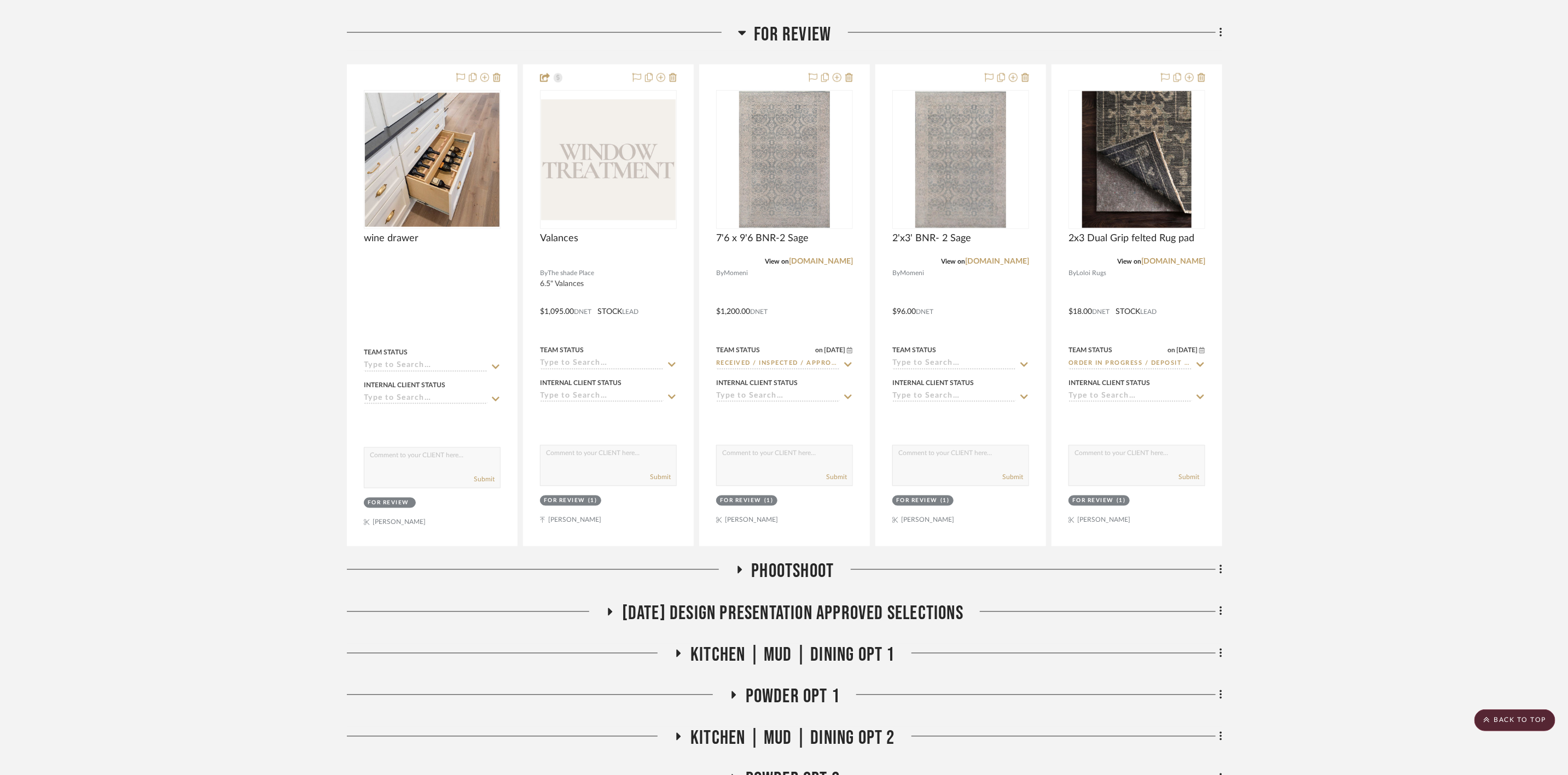
scroll to position [1313, 0]
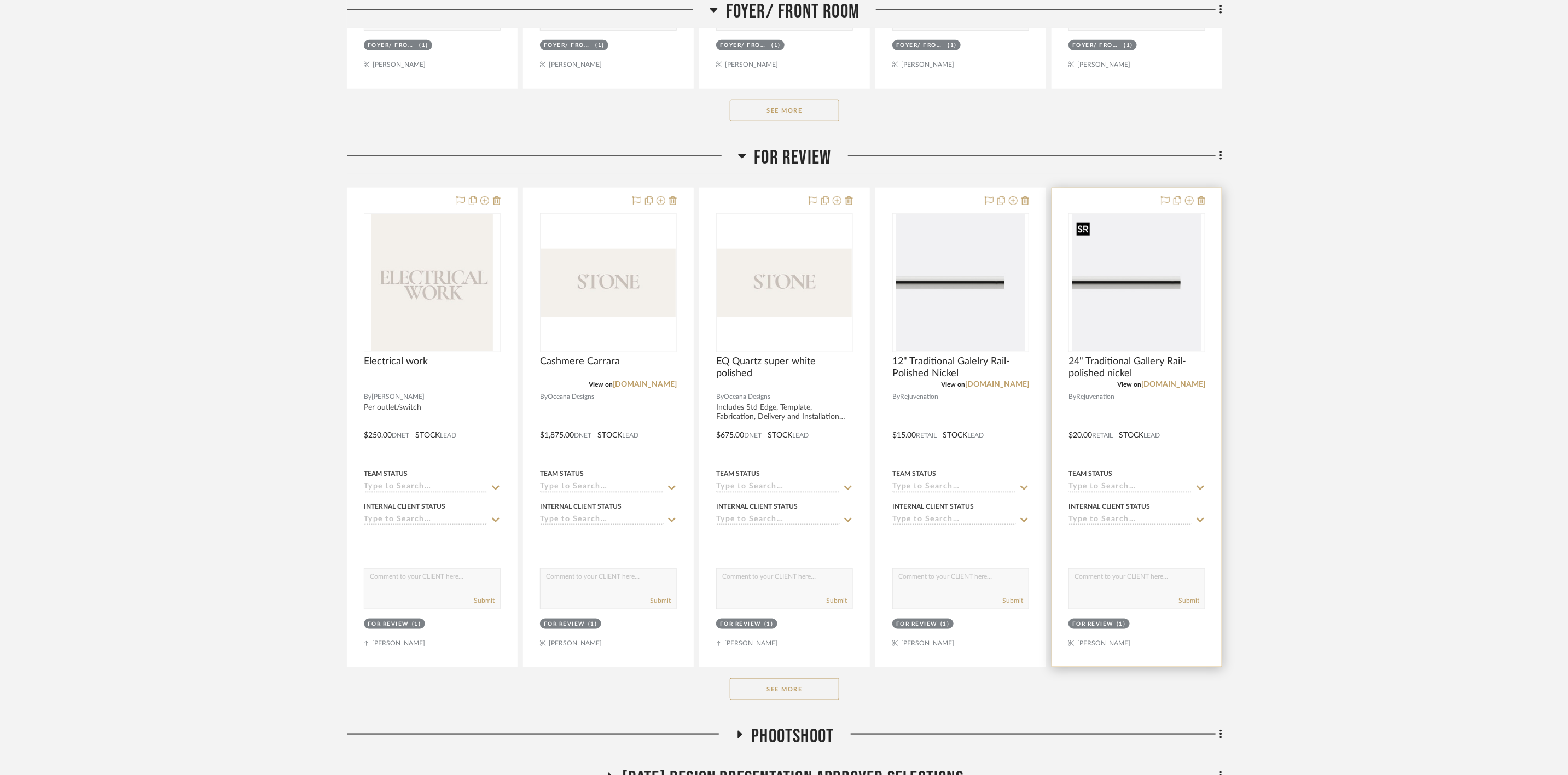
scroll to position [739, 0]
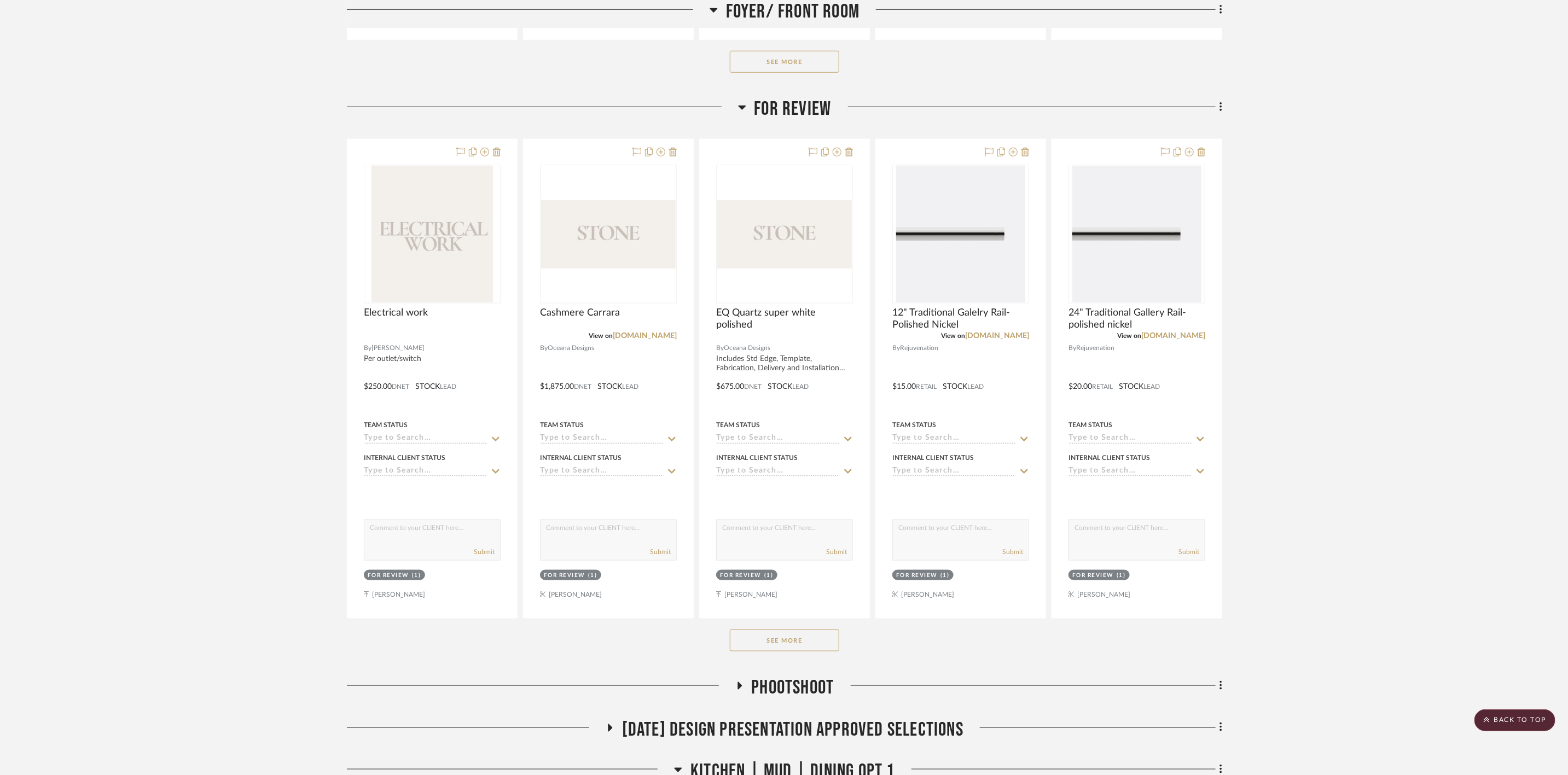
click at [821, 651] on button "See More" at bounding box center [784, 640] width 109 height 22
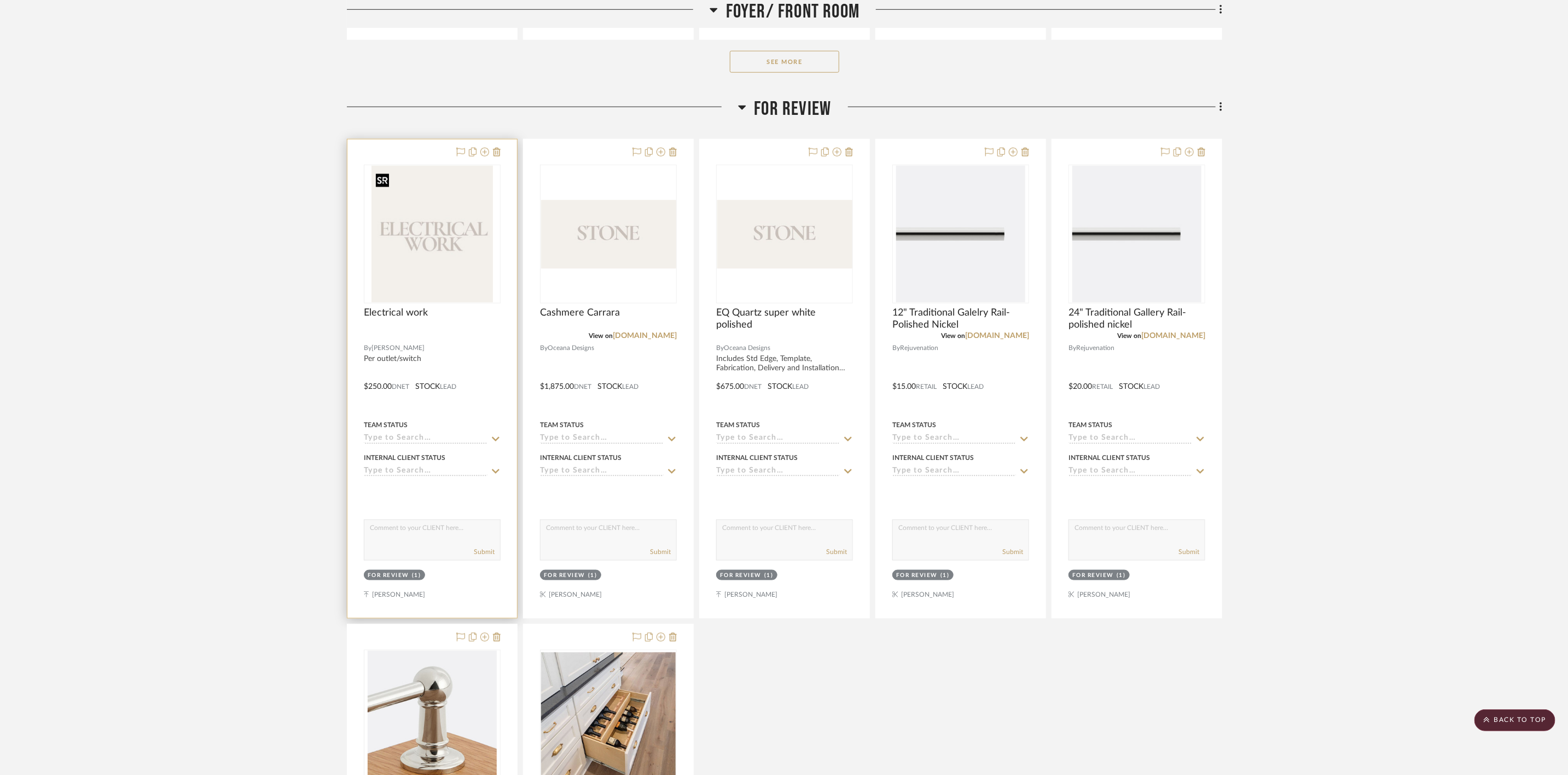
click at [0, 0] on img at bounding box center [0, 0] width 0 height 0
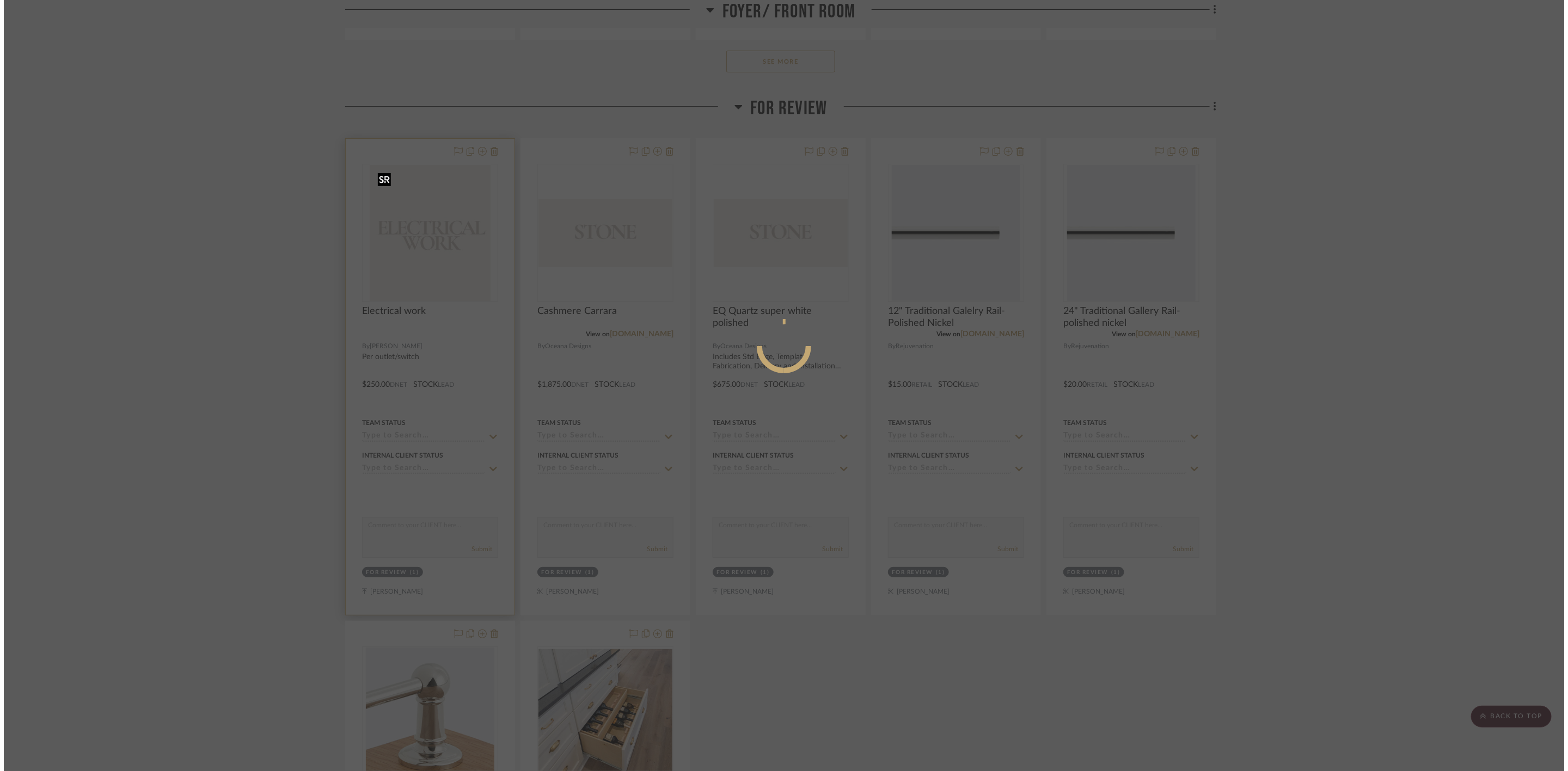
scroll to position [0, 0]
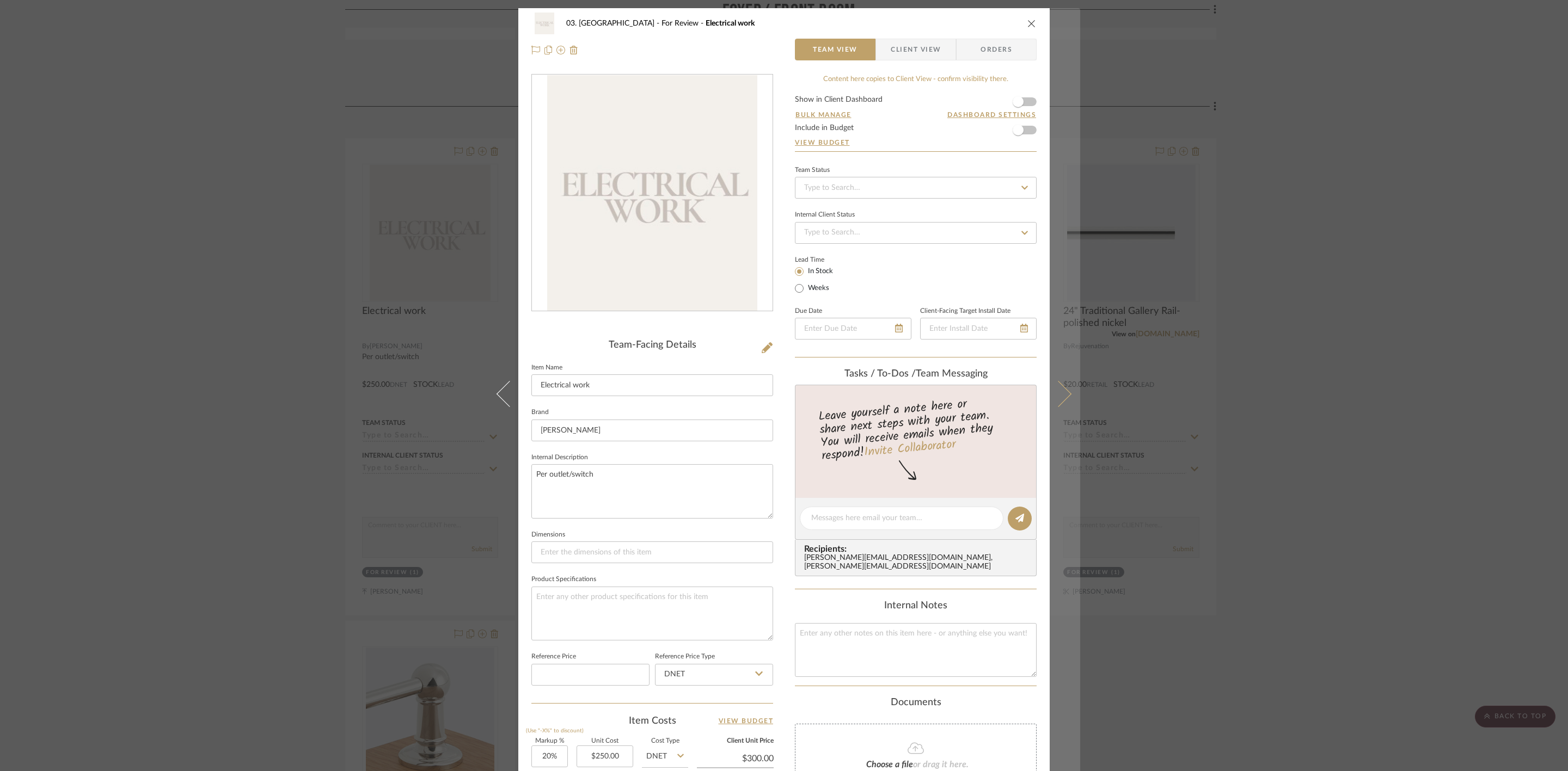
click at [1057, 376] on button at bounding box center [1065, 394] width 30 height 771
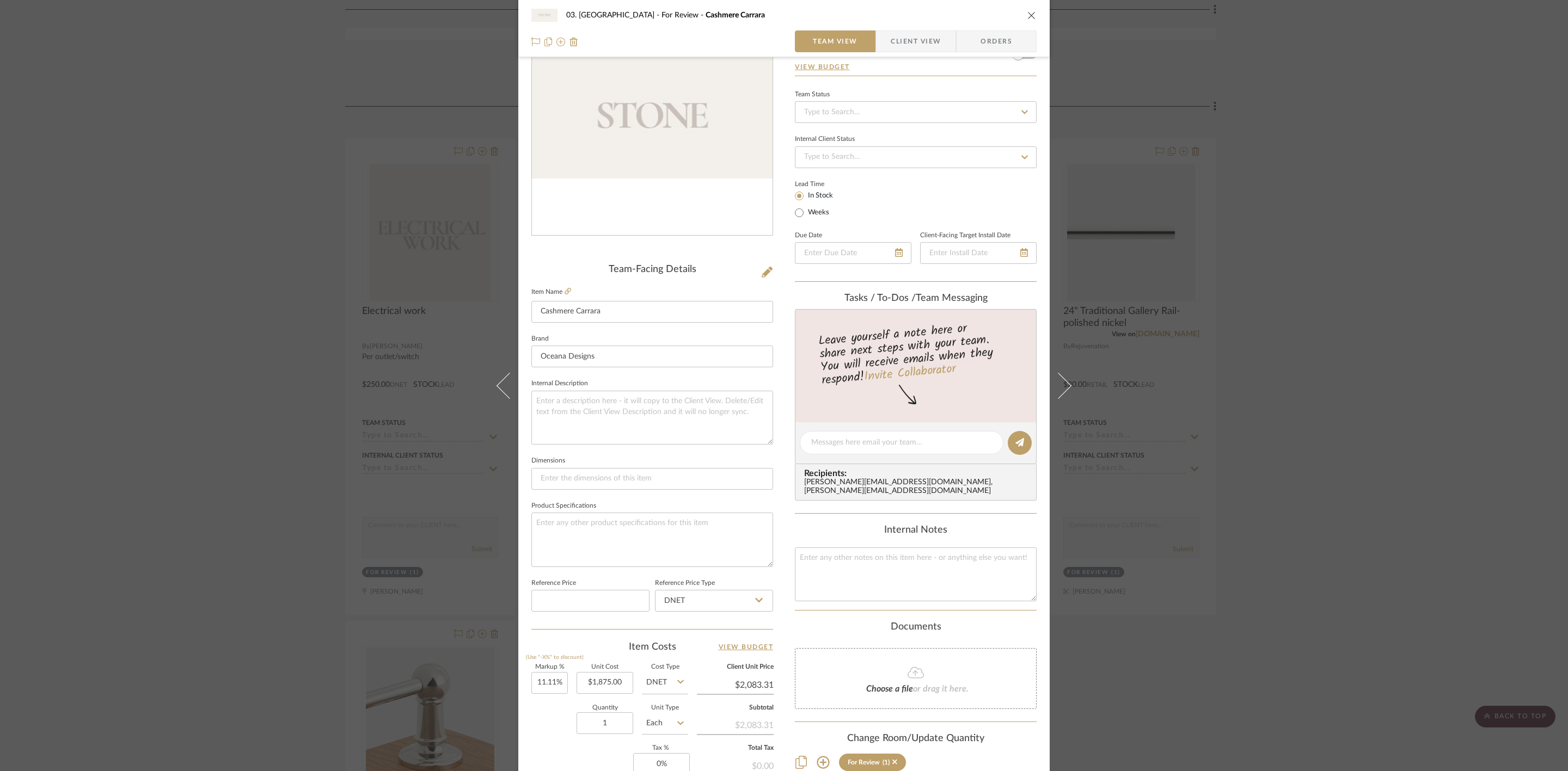
scroll to position [81, 0]
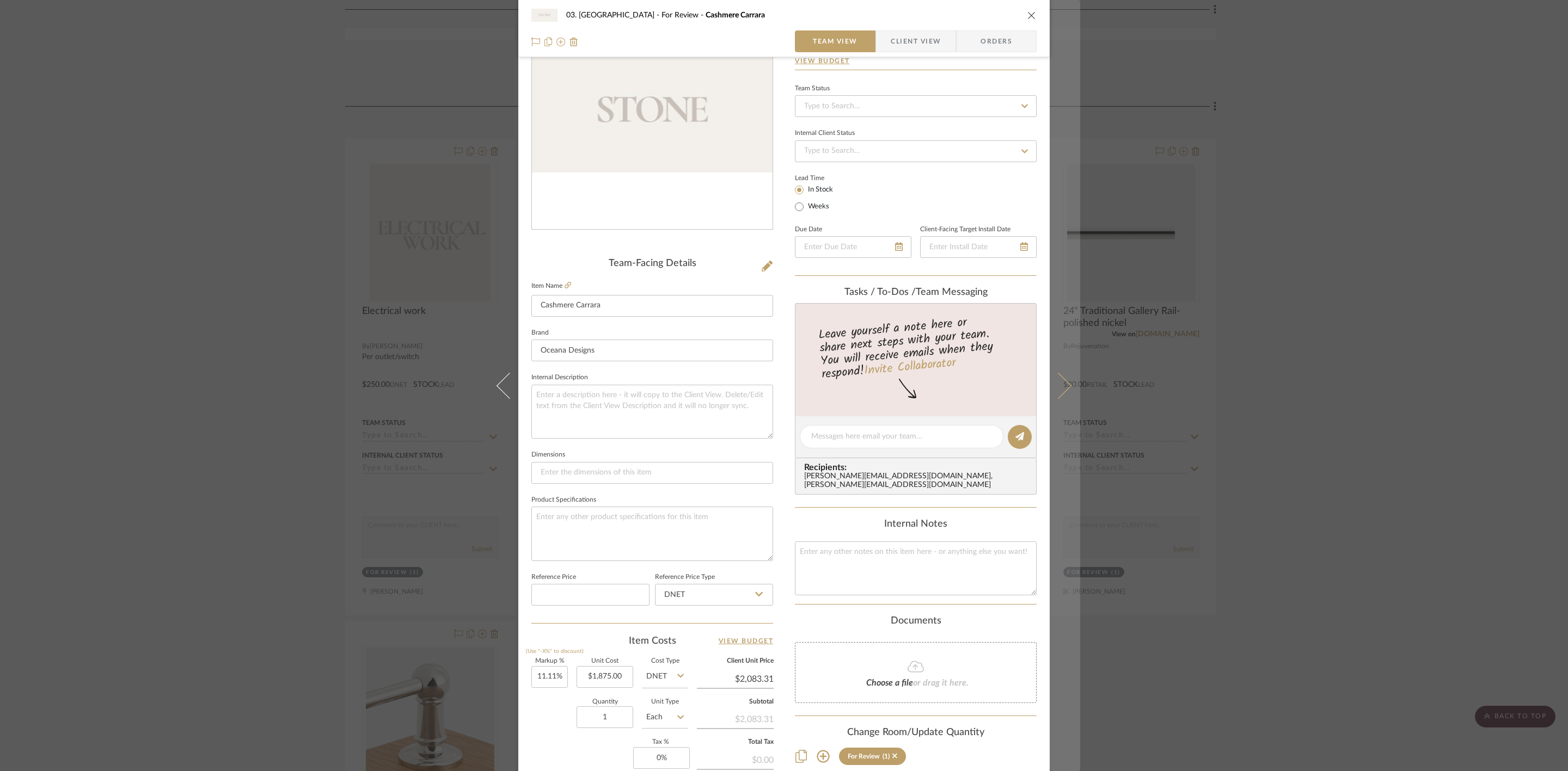
click at [1055, 378] on icon at bounding box center [1058, 385] width 26 height 26
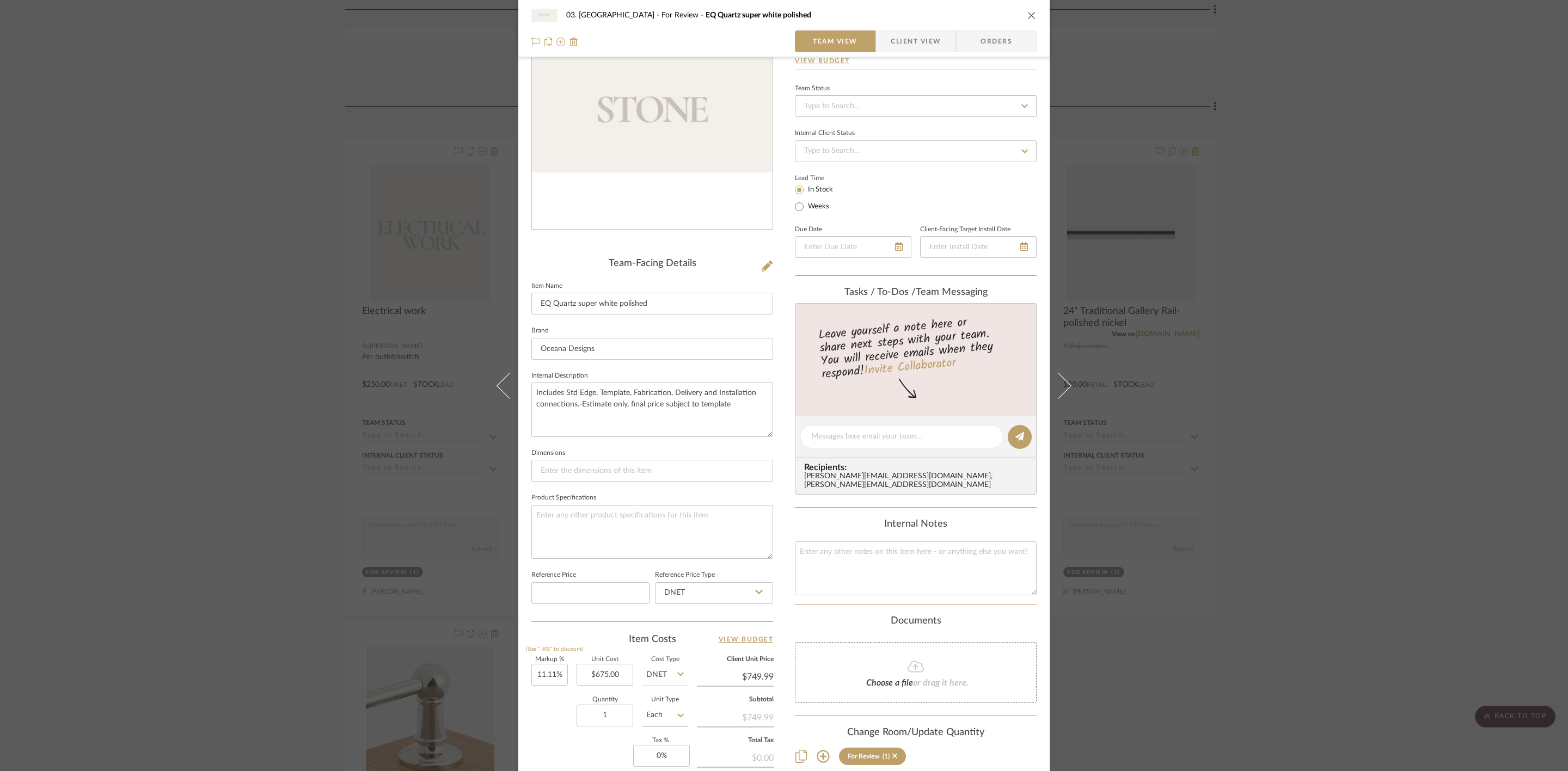
click at [1326, 393] on div "03. Schilling For Review EQ Quartz super white polished Team View Client View O…" at bounding box center [784, 385] width 1568 height 771
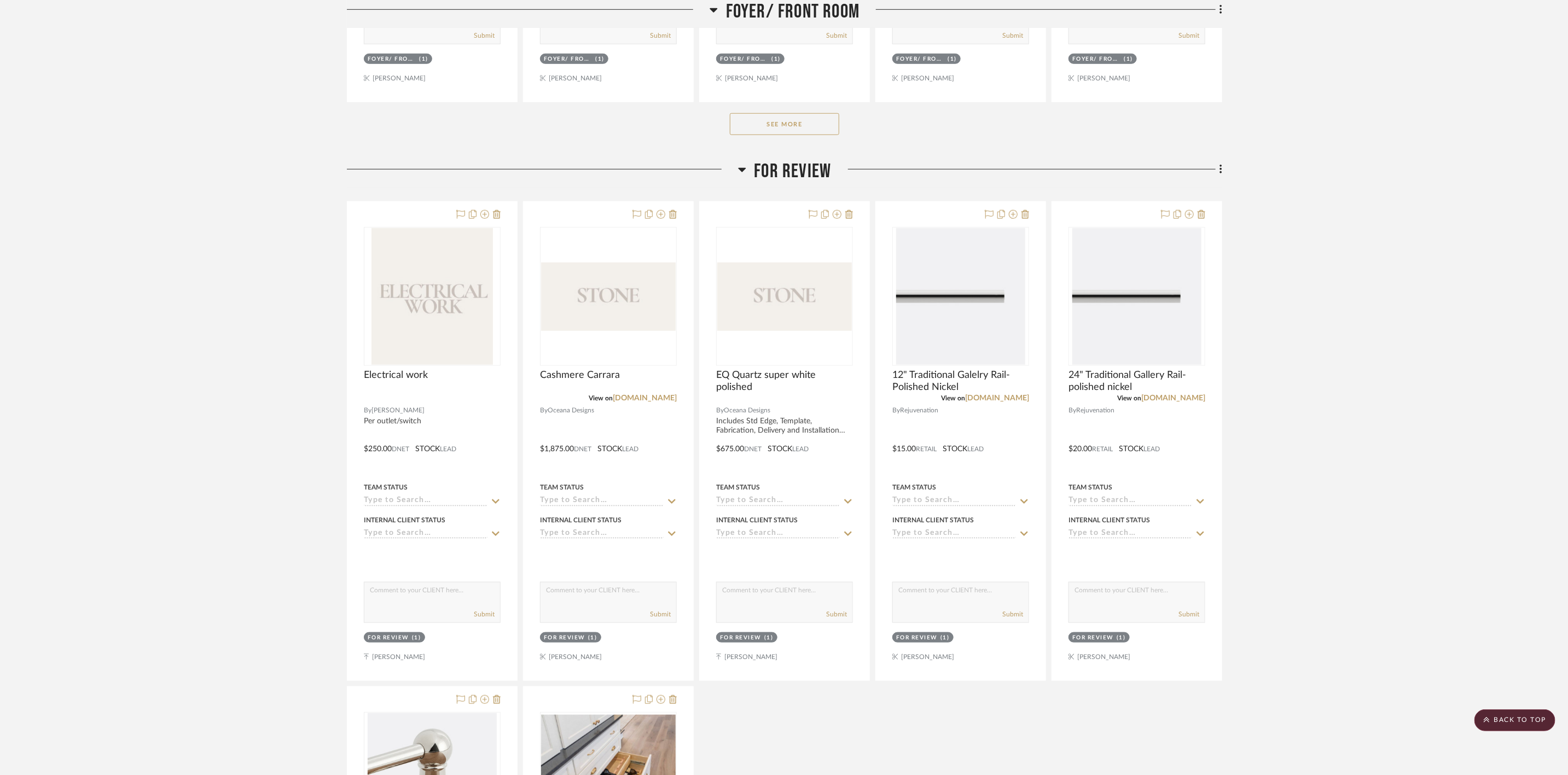
scroll to position [656, 0]
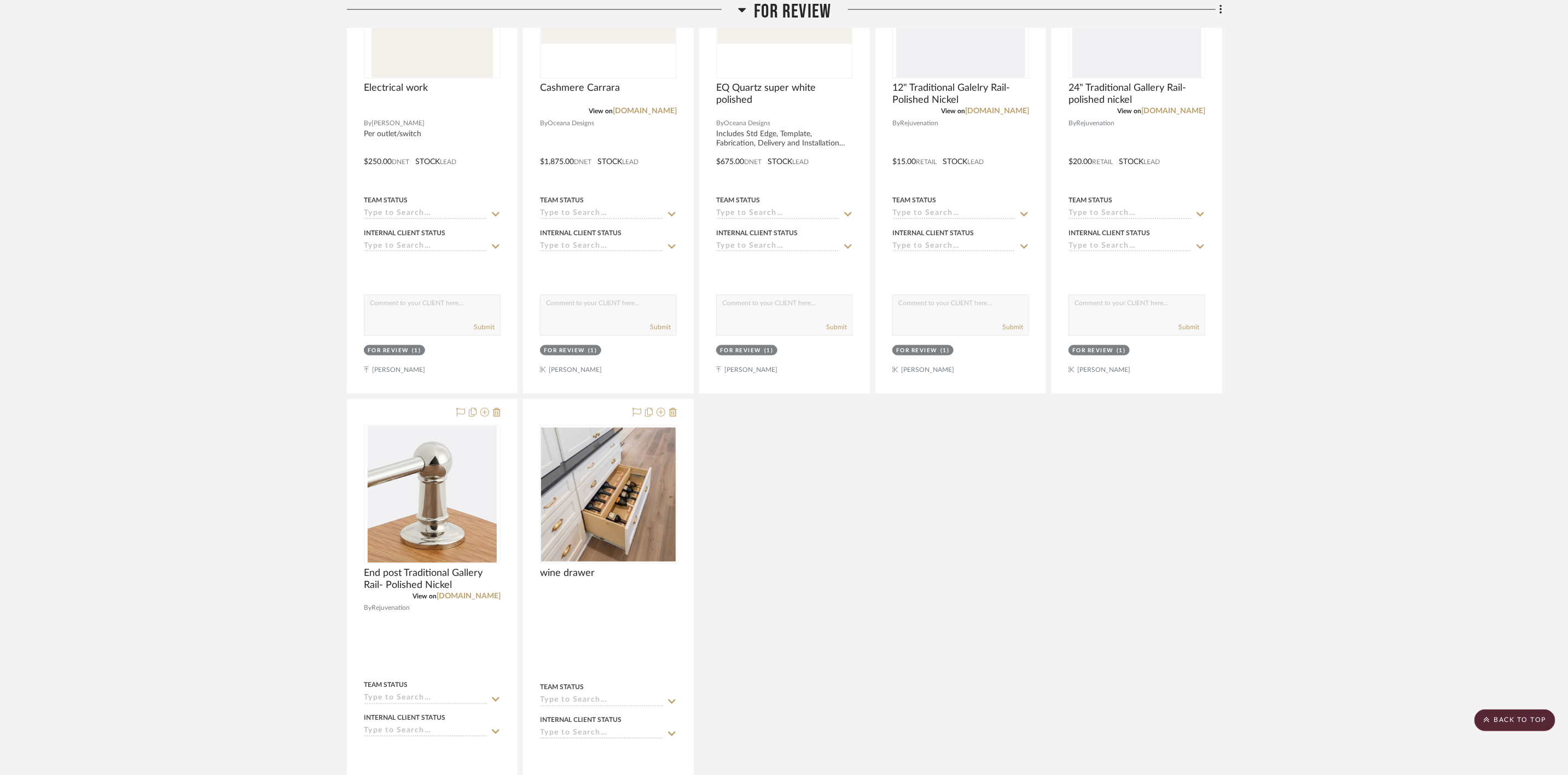
scroll to position [984, 0]
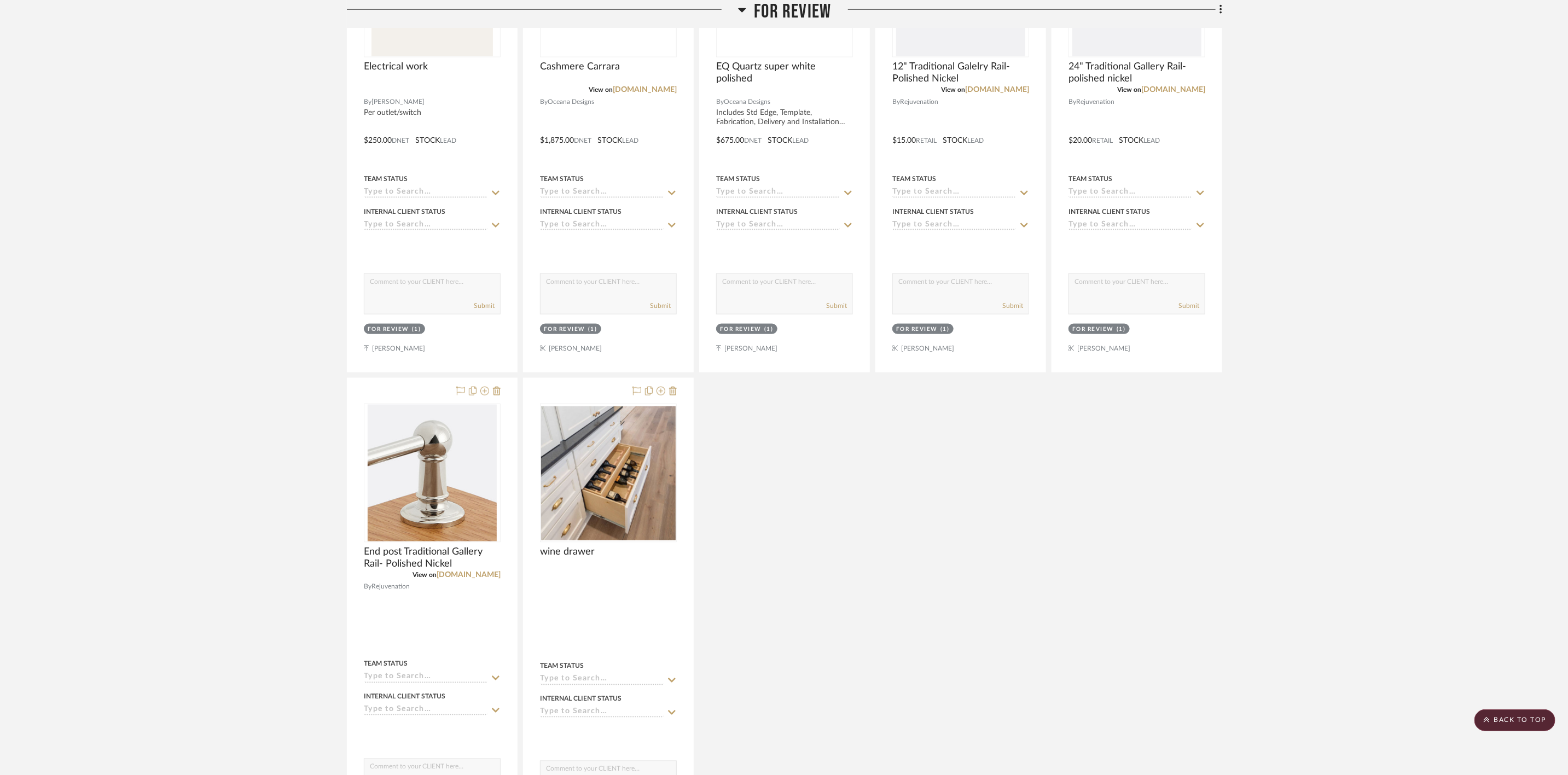
click at [832, 475] on div "Electrical work By Jason Electrician Per outlet/switch $250.00 DNET STOCK LEAD …" at bounding box center [784, 376] width 875 height 967
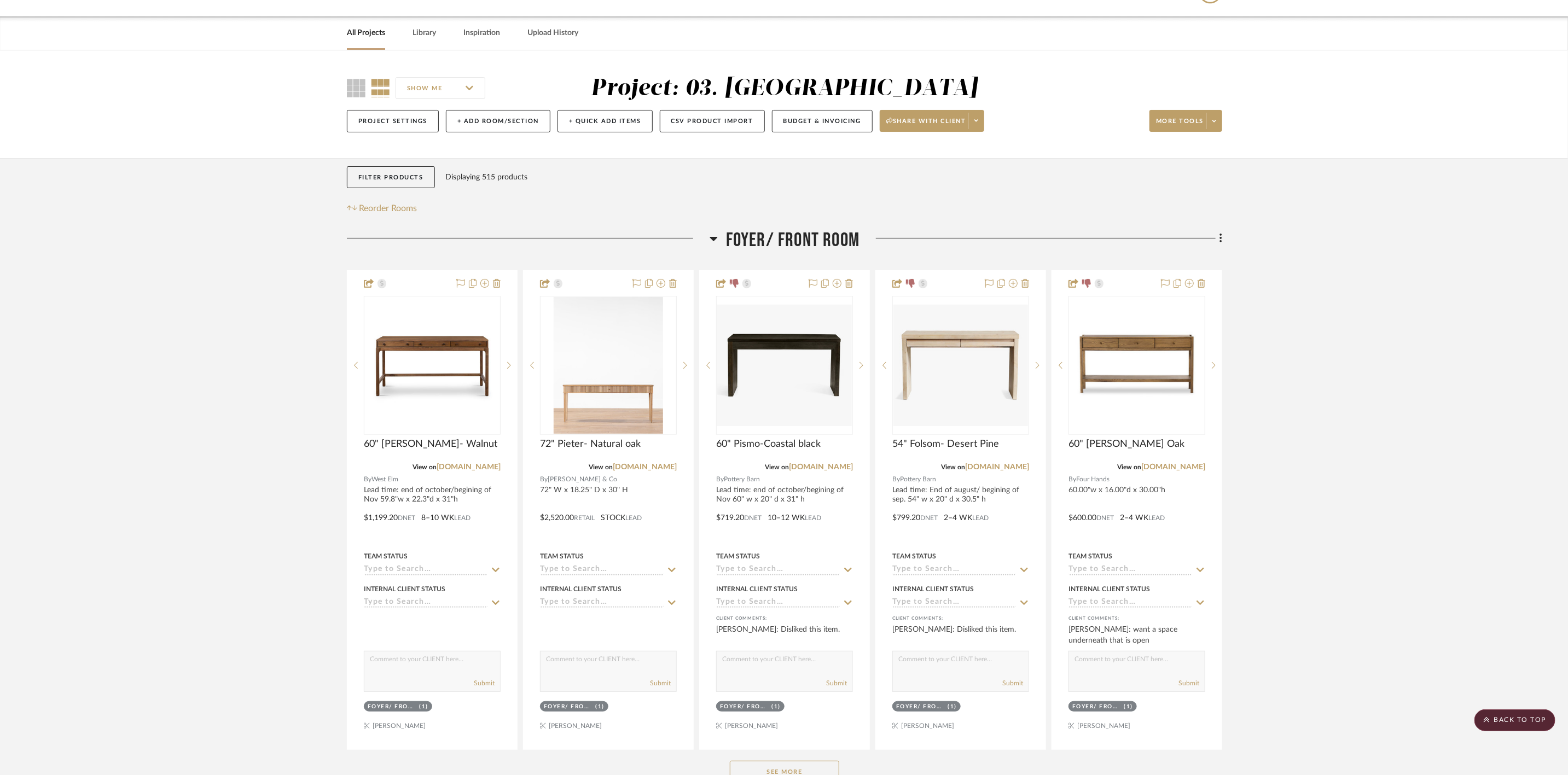
scroll to position [0, 0]
